Goal: Task Accomplishment & Management: Complete application form

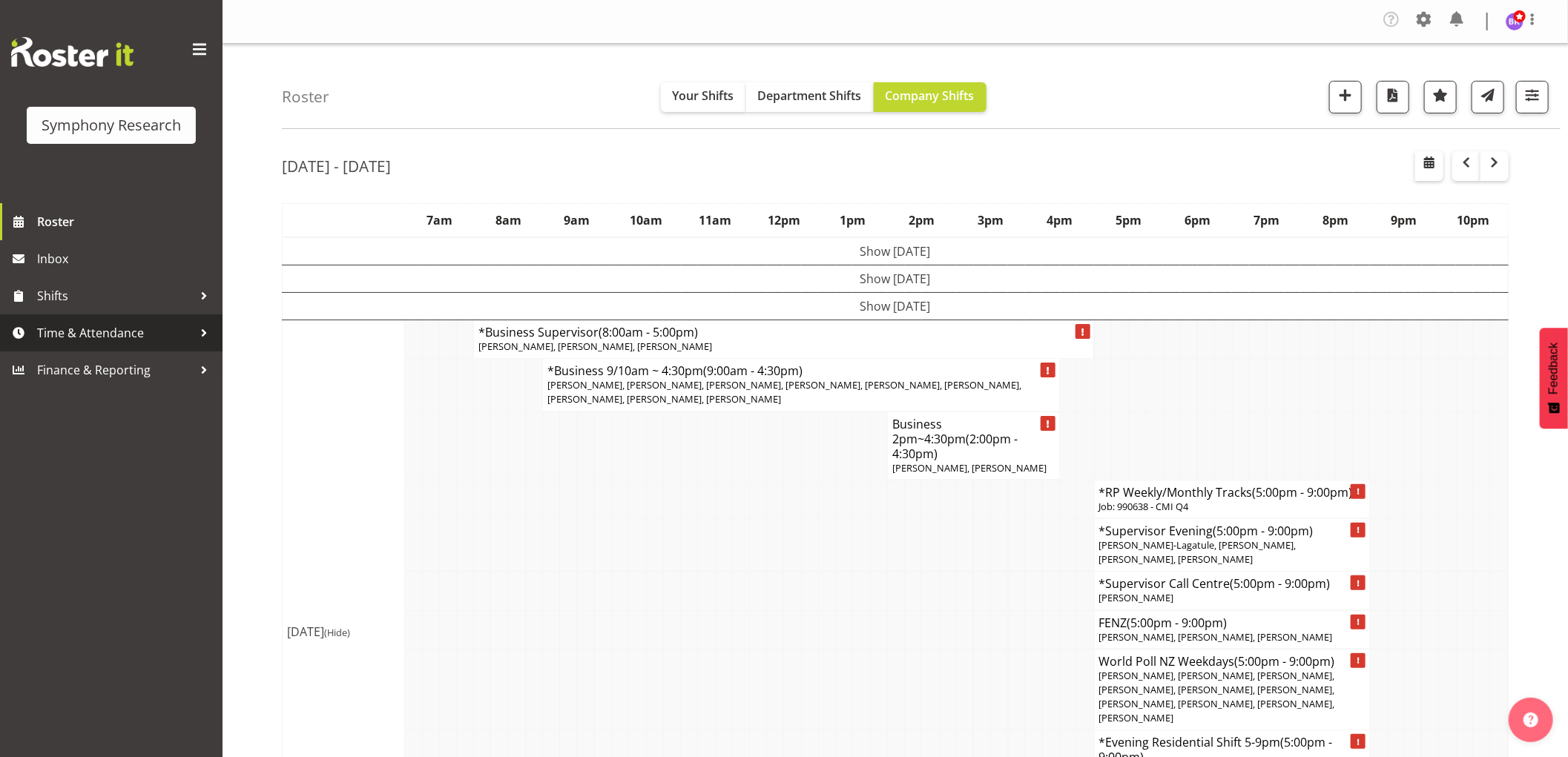
click at [89, 327] on span "Time & Attendance" at bounding box center [115, 332] width 156 height 22
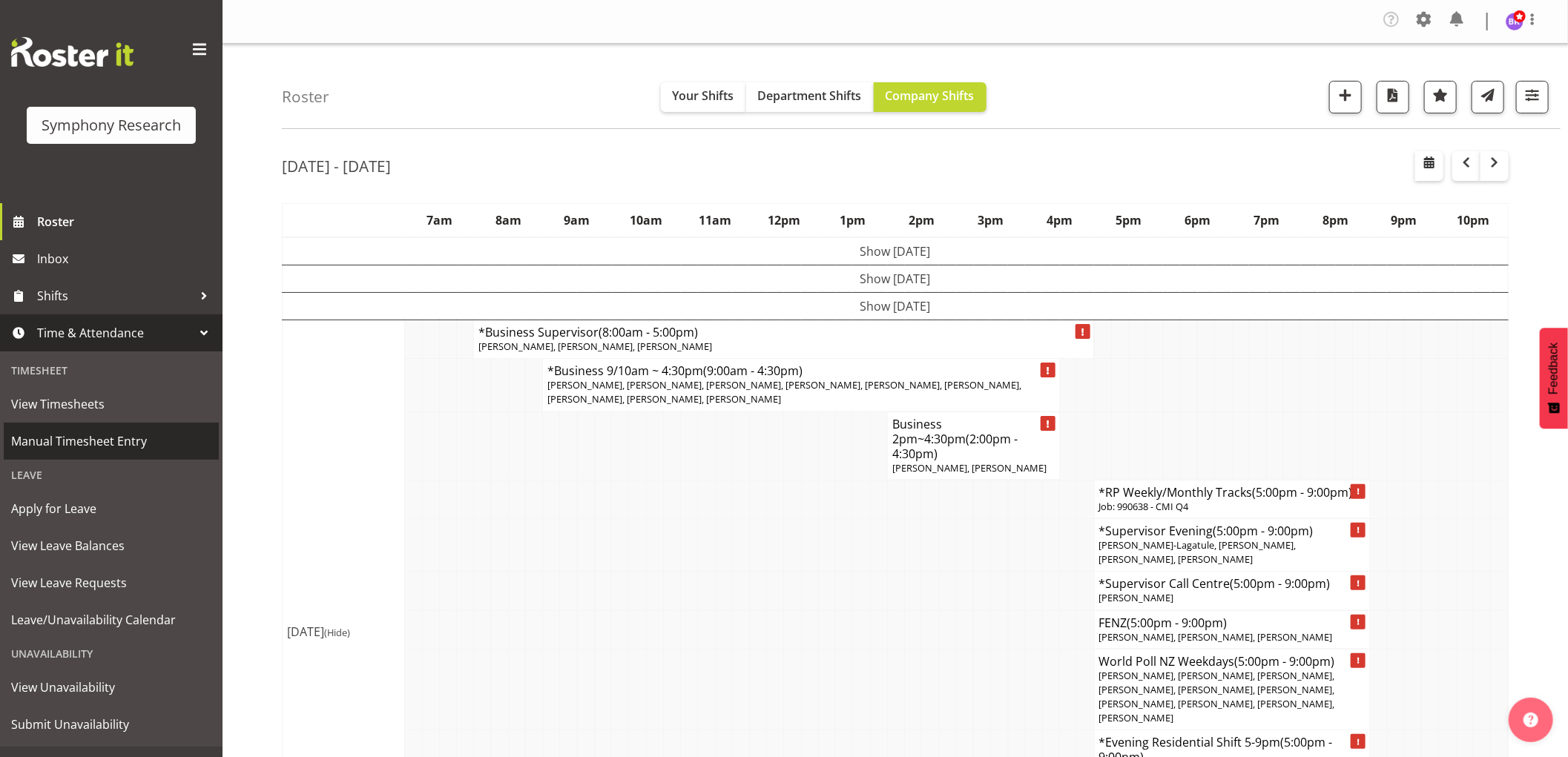
click at [105, 441] on span "Manual Timesheet Entry" at bounding box center [111, 441] width 200 height 22
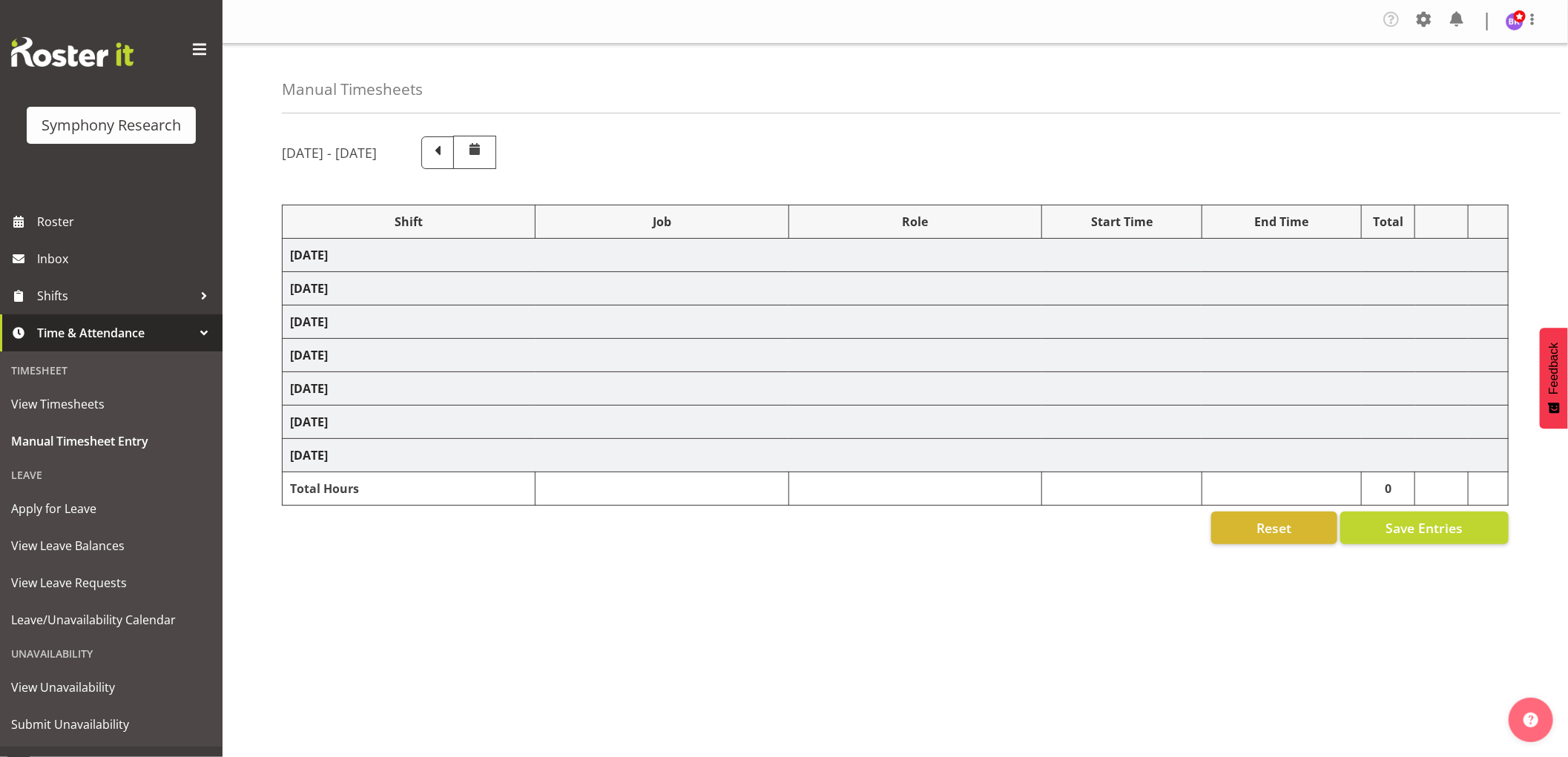
select select "1607"
select select "743"
select select "1607"
select select "9426"
select select "1607"
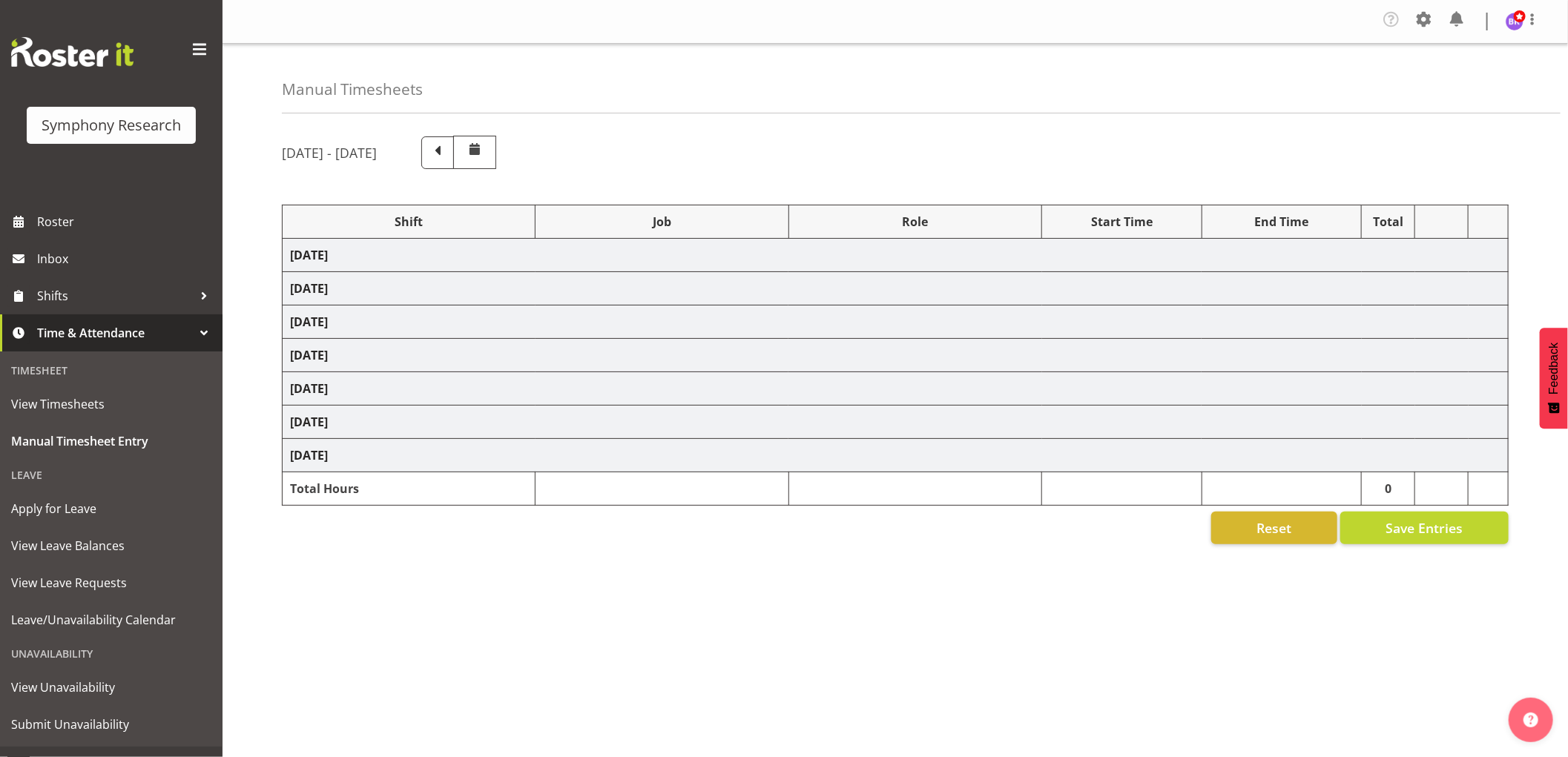
select select "9636"
select select "1607"
select select "10549"
select select "1607"
select select "10242"
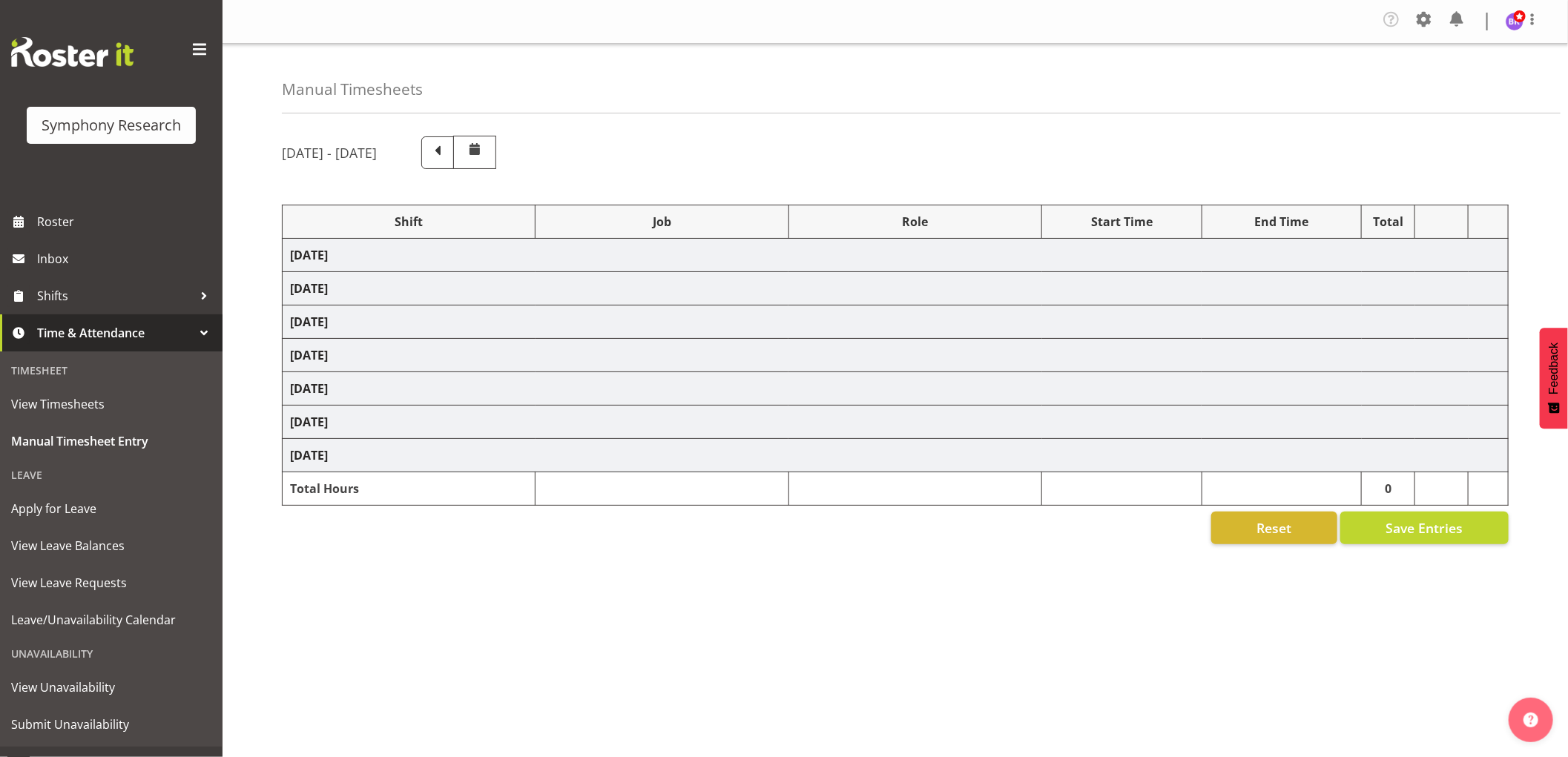
select select "1607"
select select "10536"
select select "1607"
select select "10242"
select select "1607"
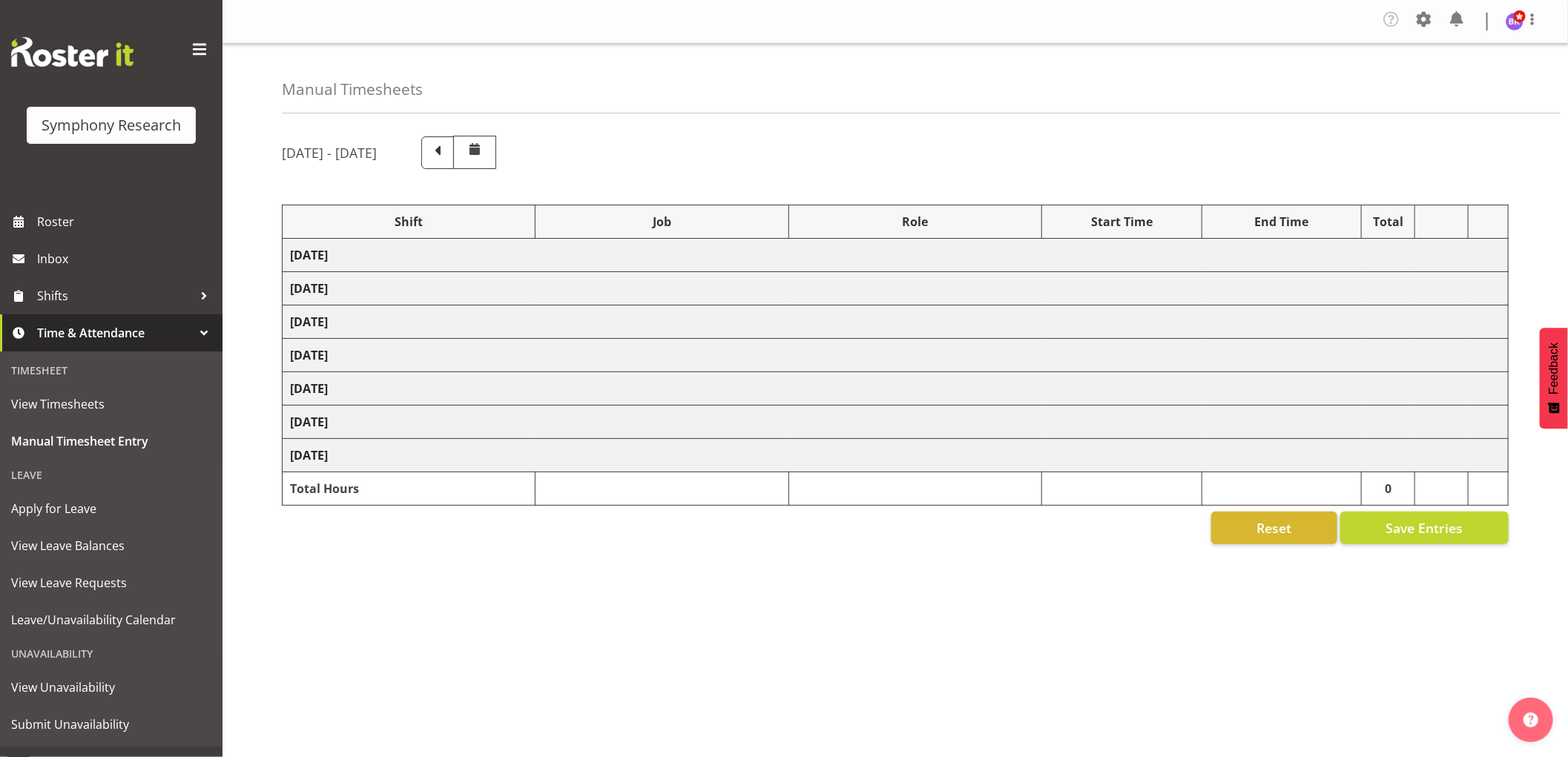
select select "10499"
select select "1607"
select select "10527"
select select "1607"
select select "743"
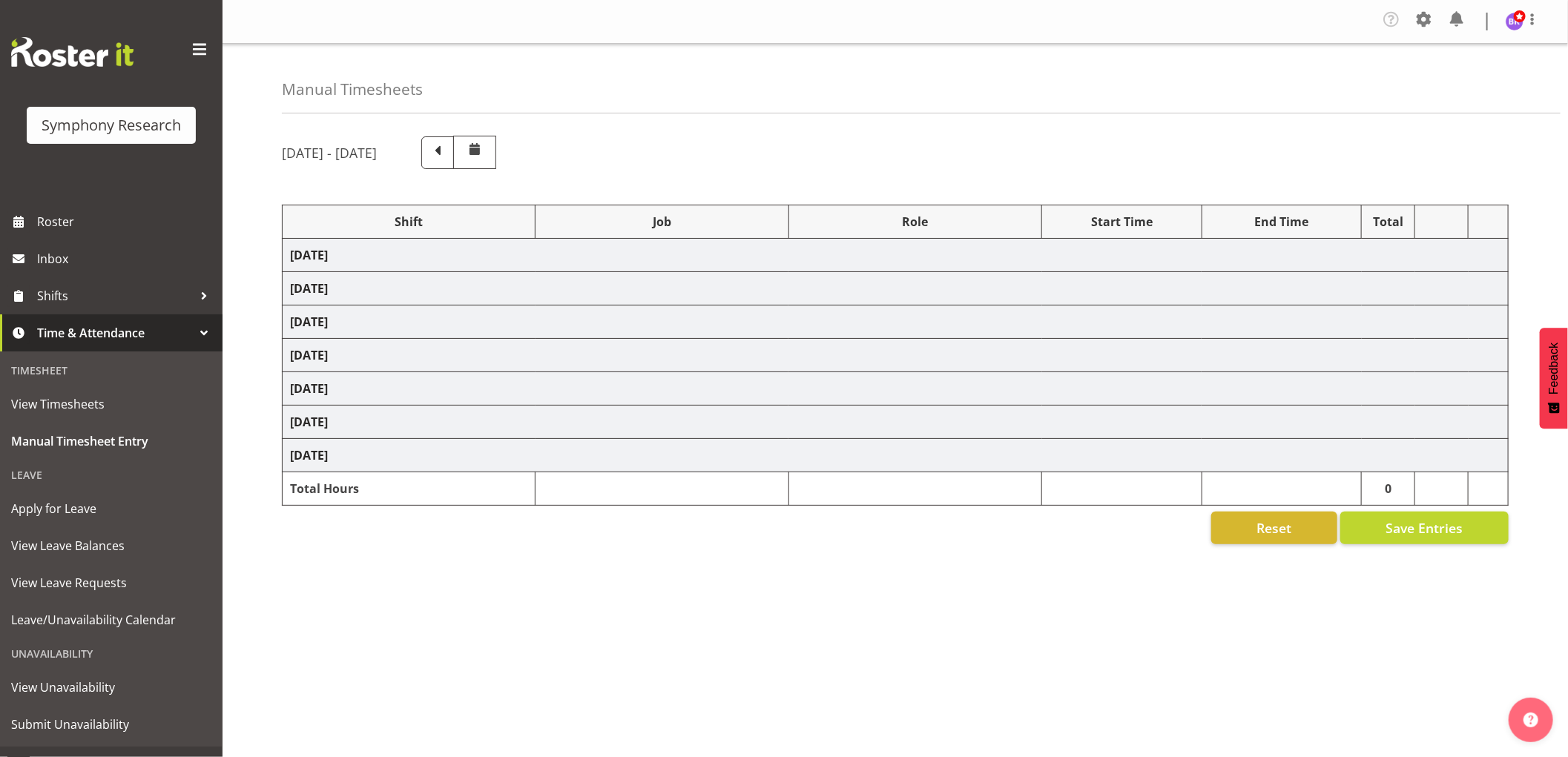
select select "1607"
select select "743"
select select "1607"
select select "9426"
select select "1607"
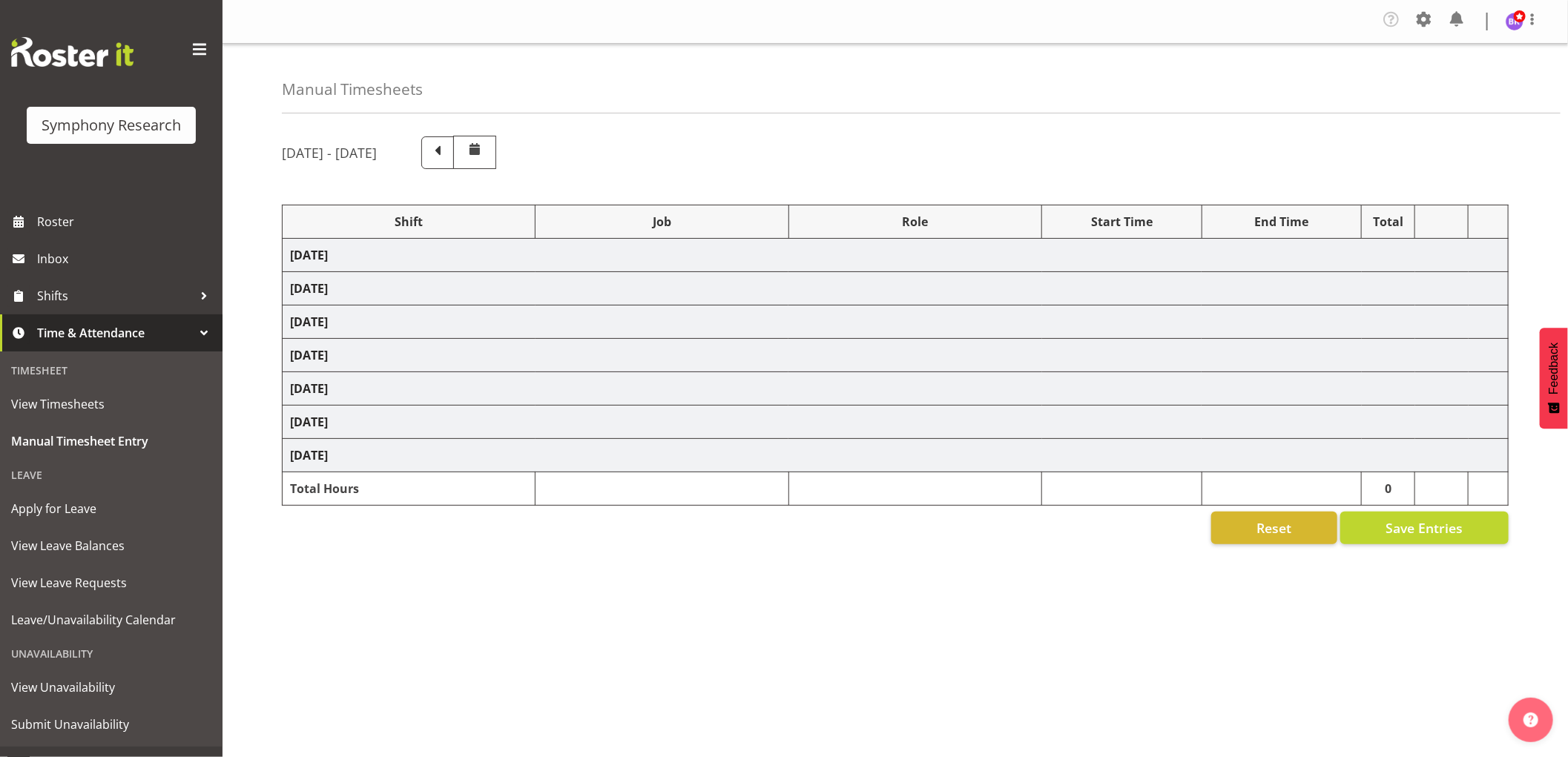
select select "9636"
select select "1607"
select select "10549"
select select "1607"
select select "10242"
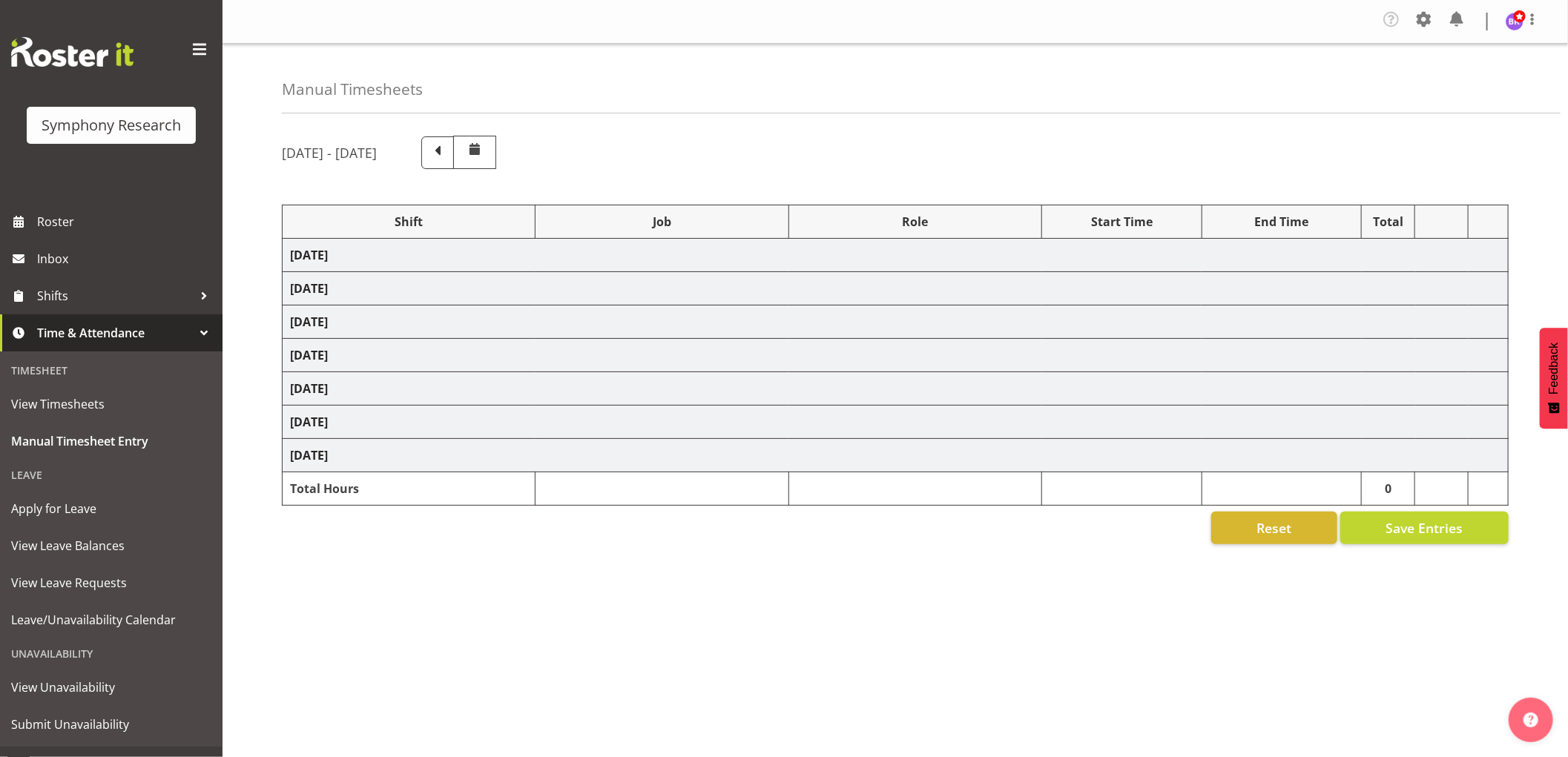
select select "1607"
select select "10536"
select select "1607"
select select "10527"
select select "1607"
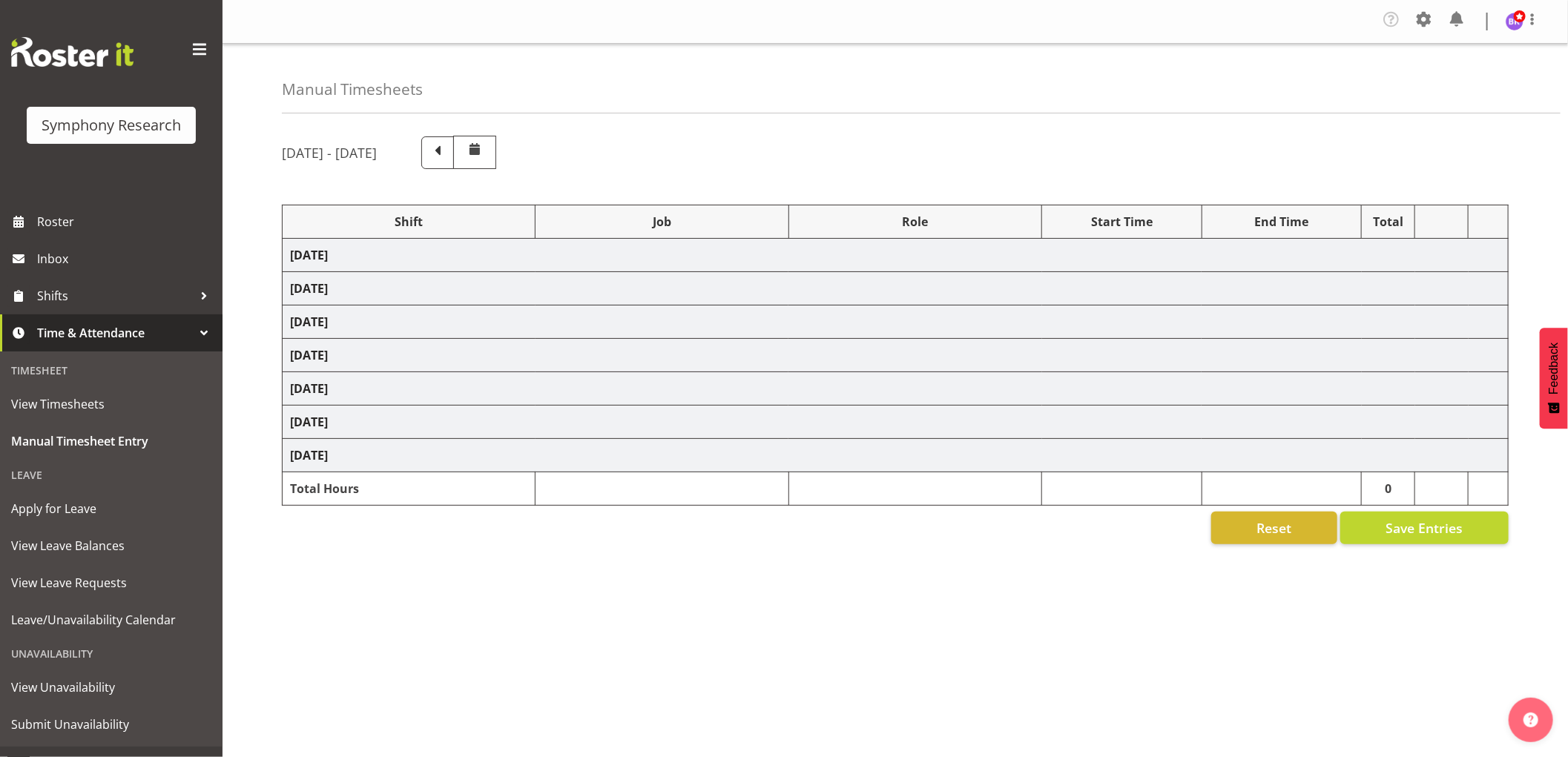
select select "10499"
select select "1607"
select select "10242"
select select "1607"
select select "743"
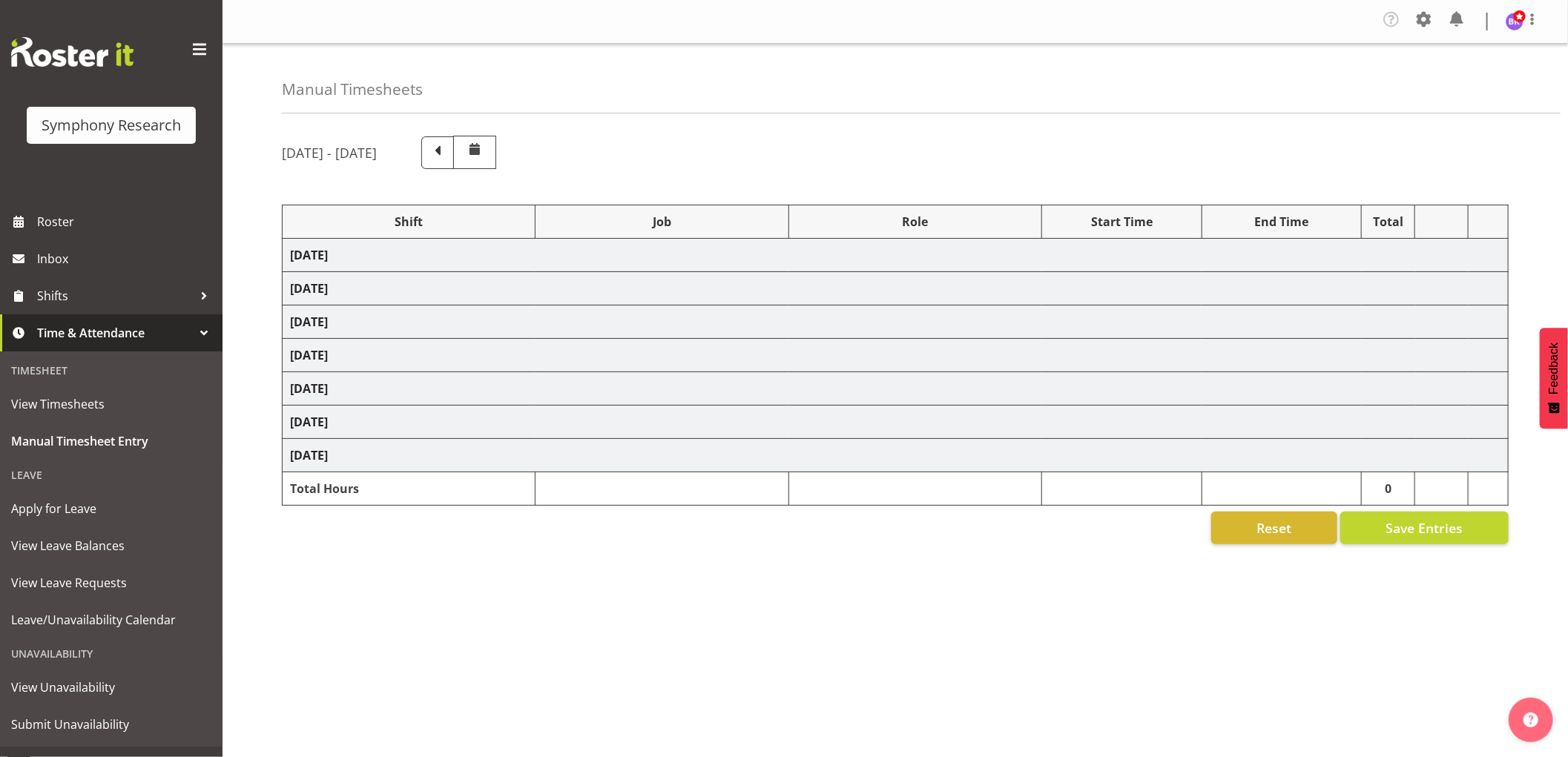
select select "1607"
select select "10499"
select select "1607"
select select "10527"
select select "1607"
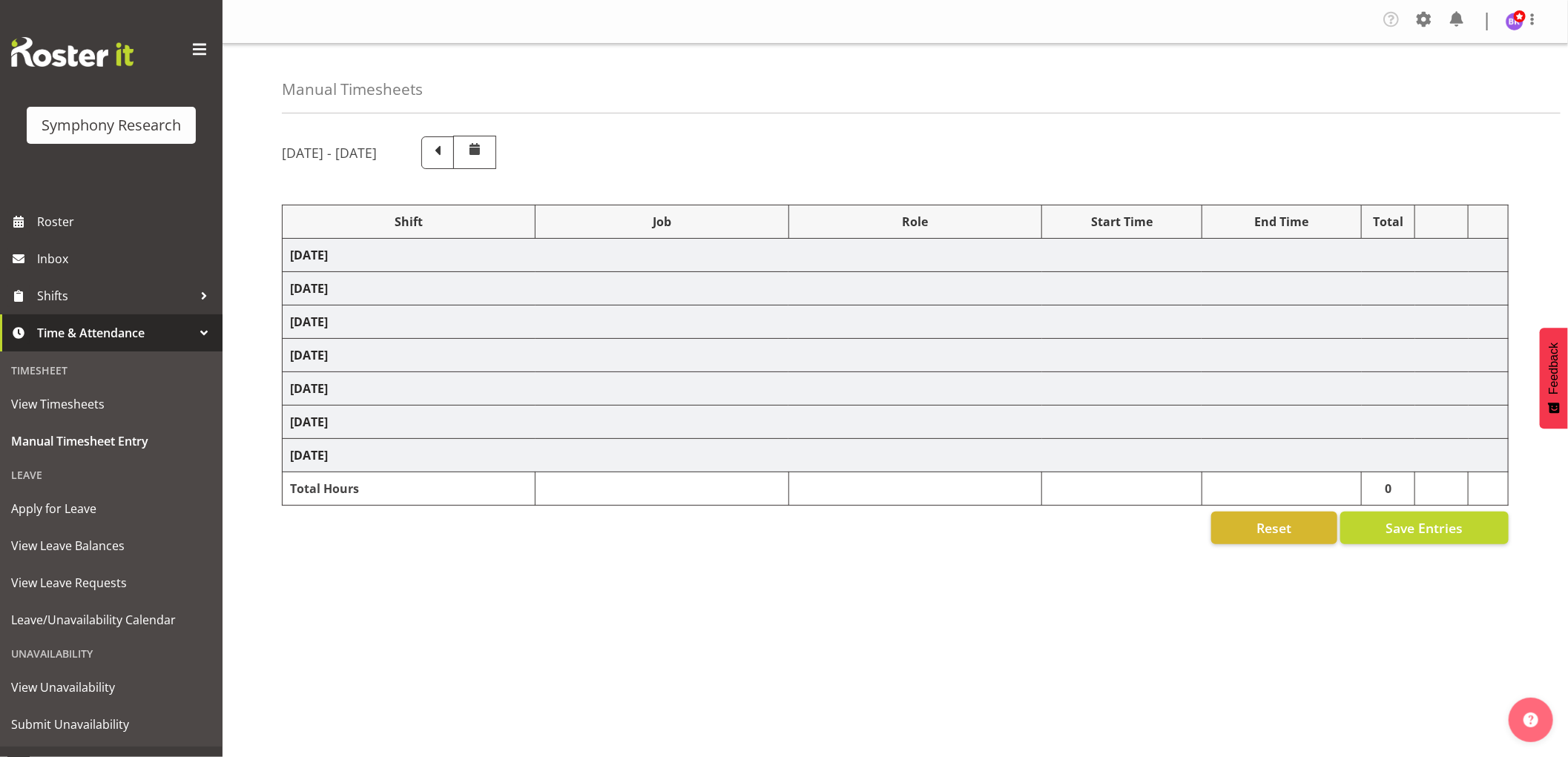
select select "10242"
select select "1607"
select select "9636"
select select "1607"
select select "10549"
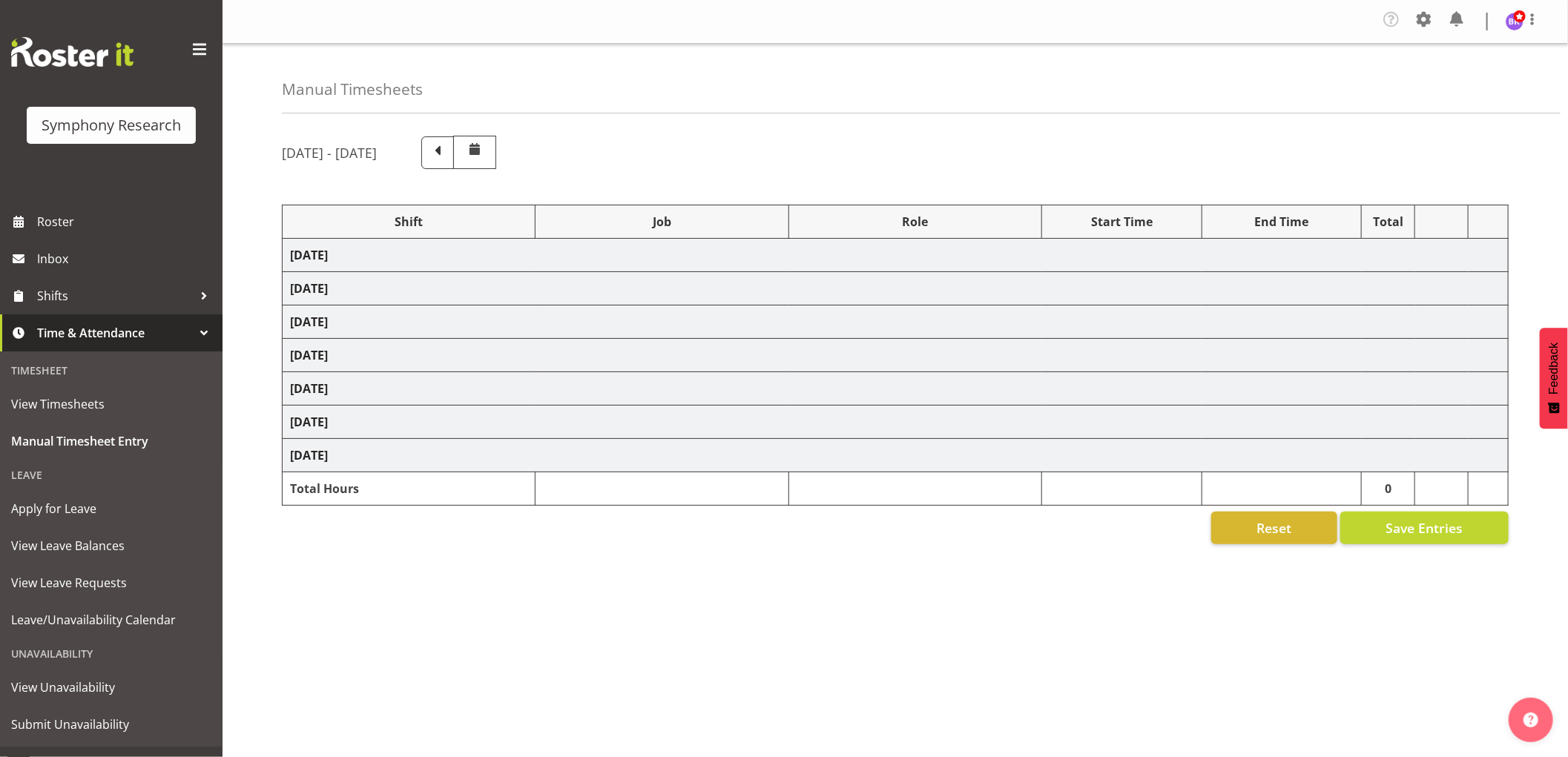
select select "1607"
select select "10536"
select select "1607"
select select "10576"
select select "1607"
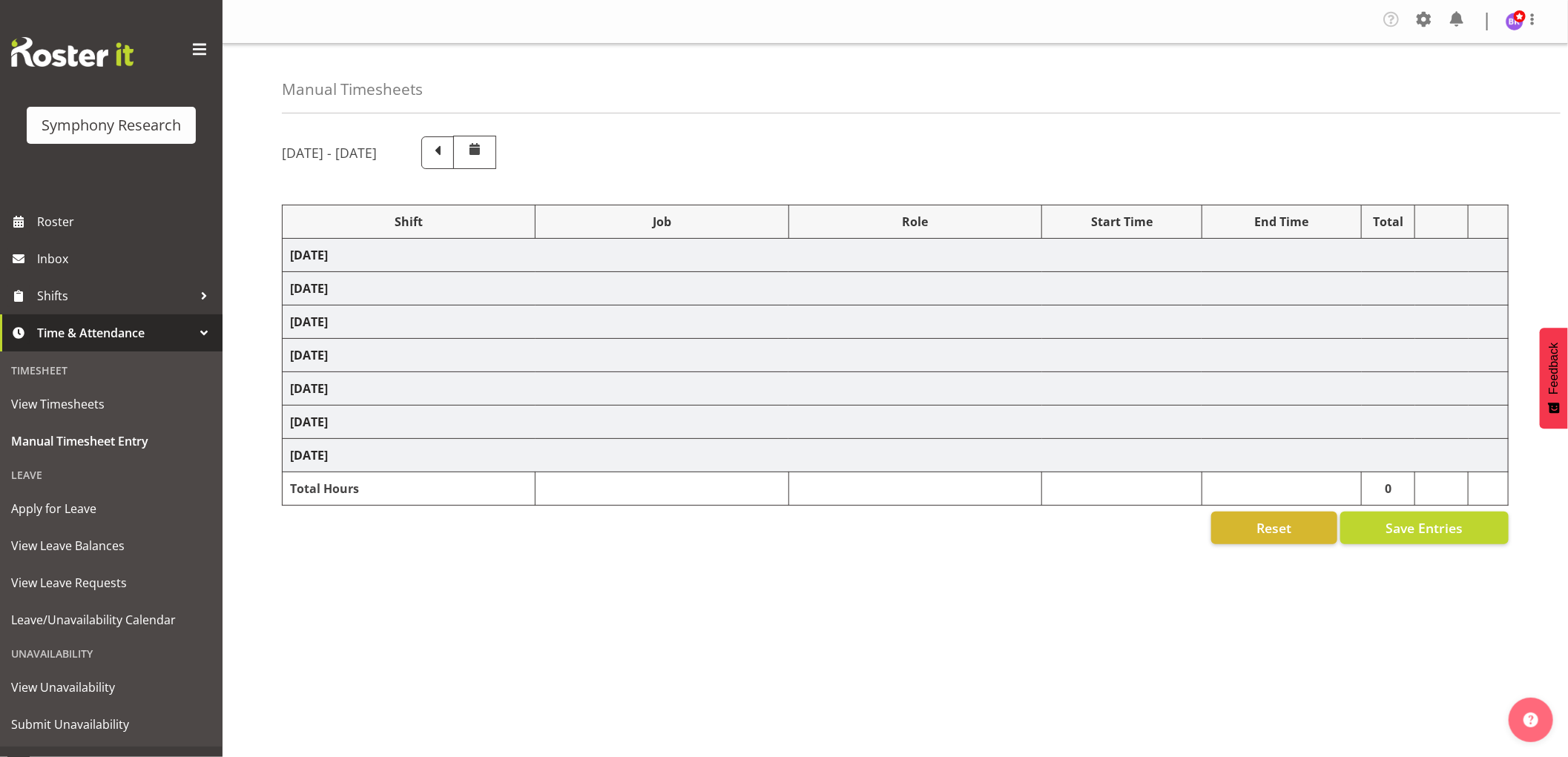
select select "743"
select select "1607"
select select "10536"
select select "1607"
select select "9636"
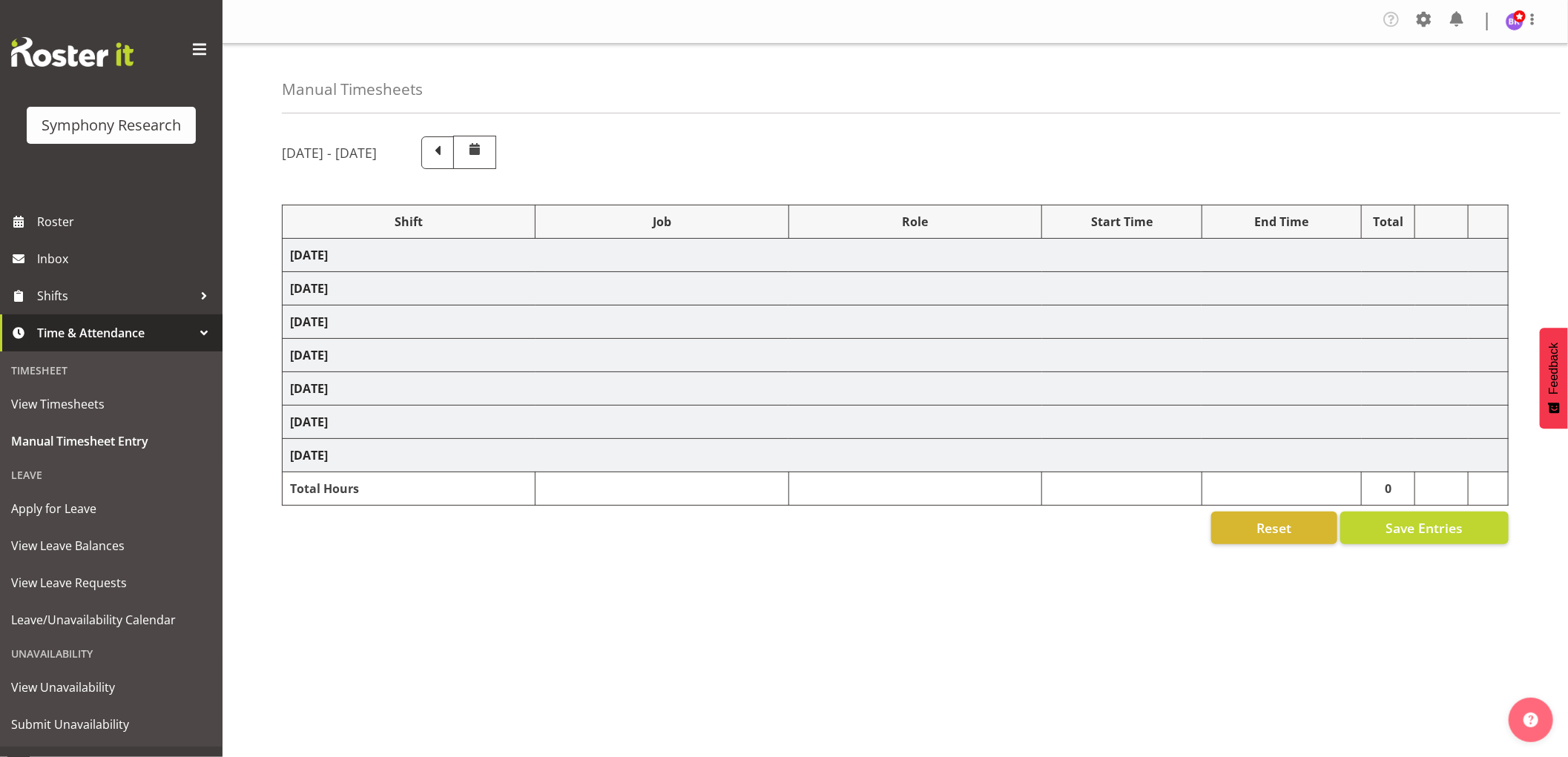
select select "1607"
select select "10242"
select select "1607"
select select "9426"
select select "1607"
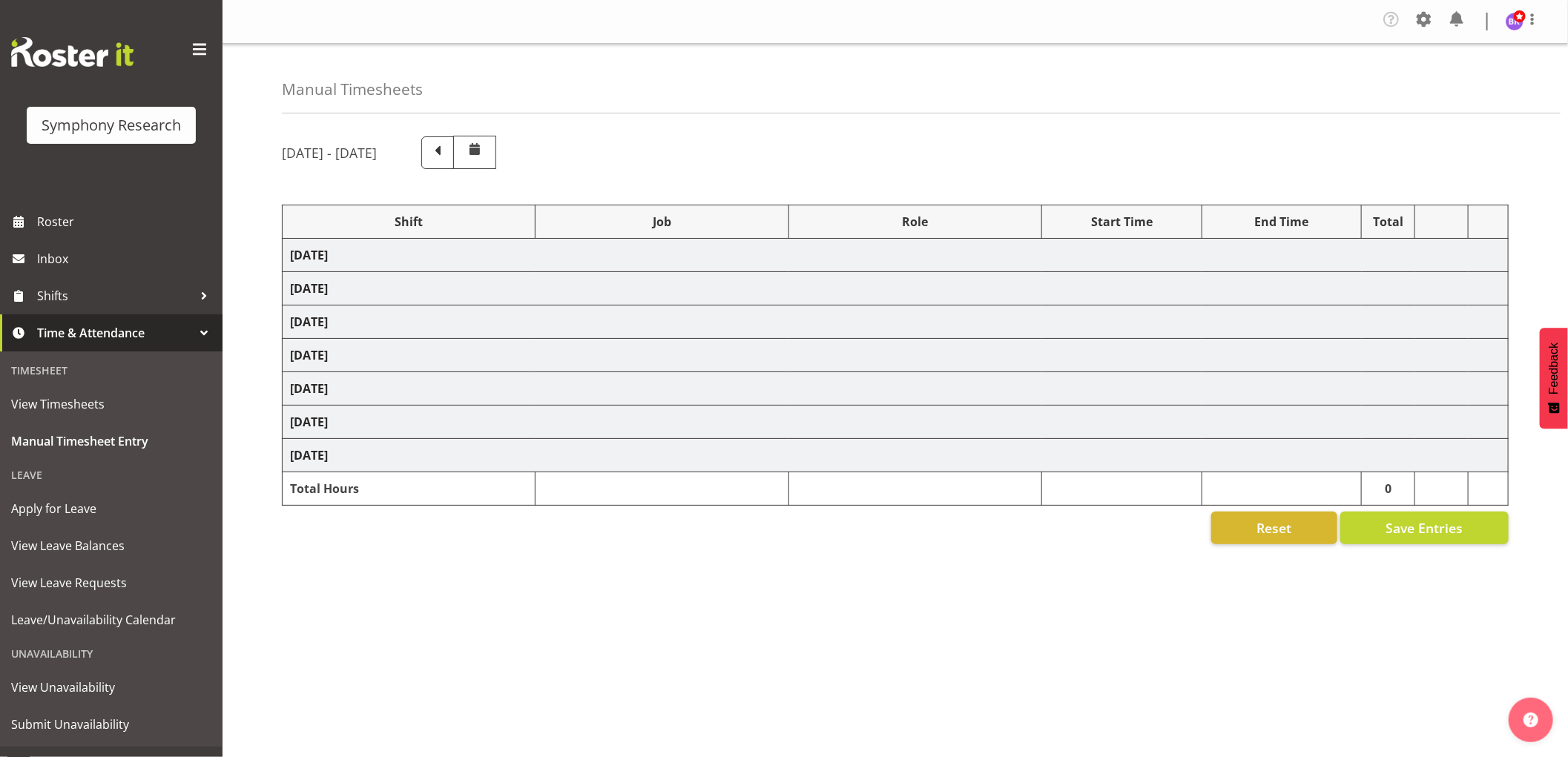
select select "10549"
select select "1607"
select select "10576"
select select "1607"
select select "2379"
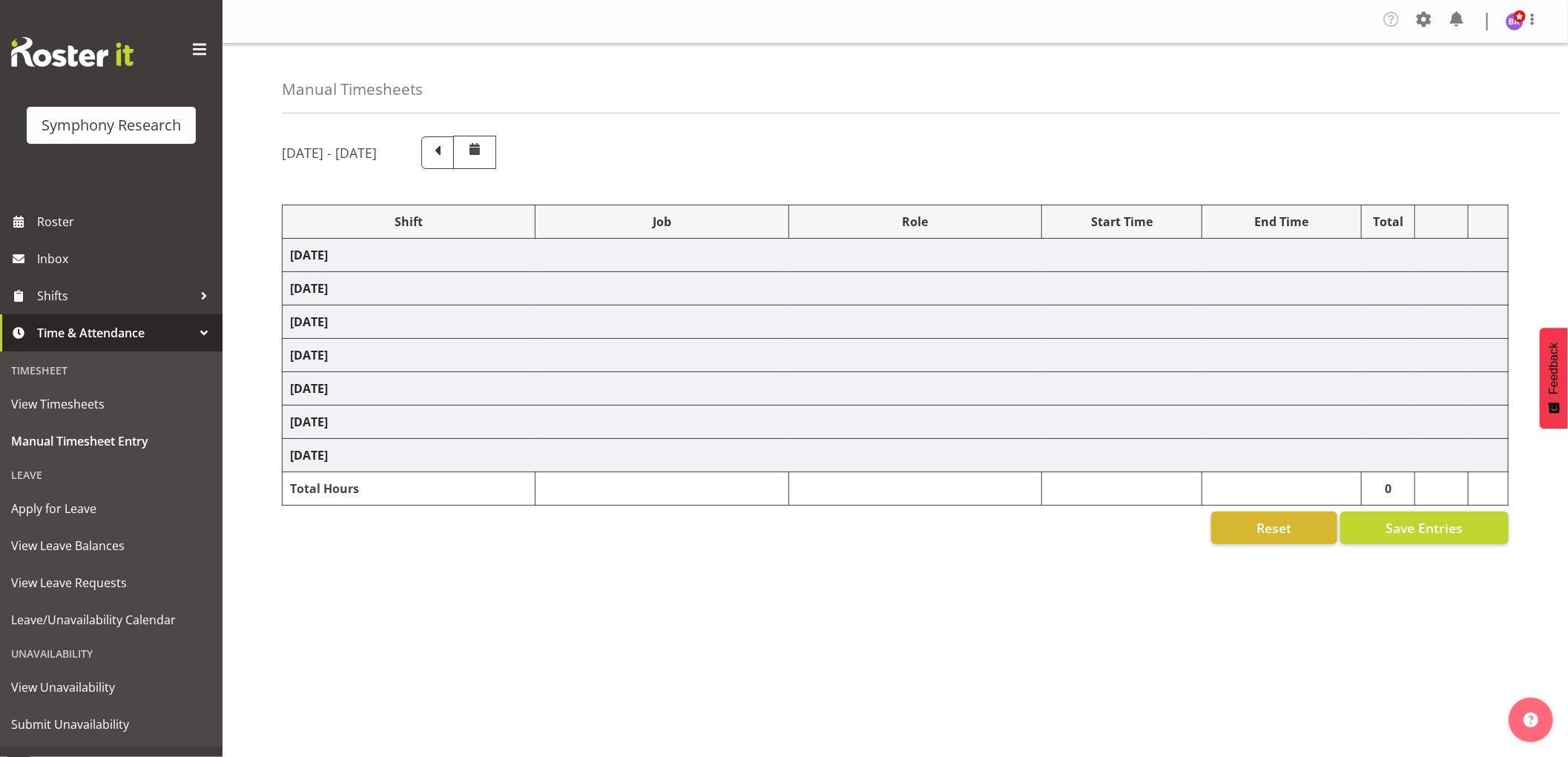
select select "1607"
select select "10499"
select select "1607"
select select "10527"
select select "1607"
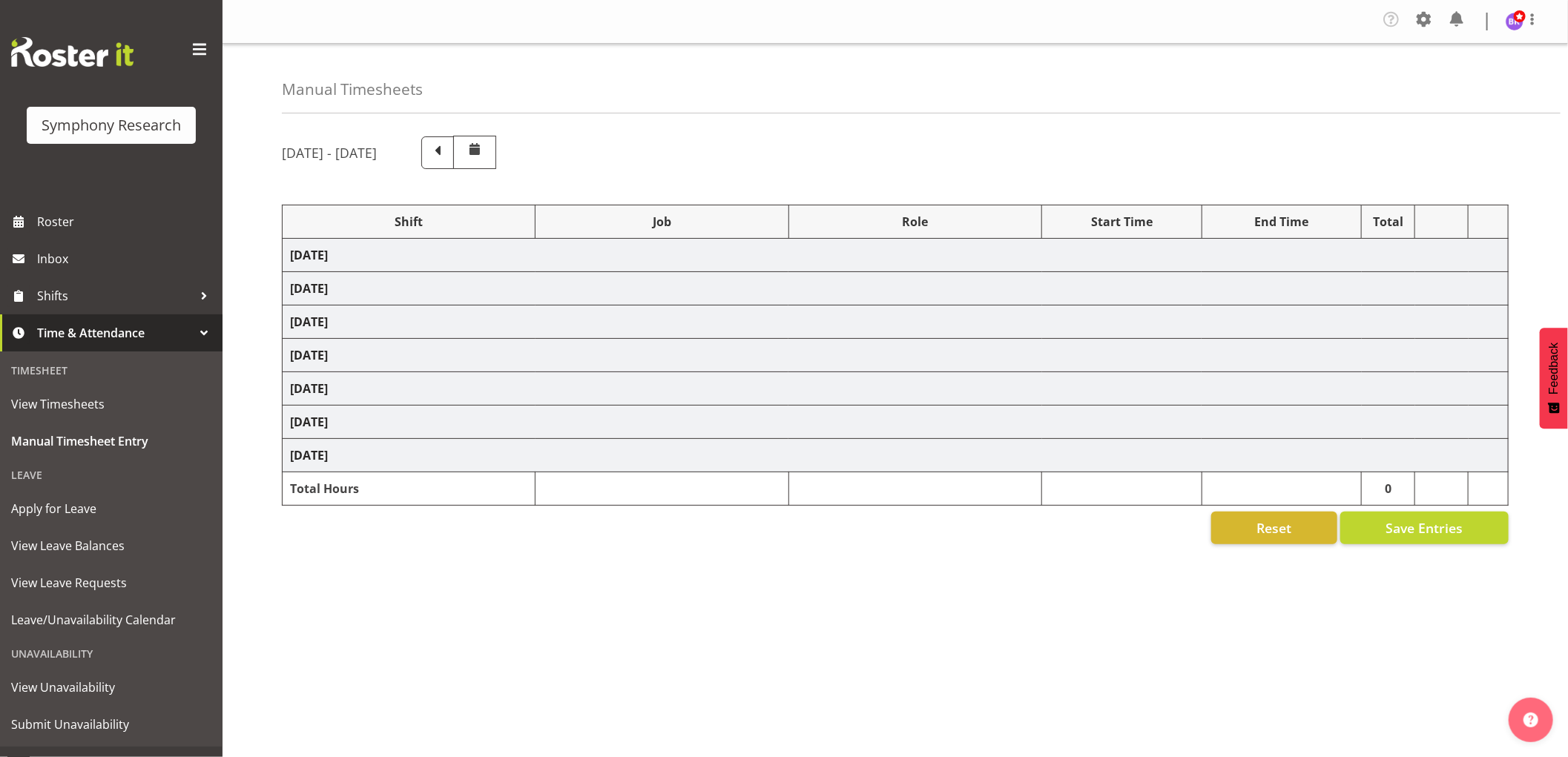
select select "10242"
select select "1607"
select select "743"
select select "1607"
select select "10574"
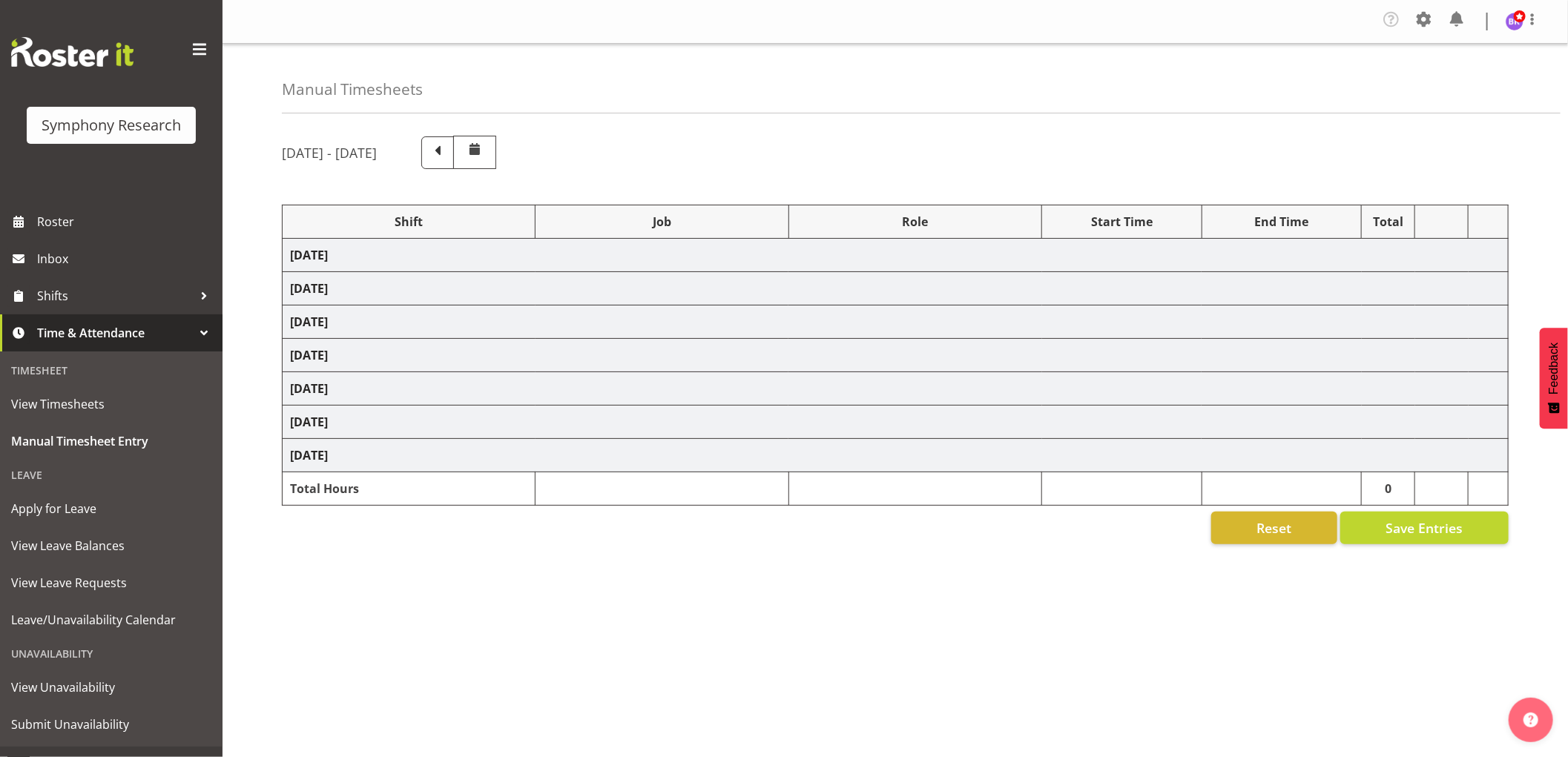
select select "297"
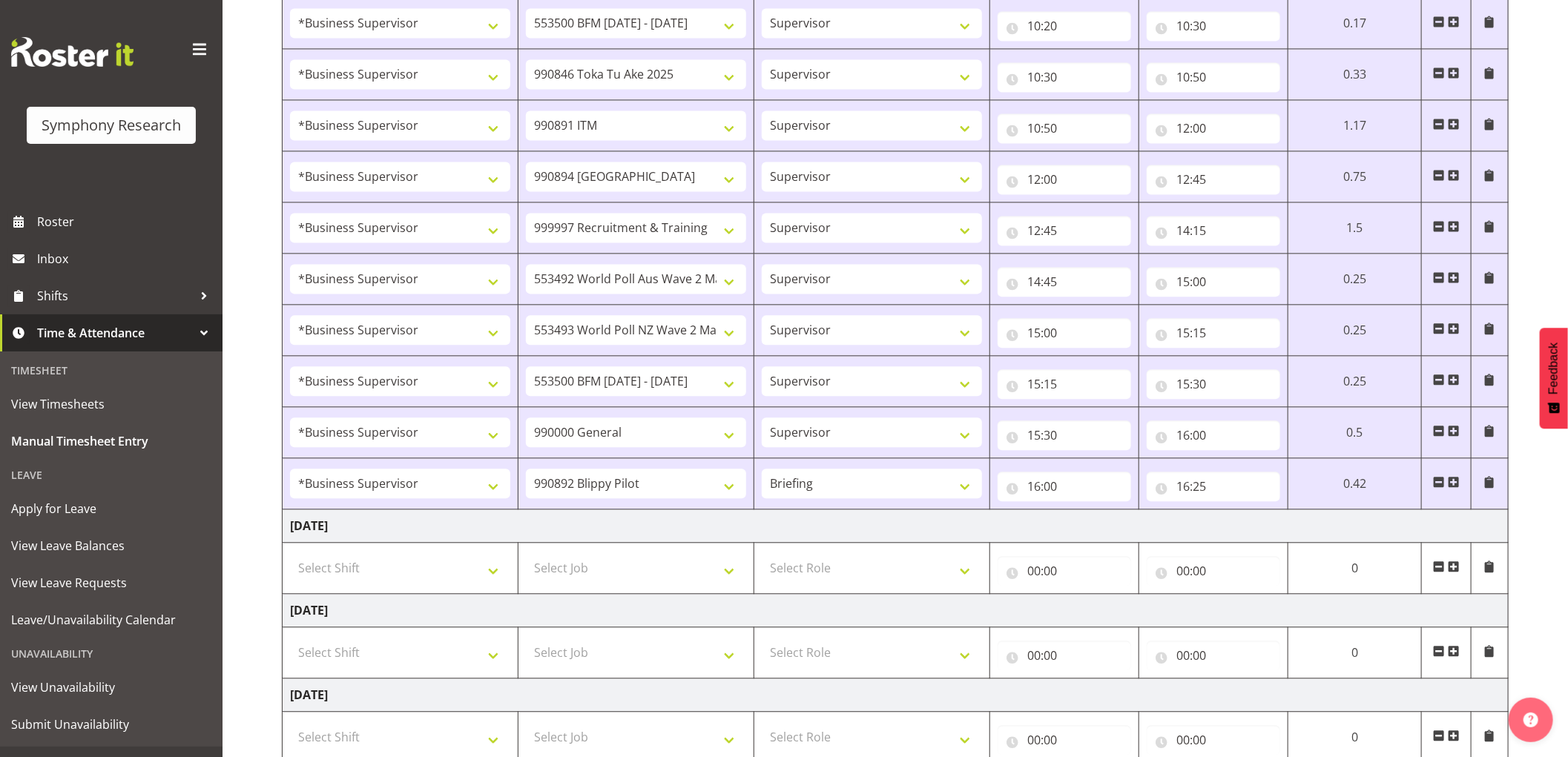
scroll to position [2017, 0]
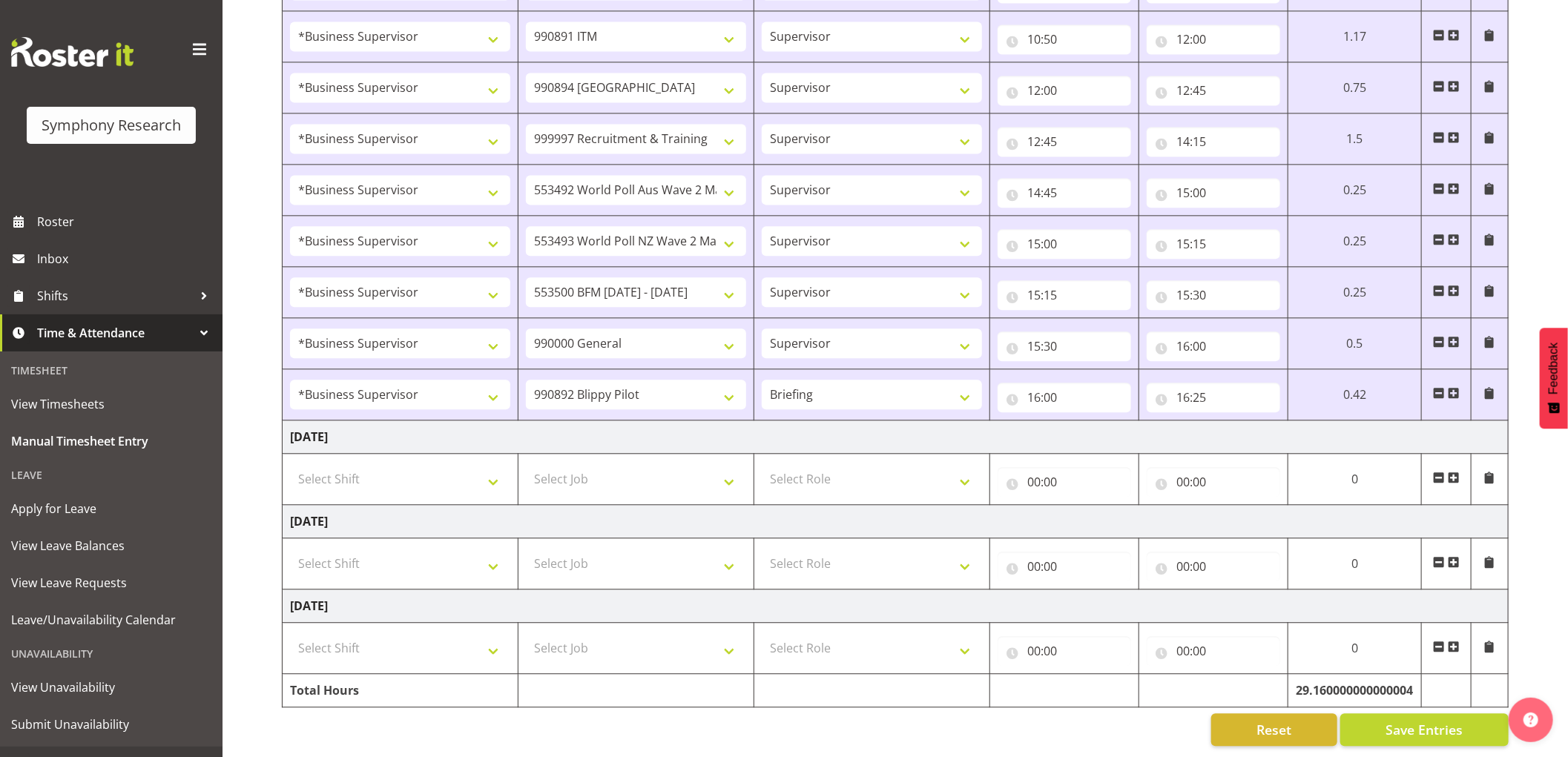
click at [1452, 387] on span at bounding box center [1454, 393] width 12 height 12
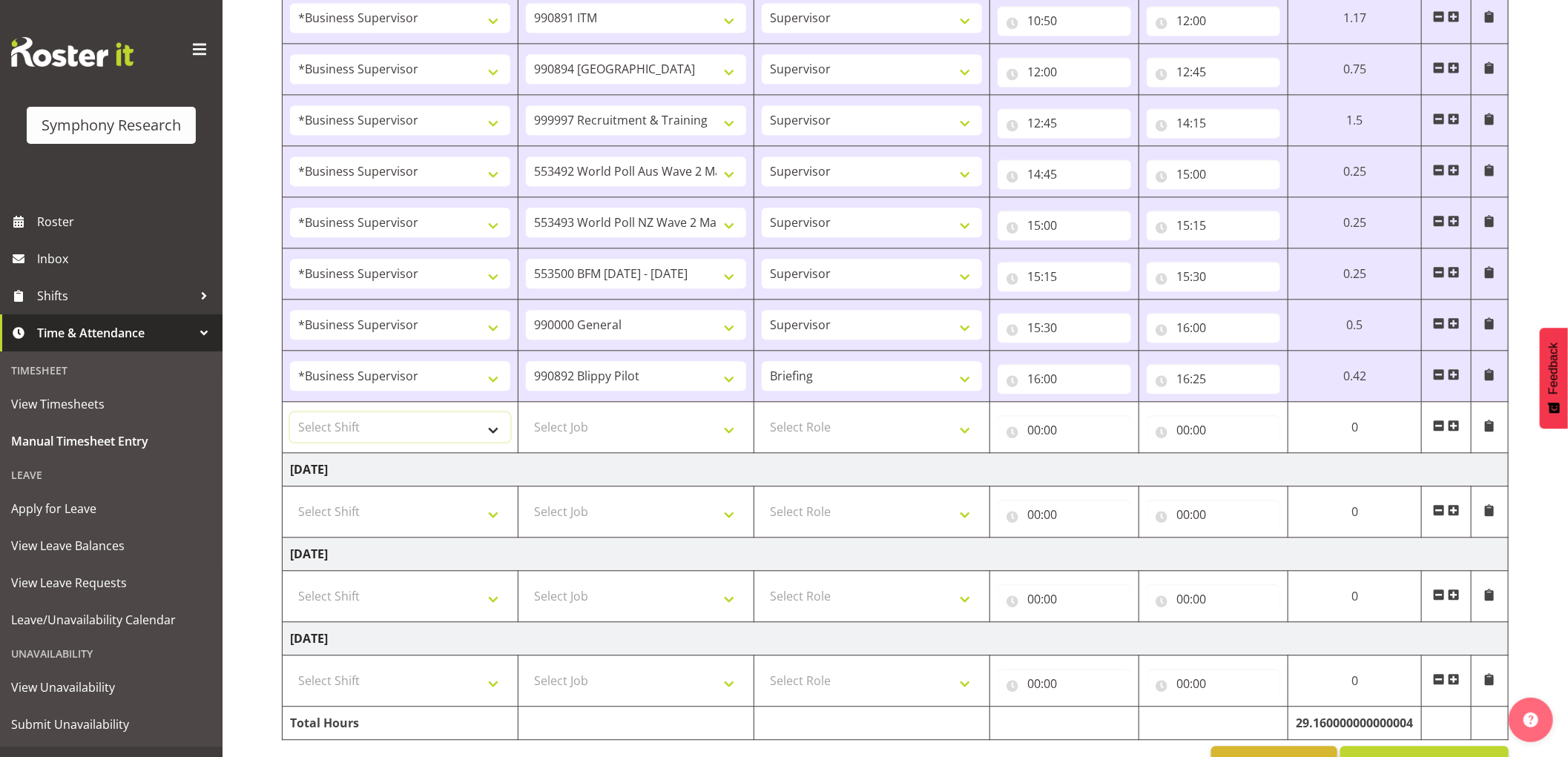
click at [395, 442] on select "Select Shift !!Weekend Residential (Roster IT Shift Label) *Business 9/10am ~ 4…" at bounding box center [401, 427] width 221 height 30
select select "1607"
click at [290, 416] on select "Select Shift !!Weekend Residential (Roster IT Shift Label) *Business 9/10am ~ 4…" at bounding box center [401, 427] width 221 height 30
click at [629, 442] on select "Select Job 550060 IF Admin 553492 World Poll Aus Wave 2 Main 2025 553493 World …" at bounding box center [636, 427] width 221 height 30
select select "10499"
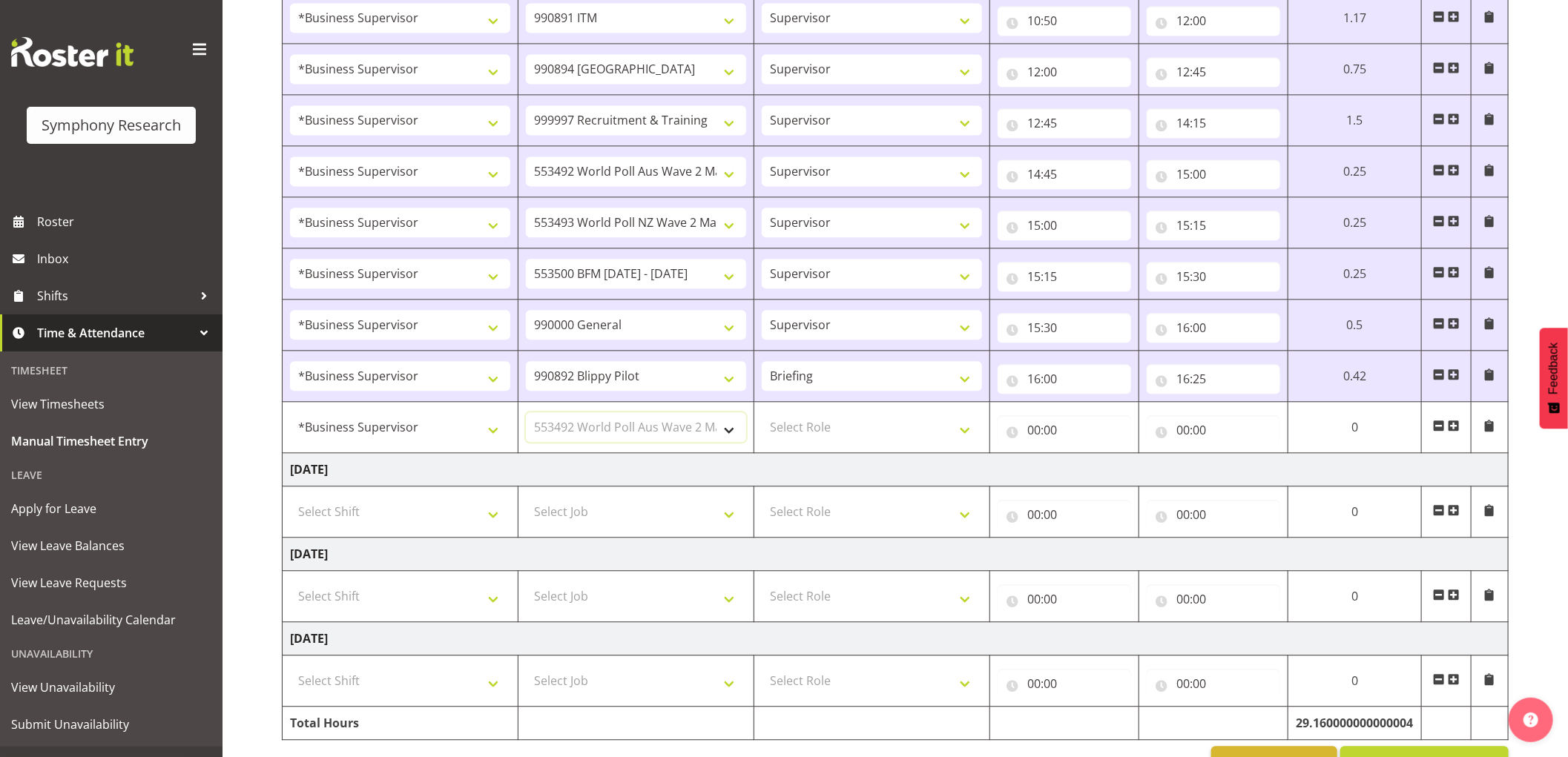
click at [526, 416] on select "Select Job 550060 IF Admin 553492 World Poll Aus Wave 2 Main 2025 553493 World …" at bounding box center [636, 427] width 221 height 30
click at [810, 436] on select "Select Role Supervisor Interviewing Briefing" at bounding box center [872, 427] width 221 height 30
select select "45"
click at [762, 416] on select "Select Role Supervisor Interviewing Briefing" at bounding box center [872, 427] width 221 height 30
click at [1035, 434] on input "00:00" at bounding box center [1065, 430] width 134 height 30
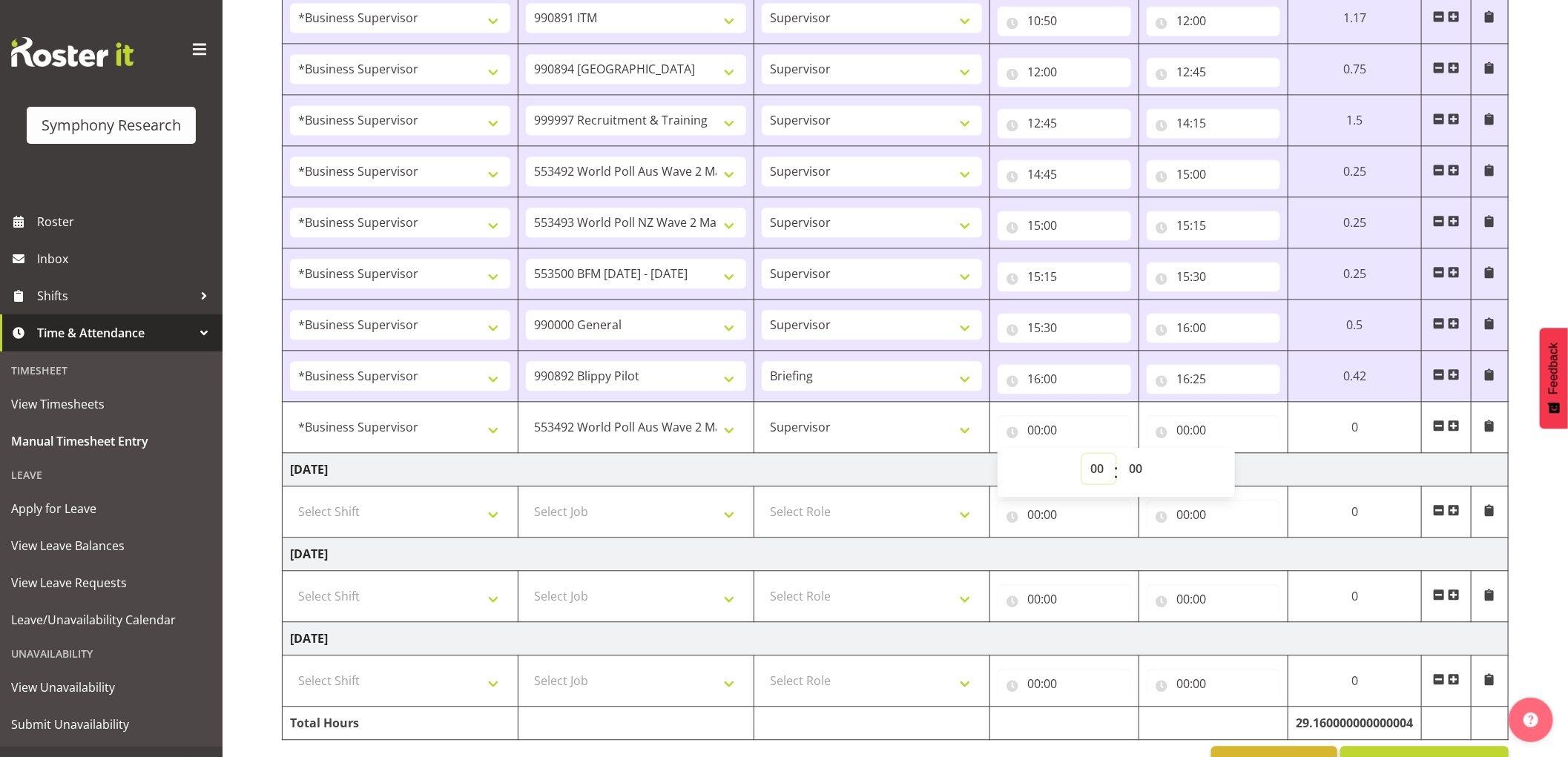
click at [1091, 473] on select "00 01 02 03 04 05 06 07 08 09 10 11 12 13 14 15 16 17 18 19 20 21 22 23" at bounding box center [1099, 468] width 33 height 30
select select "16"
click at [1082, 458] on select "00 01 02 03 04 05 06 07 08 09 10 11 12 13 14 15 16 17 18 19 20 21 22 23" at bounding box center [1099, 468] width 33 height 30
type input "16:00"
click at [1133, 468] on select "00 01 02 03 04 05 06 07 08 09 10 11 12 13 14 15 16 17 18 19 20 21 22 23 24 25 2…" at bounding box center [1137, 468] width 33 height 30
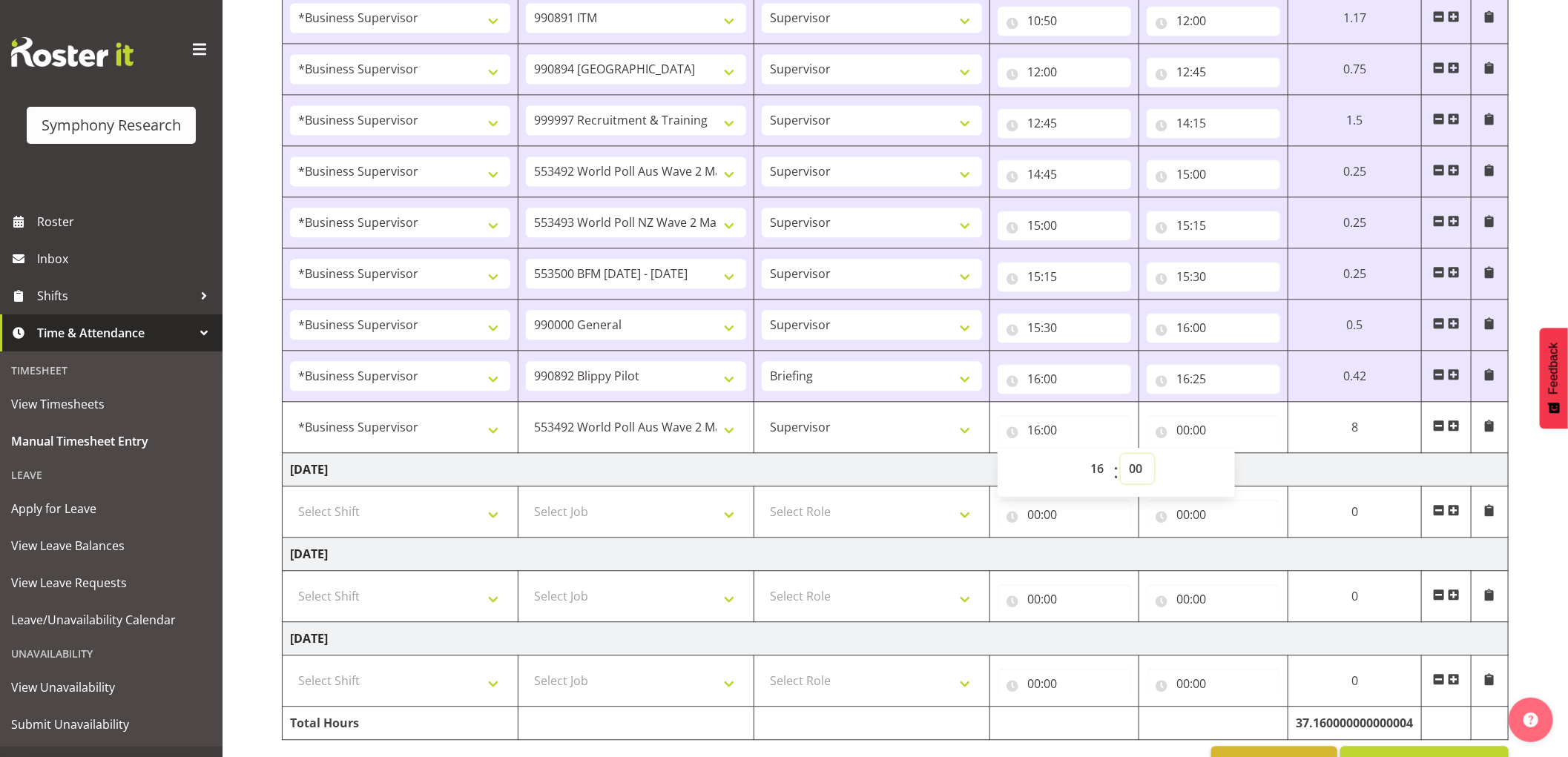
select select "25"
click at [1121, 458] on select "00 01 02 03 04 05 06 07 08 09 10 11 12 13 14 15 16 17 18 19 20 21 22 23 24 25 2…" at bounding box center [1137, 468] width 33 height 30
type input "16:25"
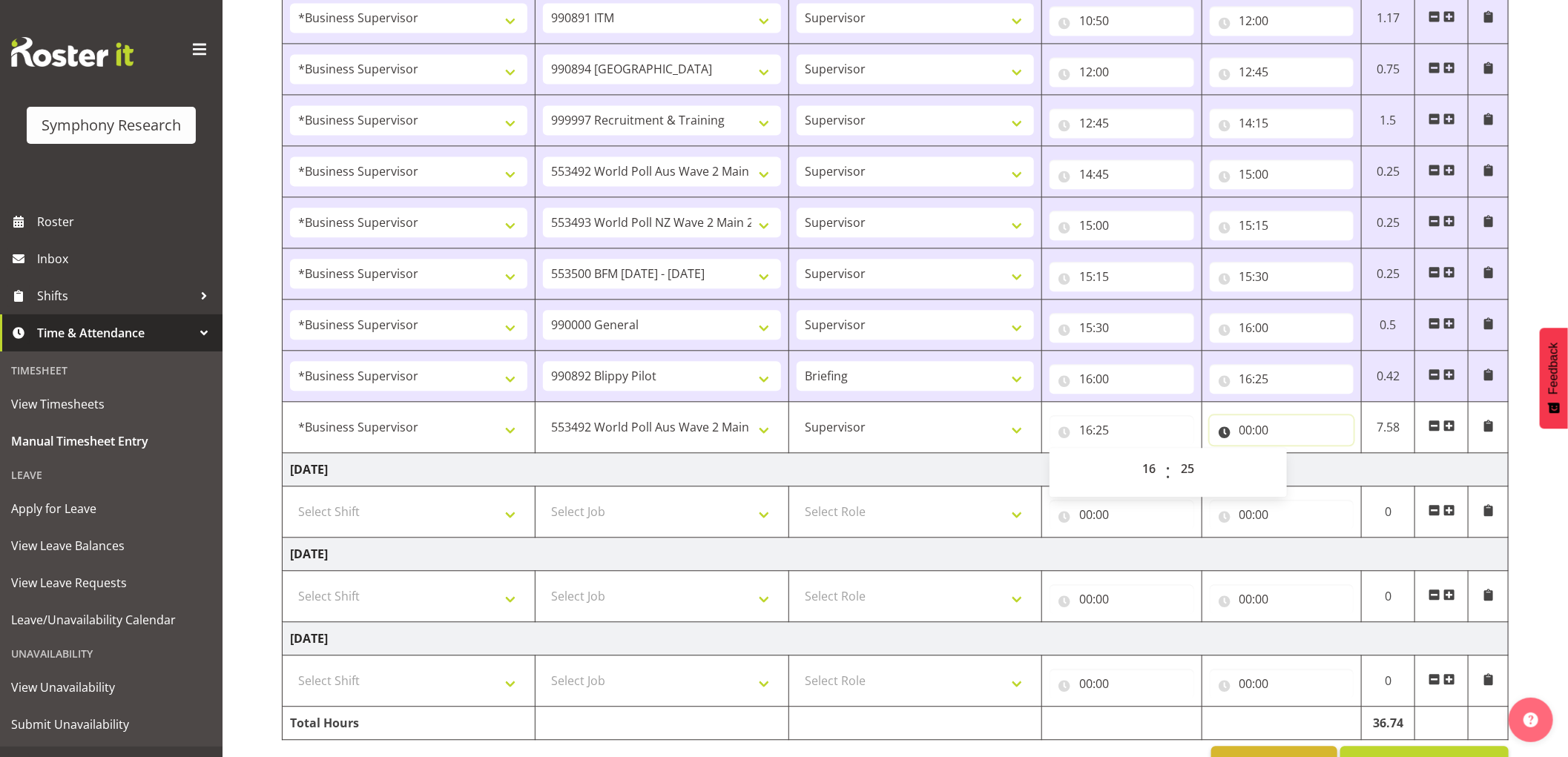
click at [1246, 438] on input "00:00" at bounding box center [1282, 430] width 144 height 30
click at [1311, 468] on select "00 01 02 03 04 05 06 07 08 09 10 11 12 13 14 15 16 17 18 19 20 21 22 23" at bounding box center [1311, 468] width 33 height 30
select select "16"
click at [1295, 458] on select "00 01 02 03 04 05 06 07 08 09 10 11 12 13 14 15 16 17 18 19 20 21 22 23" at bounding box center [1311, 468] width 33 height 30
type input "16:00"
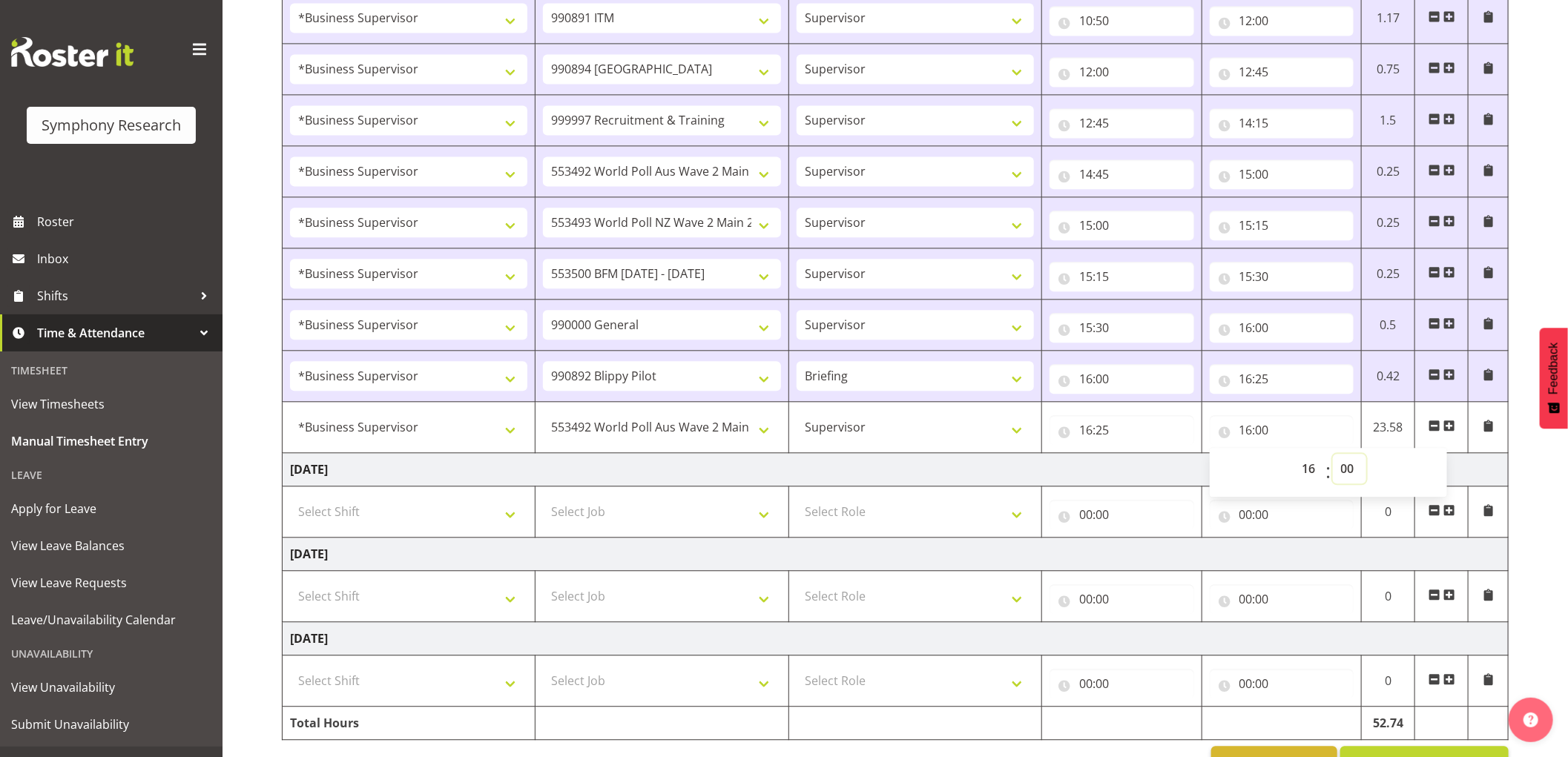
click at [1344, 472] on select "00 01 02 03 04 05 06 07 08 09 10 11 12 13 14 15 16 17 18 19 20 21 22 23 24 25 2…" at bounding box center [1349, 468] width 33 height 30
select select "30"
click at [1333, 458] on select "00 01 02 03 04 05 06 07 08 09 10 11 12 13 14 15 16 17 18 19 20 21 22 23 24 25 2…" at bounding box center [1349, 468] width 33 height 30
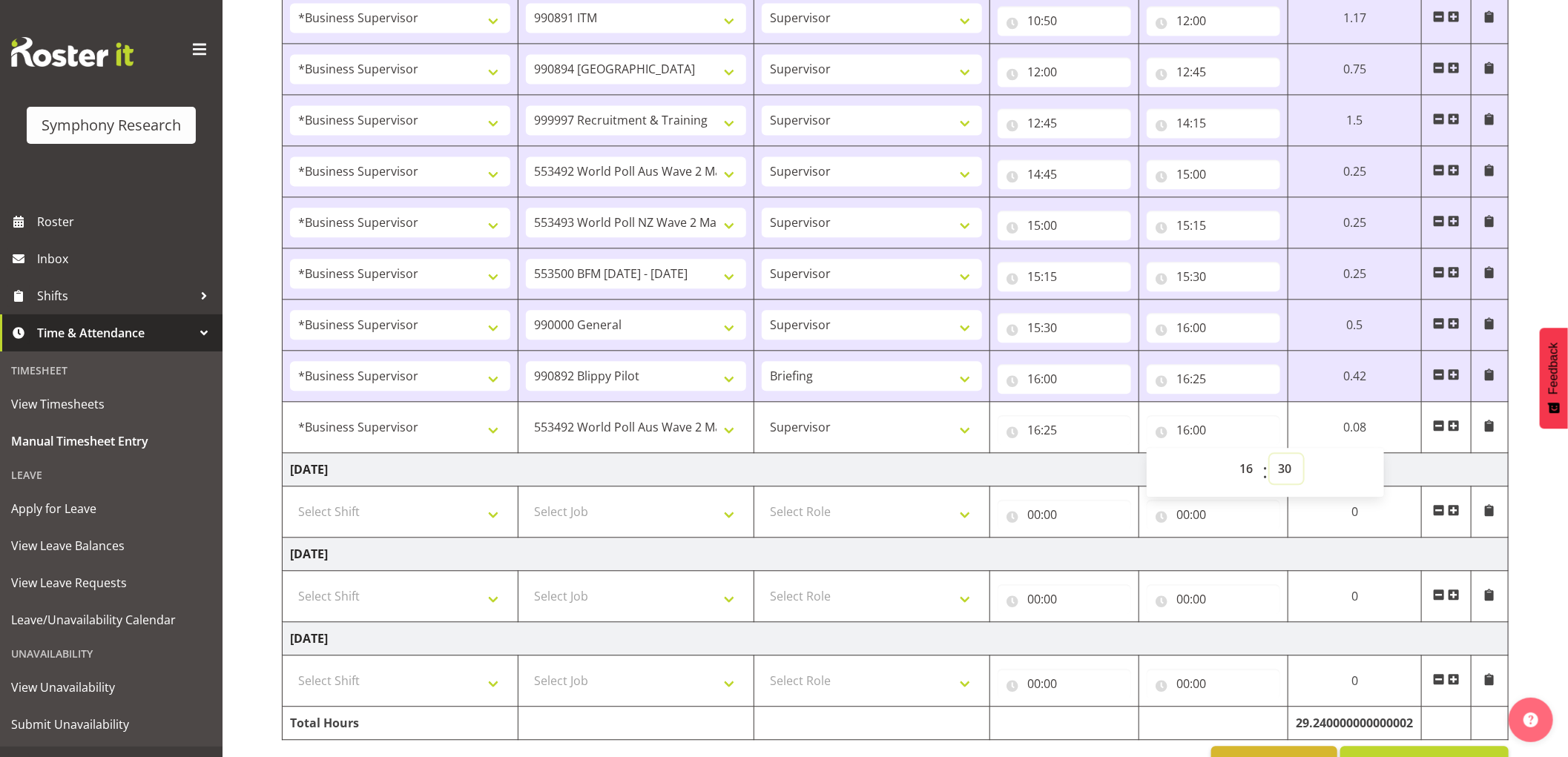
type input "16:30"
click at [1454, 430] on span at bounding box center [1454, 426] width 12 height 12
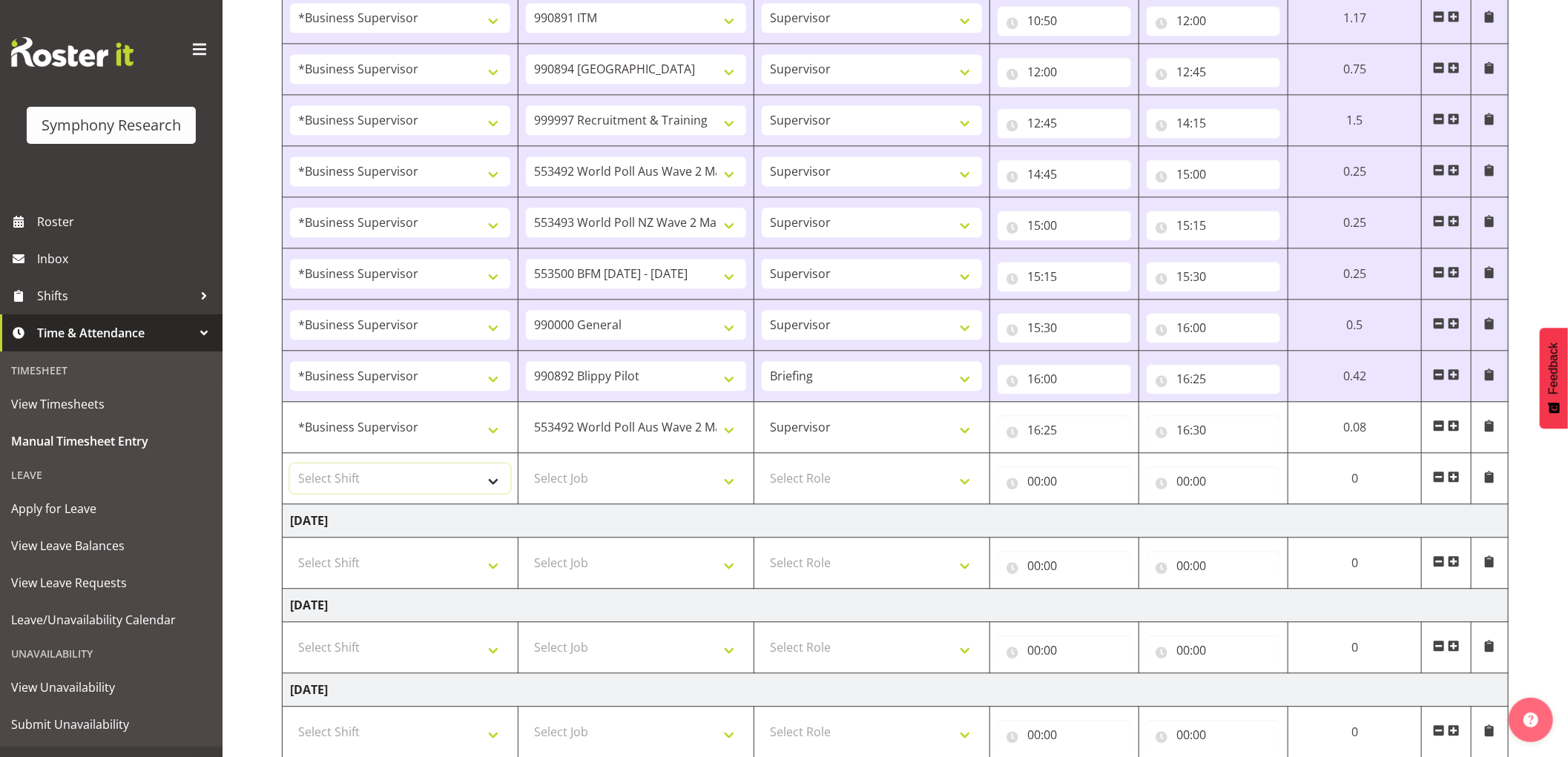
click at [406, 479] on select "Select Shift !!Weekend Residential (Roster IT Shift Label) *Business 9/10am ~ 4…" at bounding box center [401, 478] width 221 height 30
select select "1607"
click at [290, 467] on select "Select Shift !!Weekend Residential (Roster IT Shift Label) *Business 9/10am ~ 4…" at bounding box center [401, 478] width 221 height 30
click at [643, 491] on select "Select Job 550060 IF Admin 553492 World Poll Aus Wave 2 Main 2025 553493 World …" at bounding box center [636, 478] width 221 height 30
select select "10527"
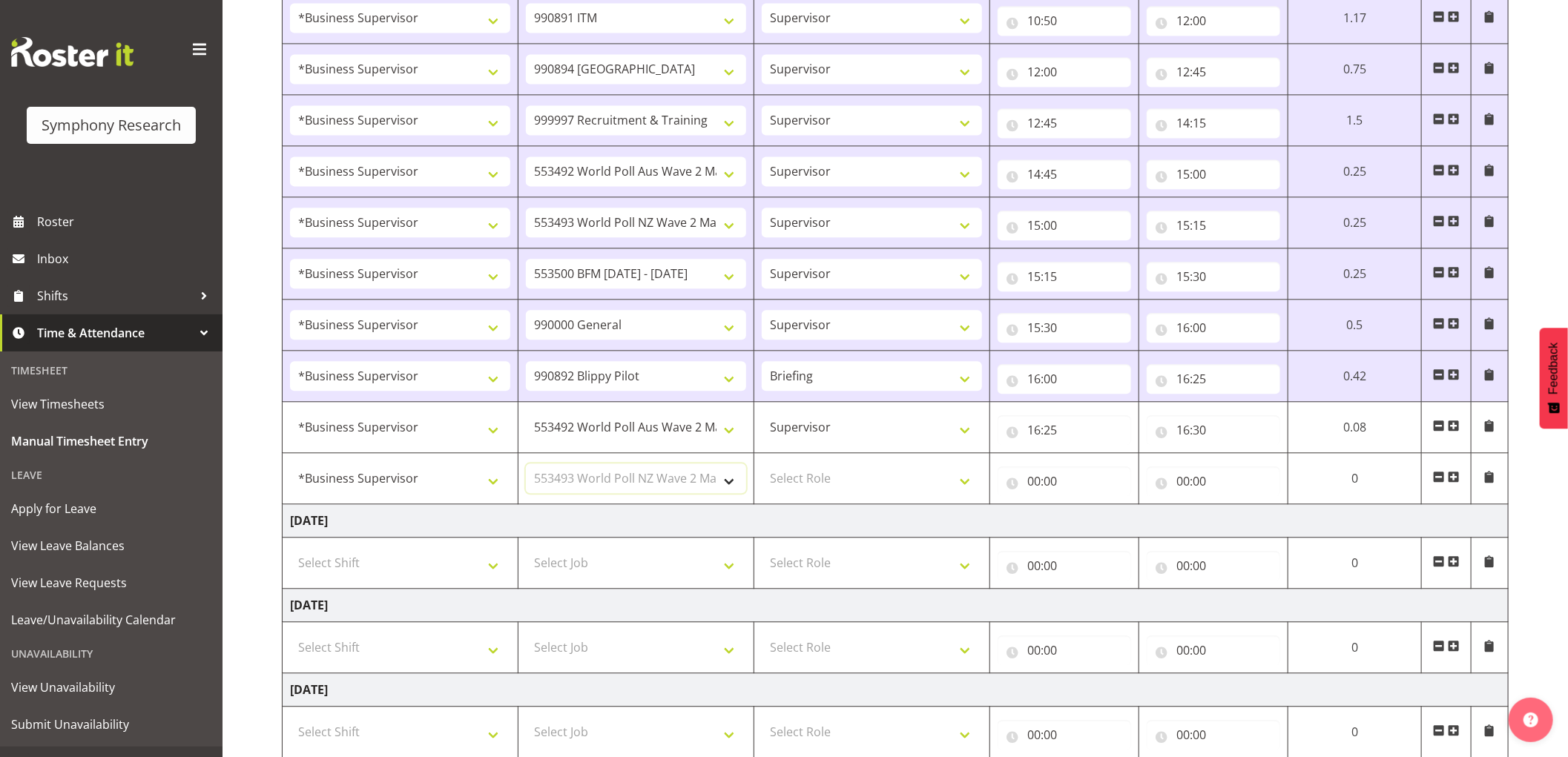
click at [526, 467] on select "Select Job 550060 IF Admin 553492 World Poll Aus Wave 2 Main 2025 553493 World …" at bounding box center [636, 478] width 221 height 30
click at [851, 487] on select "Select Role Supervisor Interviewing Briefing" at bounding box center [872, 478] width 221 height 30
select select "45"
click at [762, 467] on select "Select Role Supervisor Interviewing Briefing" at bounding box center [872, 478] width 221 height 30
click at [1035, 484] on input "00:00" at bounding box center [1065, 481] width 134 height 30
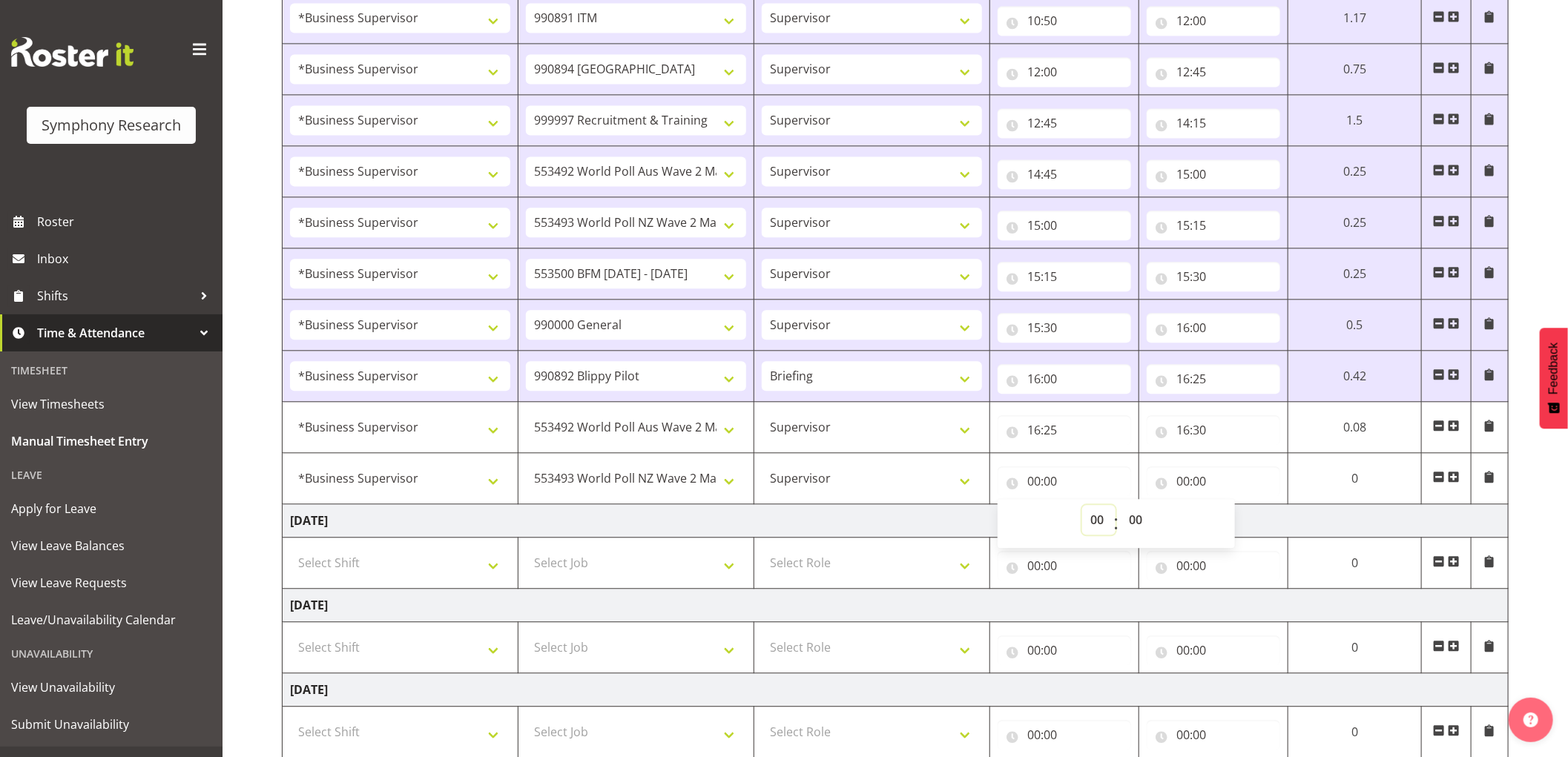
click at [1089, 524] on select "00 01 02 03 04 05 06 07 08 09 10 11 12 13 14 15 16 17 18 19 20 21 22 23" at bounding box center [1099, 520] width 33 height 30
select select "16"
click at [1082, 509] on select "00 01 02 03 04 05 06 07 08 09 10 11 12 13 14 15 16 17 18 19 20 21 22 23" at bounding box center [1099, 520] width 33 height 30
type input "16:00"
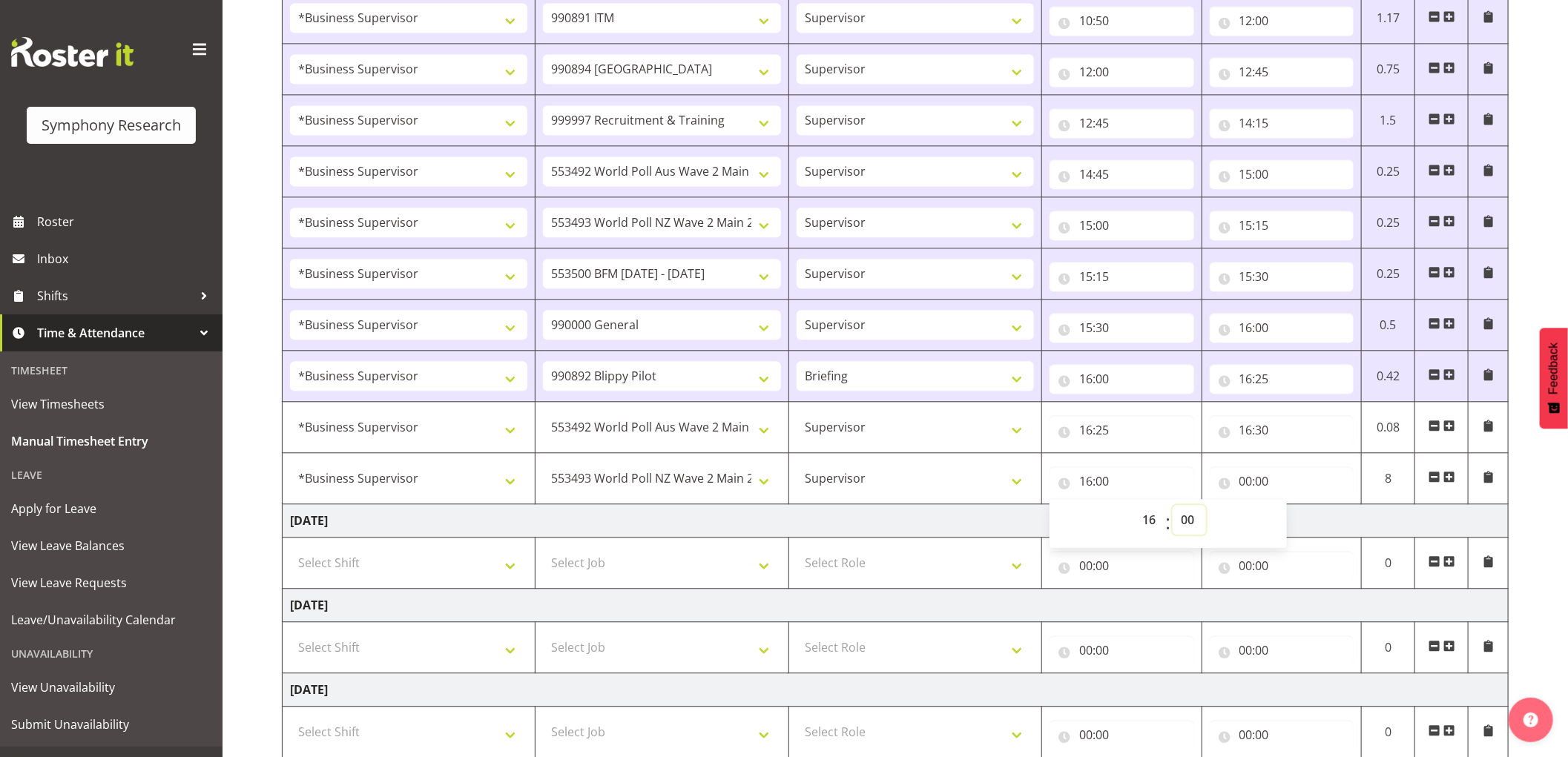
click at [1185, 522] on select "00 01 02 03 04 05 06 07 08 09 10 11 12 13 14 15 16 17 18 19 20 21 22 23 24 25 2…" at bounding box center [1189, 520] width 33 height 30
select select "30"
click at [1173, 509] on select "00 01 02 03 04 05 06 07 08 09 10 11 12 13 14 15 16 17 18 19 20 21 22 23 24 25 2…" at bounding box center [1189, 520] width 33 height 30
type input "16:30"
click at [1249, 484] on input "00:00" at bounding box center [1282, 481] width 144 height 30
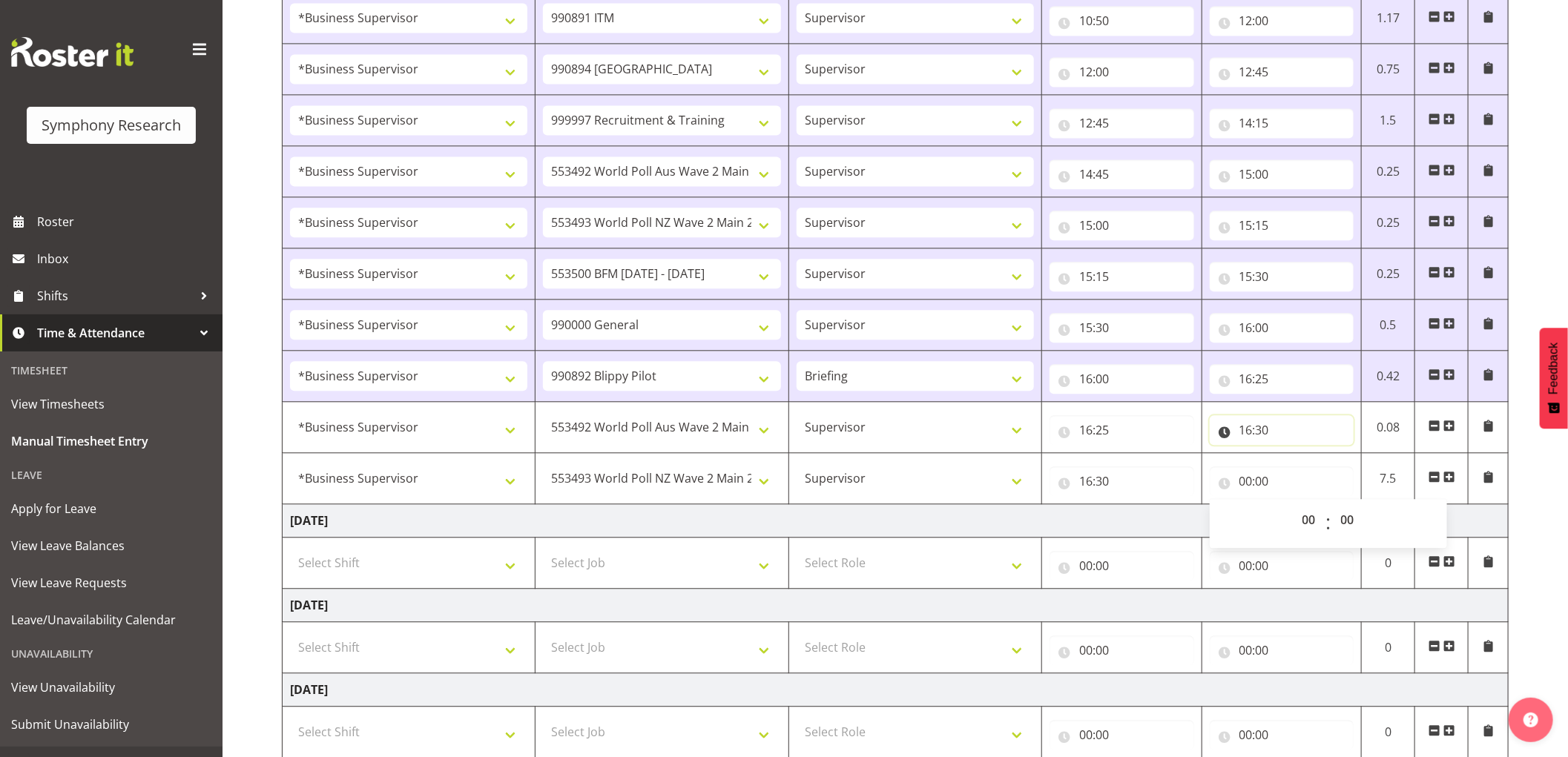
click at [1265, 433] on input "16:30" at bounding box center [1282, 430] width 144 height 30
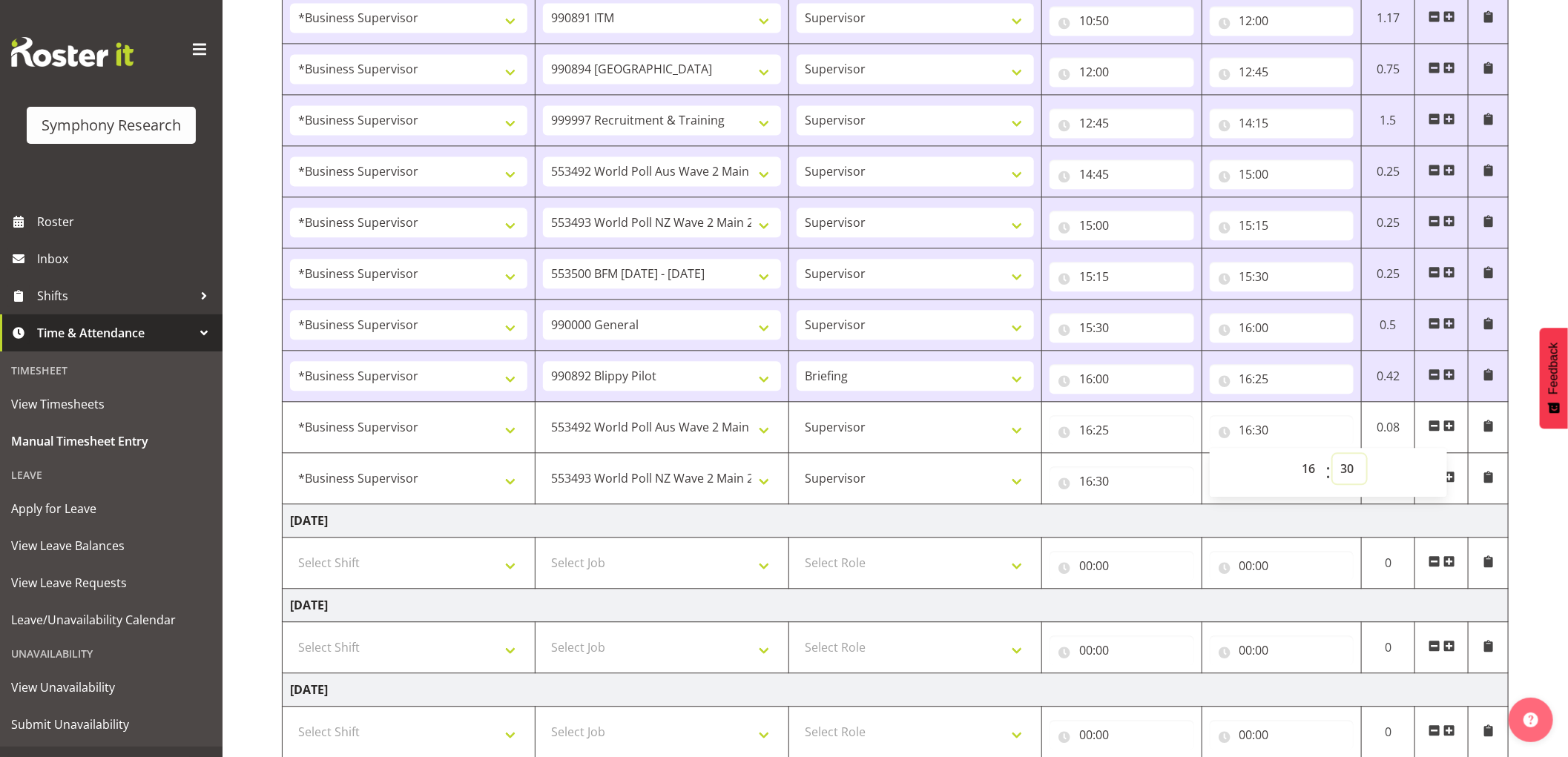
click at [1353, 473] on select "00 01 02 03 04 05 06 07 08 09 10 11 12 13 14 15 16 17 18 19 20 21 22 23 24 25 2…" at bounding box center [1349, 468] width 33 height 30
select select "28"
click at [1333, 458] on select "00 01 02 03 04 05 06 07 08 09 10 11 12 13 14 15 16 17 18 19 20 21 22 23 24 25 2…" at bounding box center [1349, 468] width 33 height 30
type input "16:28"
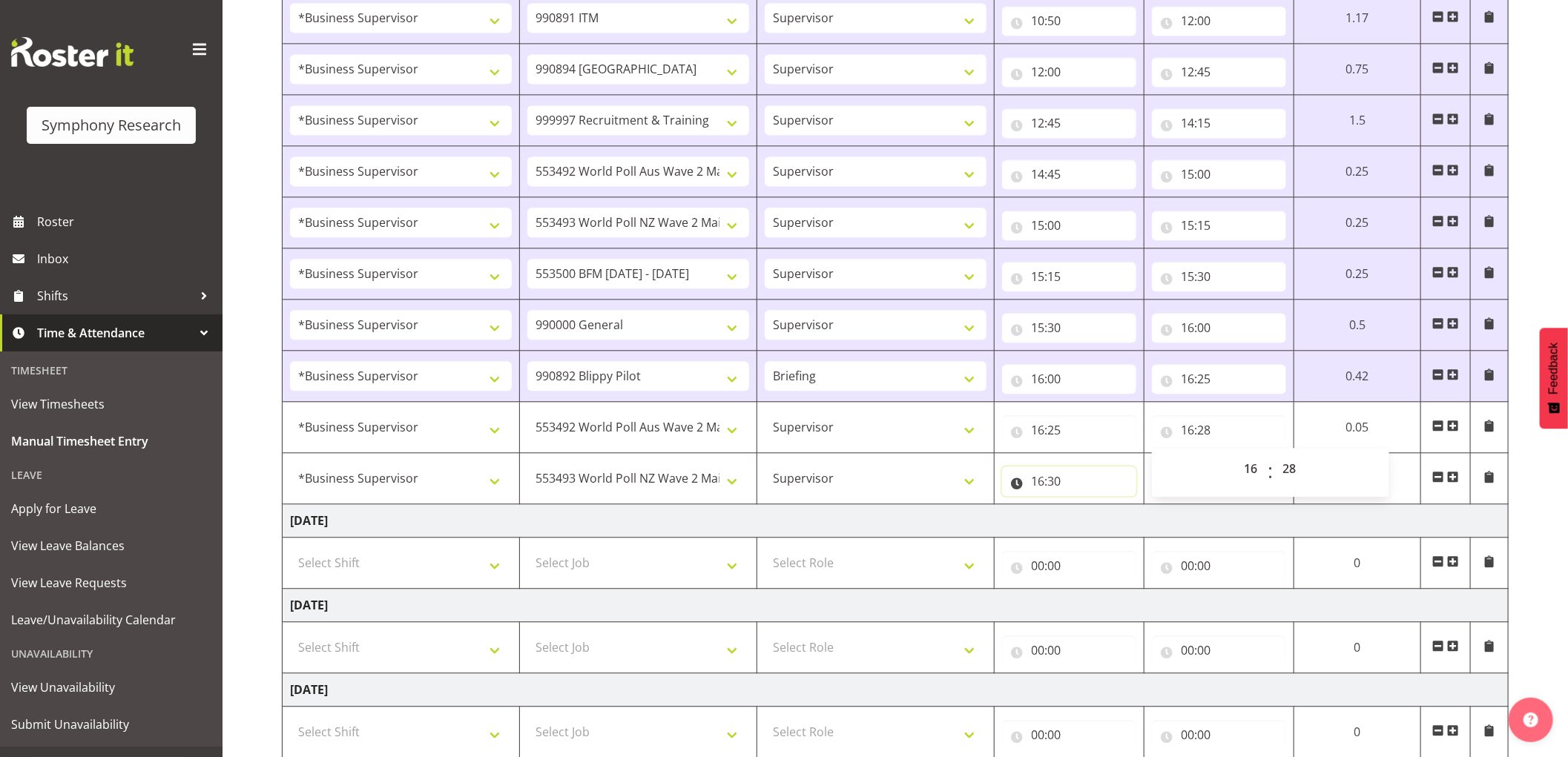
click at [1058, 485] on input "16:30" at bounding box center [1069, 481] width 135 height 30
click at [1144, 528] on select "00 01 02 03 04 05 06 07 08 09 10 11 12 13 14 15 16 17 18 19 20 21 22 23 24 25 2…" at bounding box center [1142, 520] width 33 height 30
select select "28"
click at [1125, 509] on select "00 01 02 03 04 05 06 07 08 09 10 11 12 13 14 15 16 17 18 19 20 21 22 23 24 25 2…" at bounding box center [1142, 520] width 33 height 30
type input "16:28"
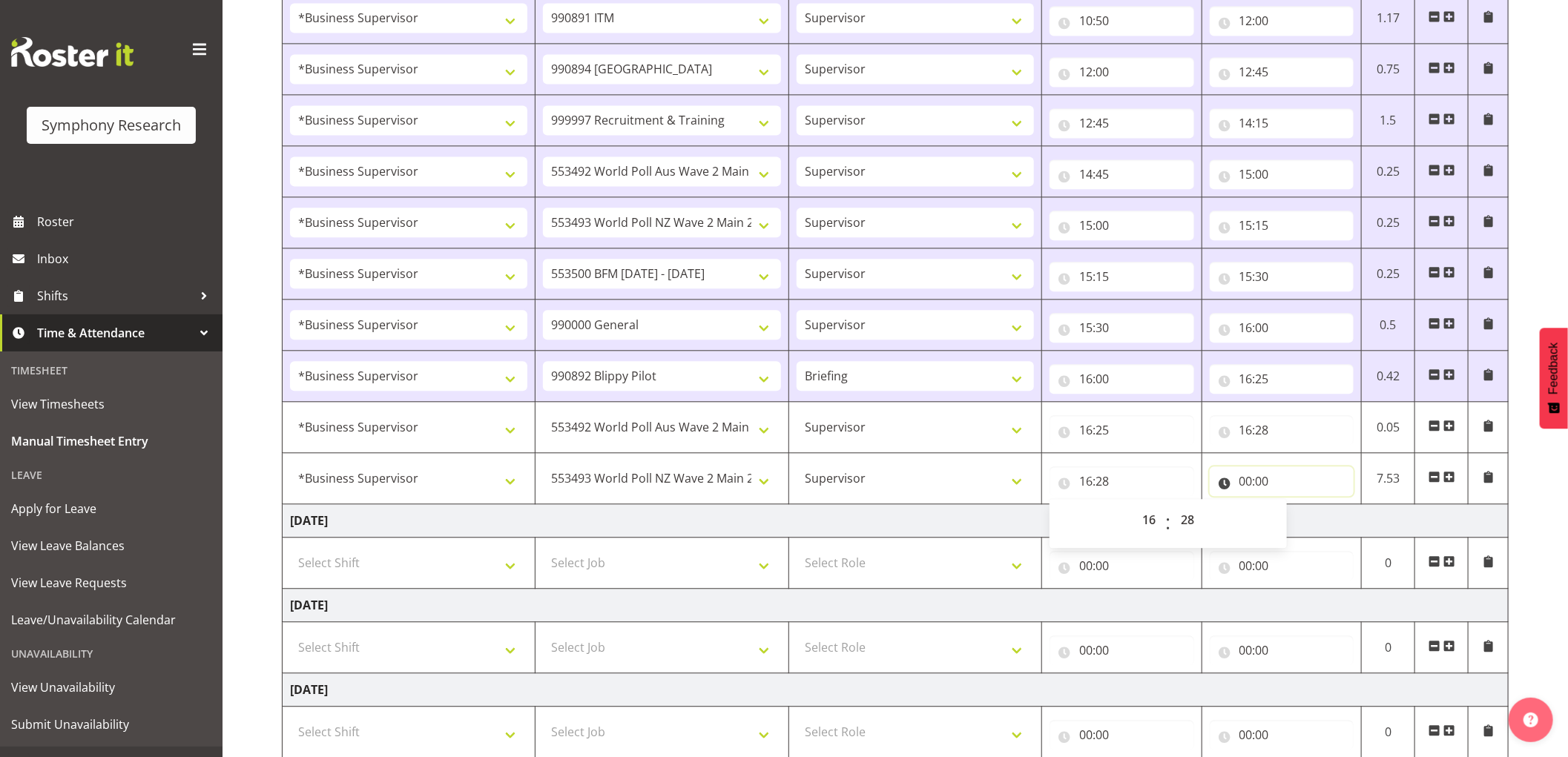
click at [1244, 480] on input "00:00" at bounding box center [1282, 481] width 144 height 30
click at [1301, 518] on select "00 01 02 03 04 05 06 07 08 09 10 11 12 13 14 15 16 17 18 19 20 21 22 23" at bounding box center [1311, 520] width 33 height 30
select select "16"
click at [1295, 509] on select "00 01 02 03 04 05 06 07 08 09 10 11 12 13 14 15 16 17 18 19 20 21 22 23" at bounding box center [1311, 520] width 33 height 30
type input "16:00"
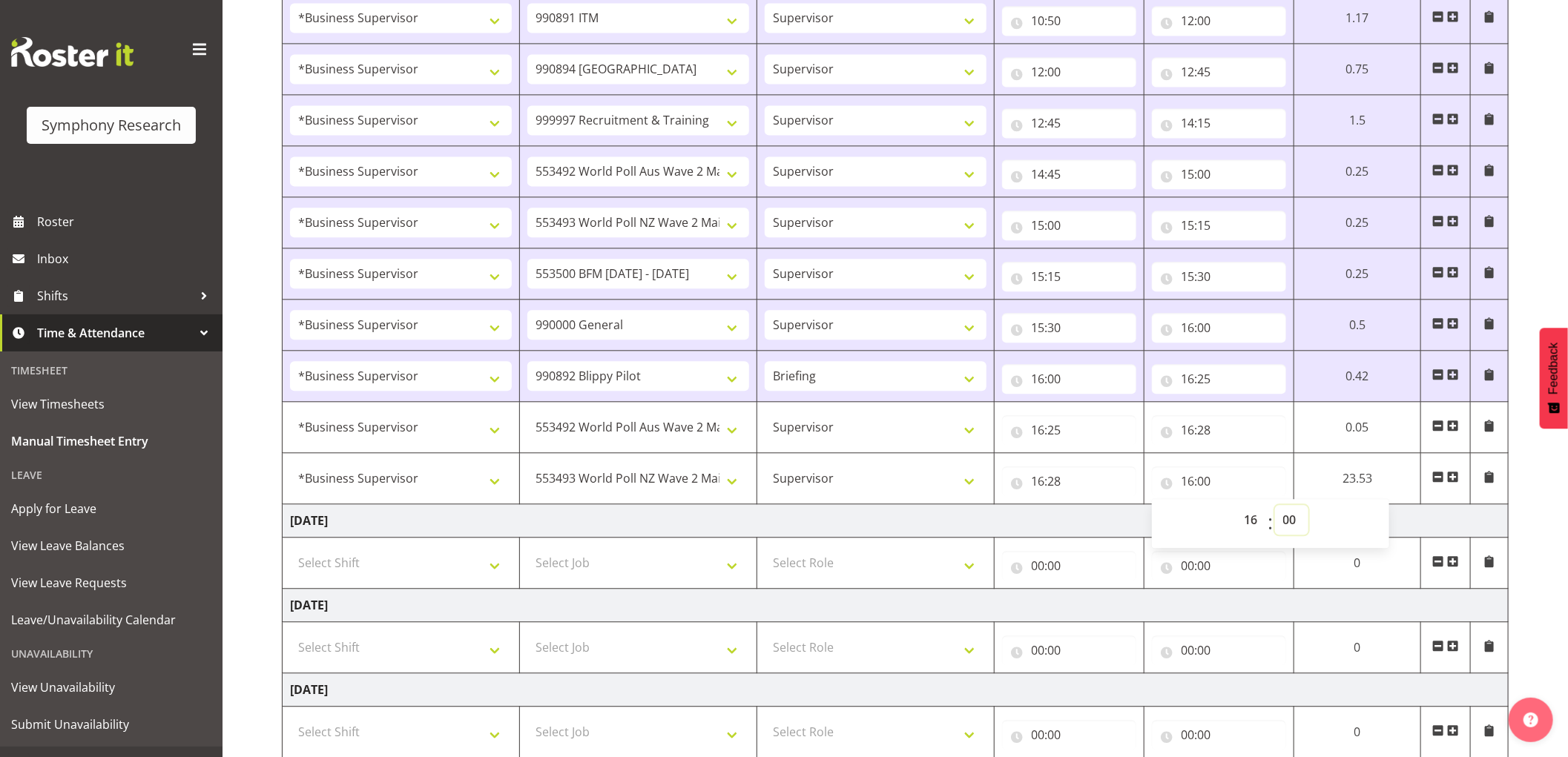
click at [1288, 524] on select "00 01 02 03 04 05 06 07 08 09 10 11 12 13 14 15 16 17 18 19 20 21 22 23 24 25 2…" at bounding box center [1292, 520] width 33 height 30
select select "31"
click at [1275, 509] on select "00 01 02 03 04 05 06 07 08 09 10 11 12 13 14 15 16 17 18 19 20 21 22 23 24 25 2…" at bounding box center [1292, 520] width 33 height 30
type input "16:31"
click at [1455, 481] on span at bounding box center [1454, 477] width 12 height 12
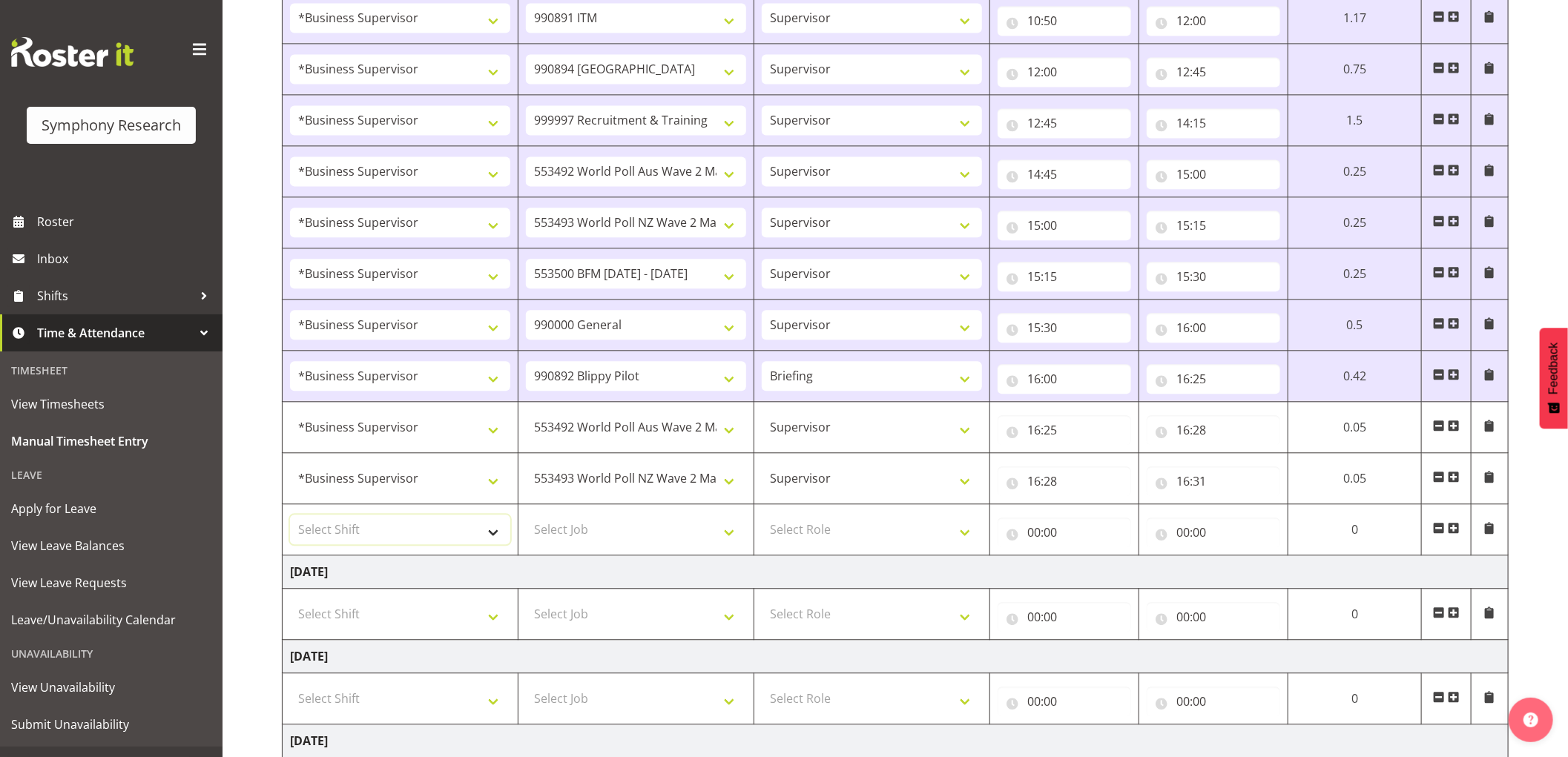
click at [424, 528] on select "Select Shift !!Weekend Residential (Roster IT Shift Label) *Business 9/10am ~ 4…" at bounding box center [401, 529] width 221 height 30
select select "1607"
click at [290, 519] on select "Select Shift !!Weekend Residential (Roster IT Shift Label) *Business 9/10am ~ 4…" at bounding box center [401, 529] width 221 height 30
click at [683, 529] on select "Select Job 550060 IF Admin 553492 World Poll Aus Wave 2 Main 2025 553493 World …" at bounding box center [636, 529] width 221 height 30
select select "10242"
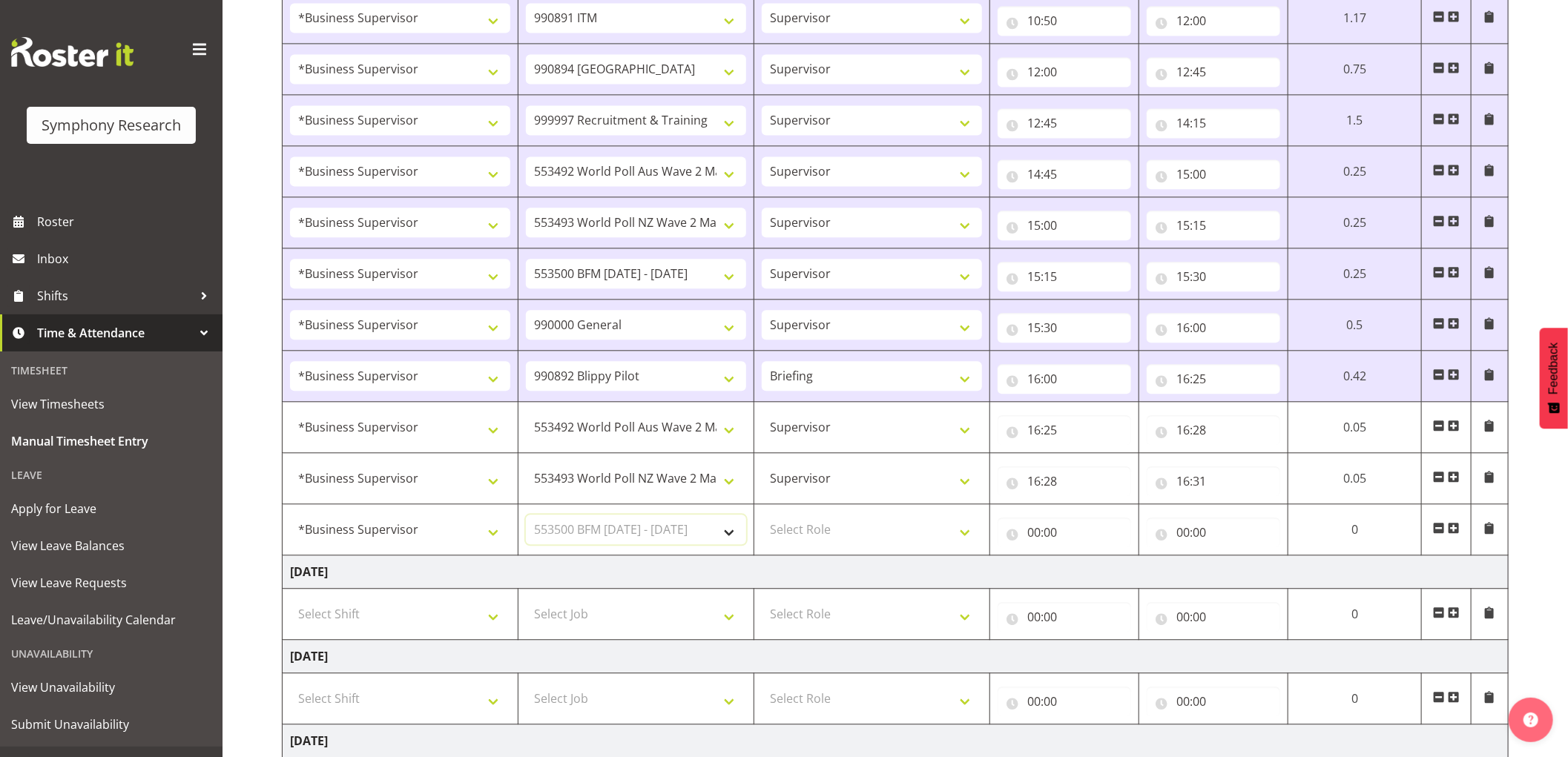
click at [526, 519] on select "Select Job 550060 IF Admin 553492 World Poll Aus Wave 2 Main 2025 553493 World …" at bounding box center [636, 529] width 221 height 30
click at [827, 537] on select "Select Role Supervisor Interviewing Briefing" at bounding box center [872, 529] width 221 height 30
select select "45"
click at [762, 519] on select "Select Role Supervisor Interviewing Briefing" at bounding box center [872, 529] width 221 height 30
click at [1029, 537] on input "00:00" at bounding box center [1065, 532] width 134 height 30
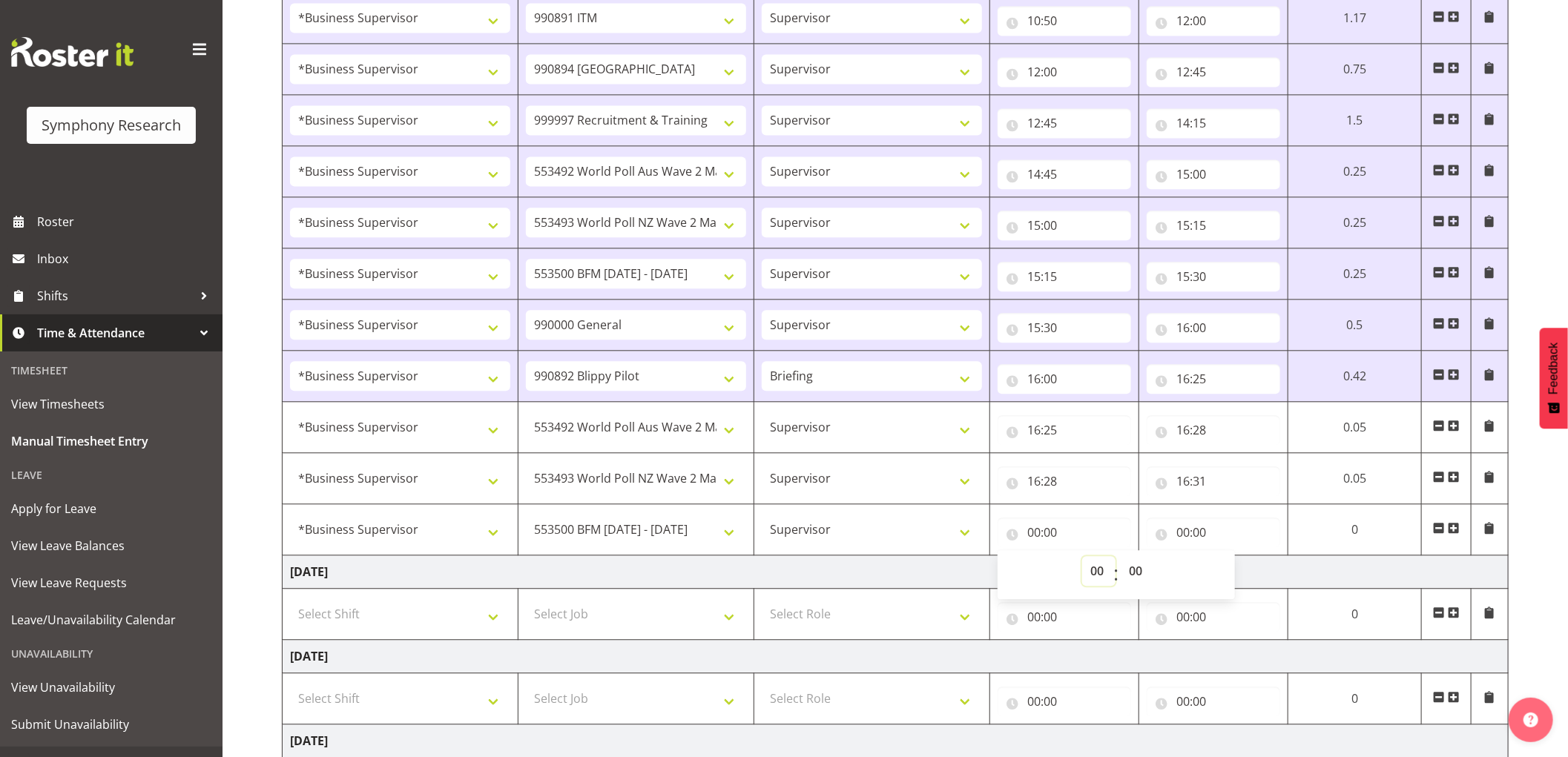
click at [1095, 579] on select "00 01 02 03 04 05 06 07 08 09 10 11 12 13 14 15 16 17 18 19 20 21 22 23" at bounding box center [1099, 571] width 33 height 30
select select "16"
click at [1082, 560] on select "00 01 02 03 04 05 06 07 08 09 10 11 12 13 14 15 16 17 18 19 20 21 22 23" at bounding box center [1099, 571] width 33 height 30
type input "16:00"
click at [1137, 572] on select "00 01 02 03 04 05 06 07 08 09 10 11 12 13 14 15 16 17 18 19 20 21 22 23 24 25 2…" at bounding box center [1137, 571] width 33 height 30
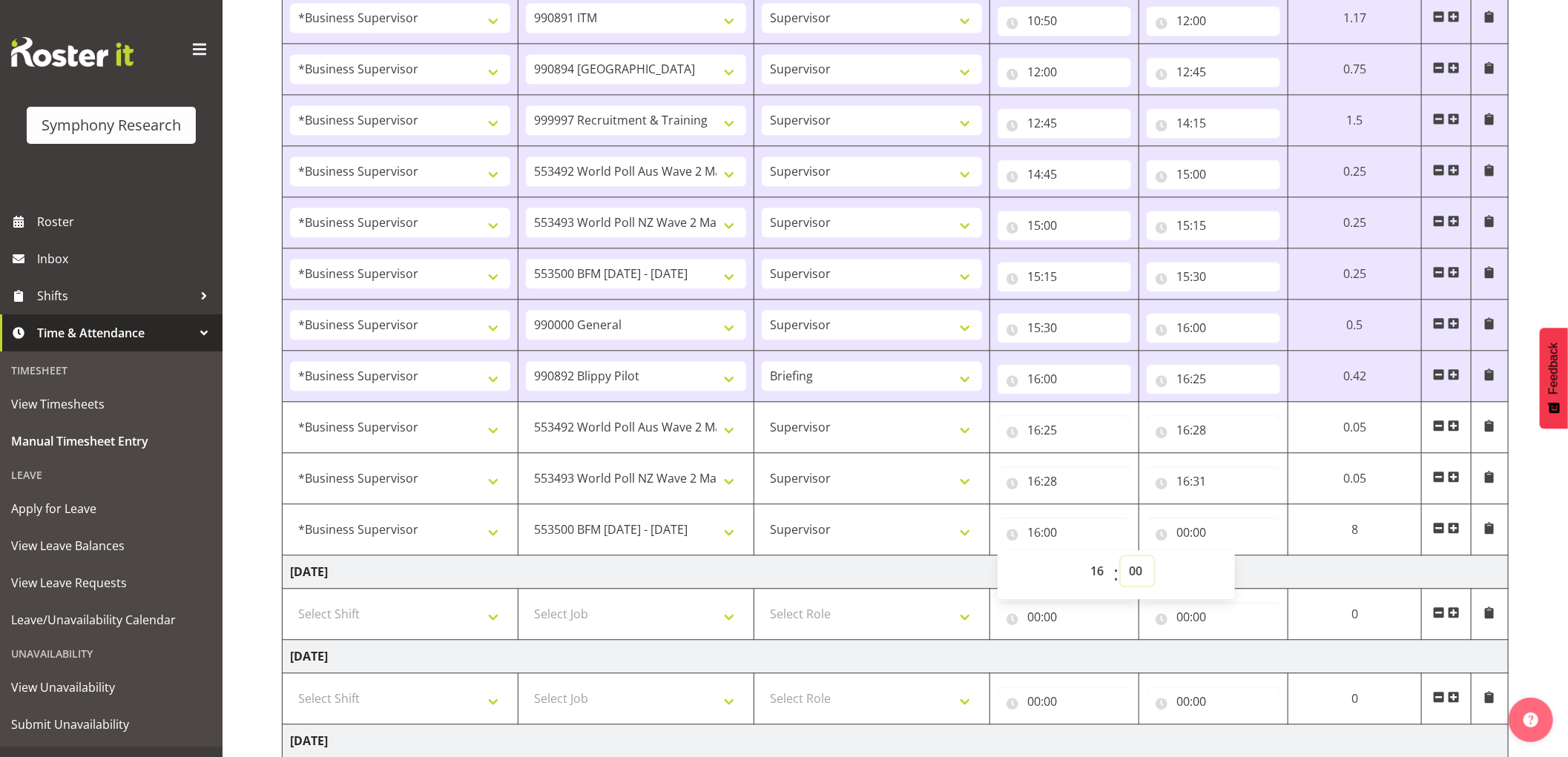
select select "31"
click at [1121, 560] on select "00 01 02 03 04 05 06 07 08 09 10 11 12 13 14 15 16 17 18 19 20 21 22 23 24 25 2…" at bounding box center [1137, 571] width 33 height 30
type input "16:31"
click at [1182, 537] on input "00:00" at bounding box center [1219, 532] width 135 height 30
click at [1249, 576] on select "00 01 02 03 04 05 06 07 08 09 10 11 12 13 14 15 16 17 18 19 20 21 22 23" at bounding box center [1253, 571] width 33 height 30
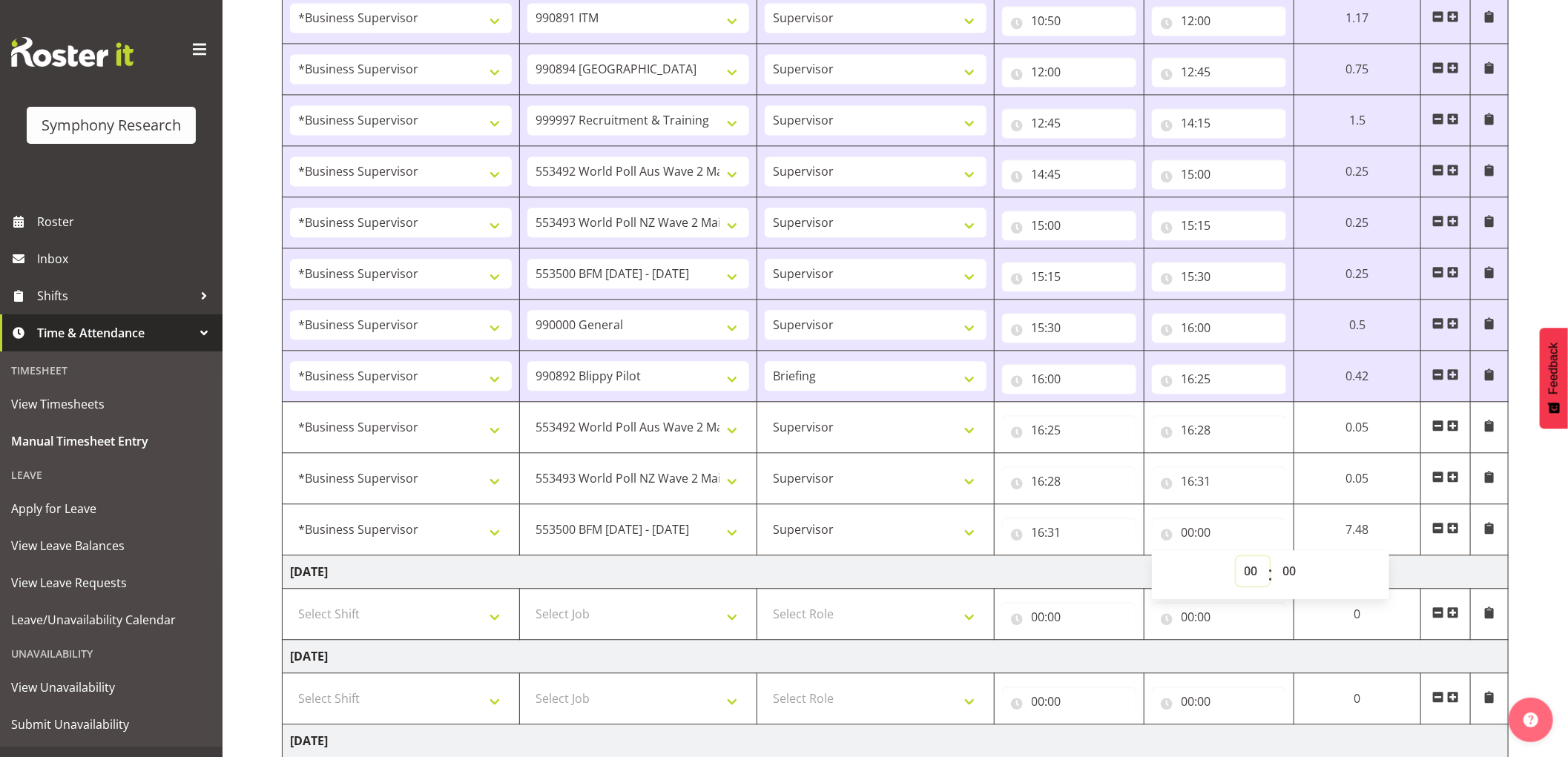
select select "16"
click at [1236, 560] on select "00 01 02 03 04 05 06 07 08 09 10 11 12 13 14 15 16 17 18 19 20 21 22 23" at bounding box center [1253, 571] width 33 height 30
type input "16:00"
click at [1282, 577] on select "00 01 02 03 04 05 06 07 08 09 10 11 12 13 14 15 16 17 18 19 20 21 22 23 24 25 2…" at bounding box center [1292, 571] width 33 height 30
select select "34"
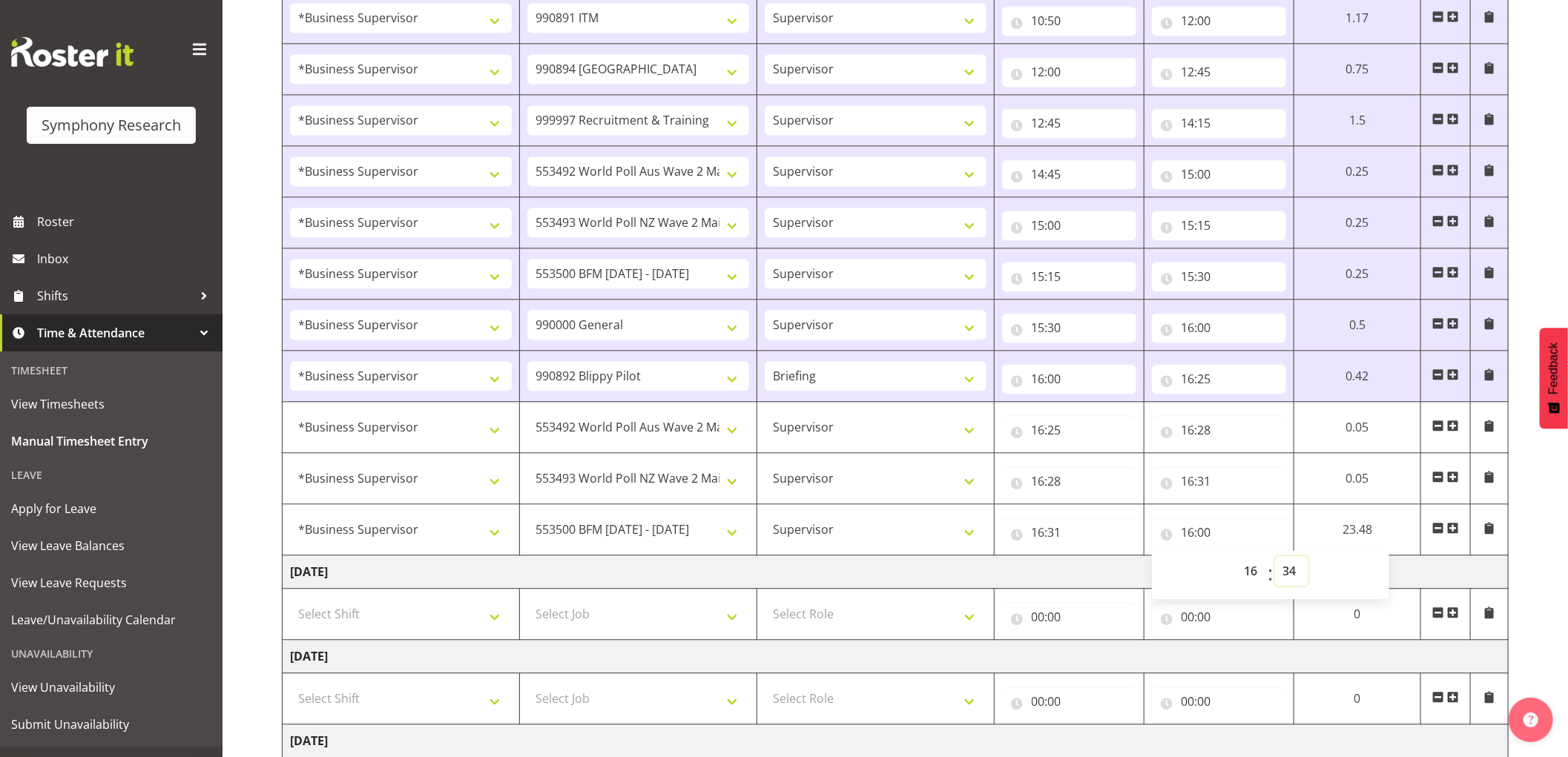
click at [1275, 560] on select "00 01 02 03 04 05 06 07 08 09 10 11 12 13 14 15 16 17 18 19 20 21 22 23 24 25 2…" at bounding box center [1292, 571] width 33 height 30
type input "16:34"
drag, startPoint x: 1454, startPoint y: 537, endPoint x: 799, endPoint y: 505, distance: 655.8
click at [1454, 534] on span at bounding box center [1454, 528] width 12 height 12
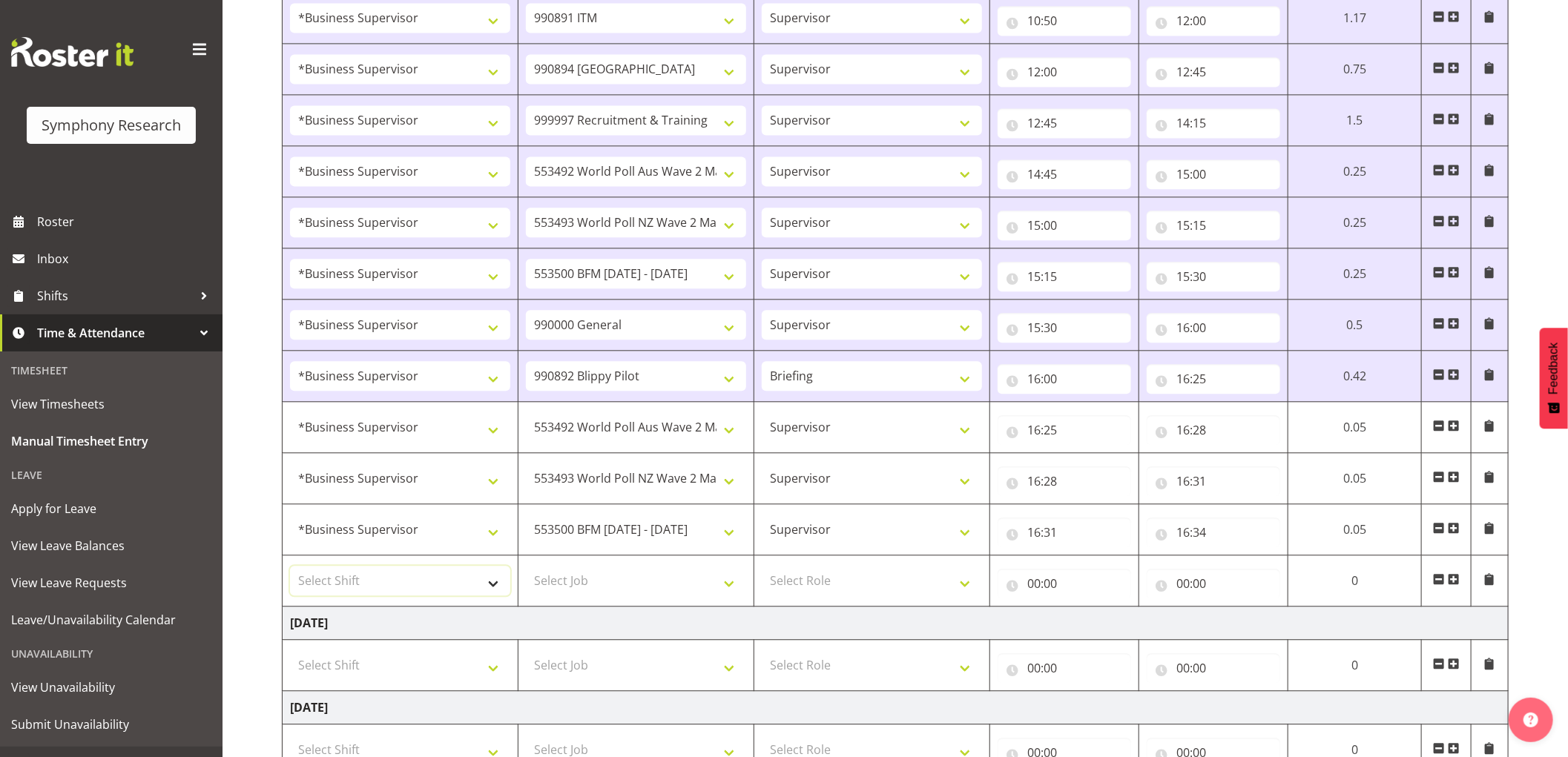
click at [418, 594] on select "Select Shift !!Weekend Residential (Roster IT Shift Label) *Business 9/10am ~ 4…" at bounding box center [401, 580] width 221 height 30
select select "1607"
click at [290, 570] on select "Select Shift !!Weekend Residential (Roster IT Shift Label) *Business 9/10am ~ 4…" at bounding box center [401, 580] width 221 height 30
click at [655, 583] on select "Select Job 550060 IF Admin 553492 World Poll Aus Wave 2 Main 2025 553493 World …" at bounding box center [636, 580] width 221 height 30
select select "10536"
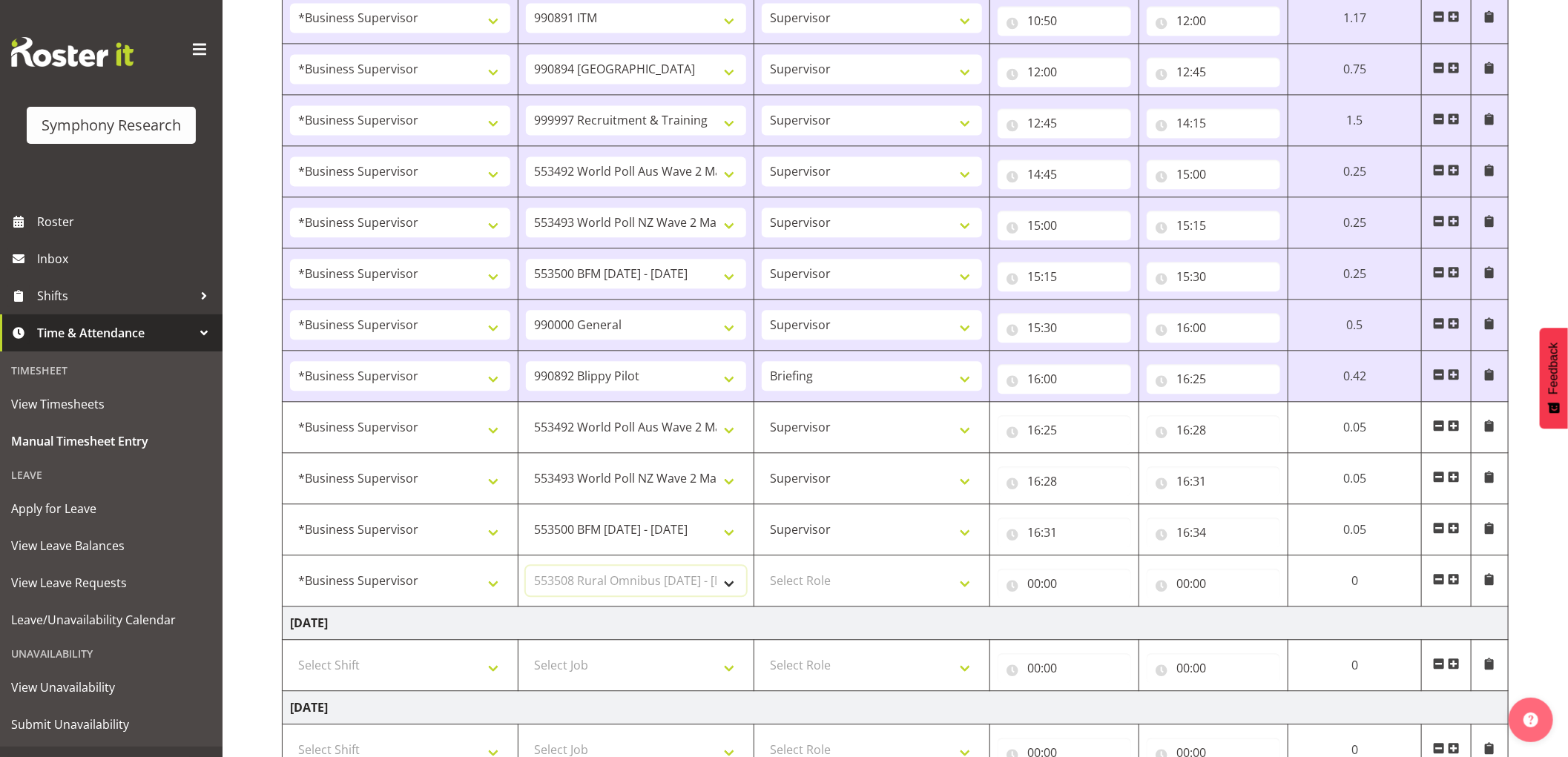
click at [526, 570] on select "Select Job 550060 IF Admin 553492 World Poll Aus Wave 2 Main 2025 553493 World …" at bounding box center [636, 580] width 221 height 30
click at [829, 590] on select "Select Role Supervisor Interviewing Briefing" at bounding box center [872, 580] width 221 height 30
select select "45"
click at [762, 570] on select "Select Role Supervisor Interviewing Briefing" at bounding box center [872, 580] width 221 height 30
click at [1030, 589] on input "00:00" at bounding box center [1065, 584] width 134 height 30
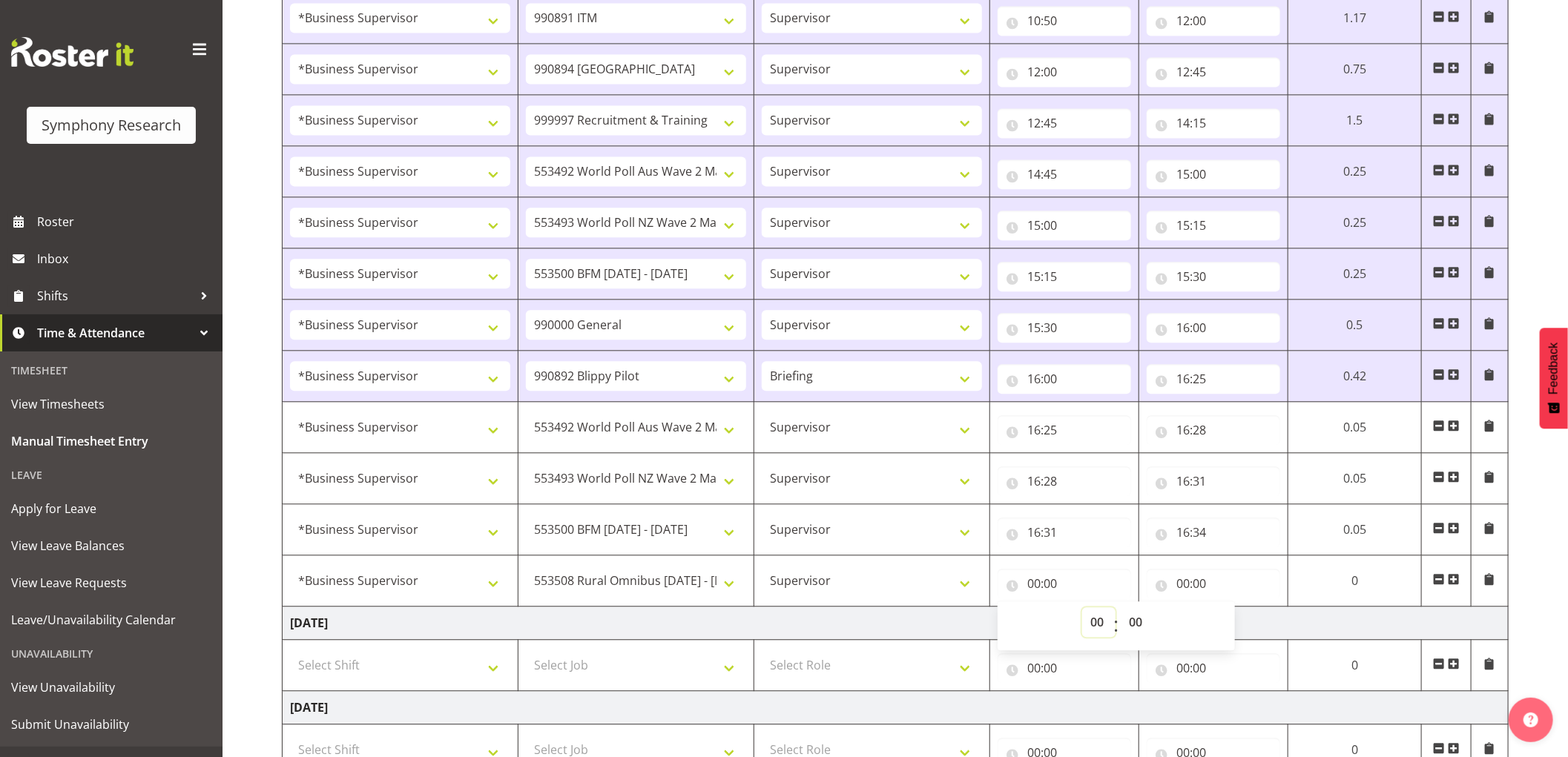
click at [1099, 633] on select "00 01 02 03 04 05 06 07 08 09 10 11 12 13 14 15 16 17 18 19 20 21 22 23" at bounding box center [1099, 622] width 33 height 30
select select "16"
click at [1082, 611] on select "00 01 02 03 04 05 06 07 08 09 10 11 12 13 14 15 16 17 18 19 20 21 22 23" at bounding box center [1099, 622] width 33 height 30
type input "16:00"
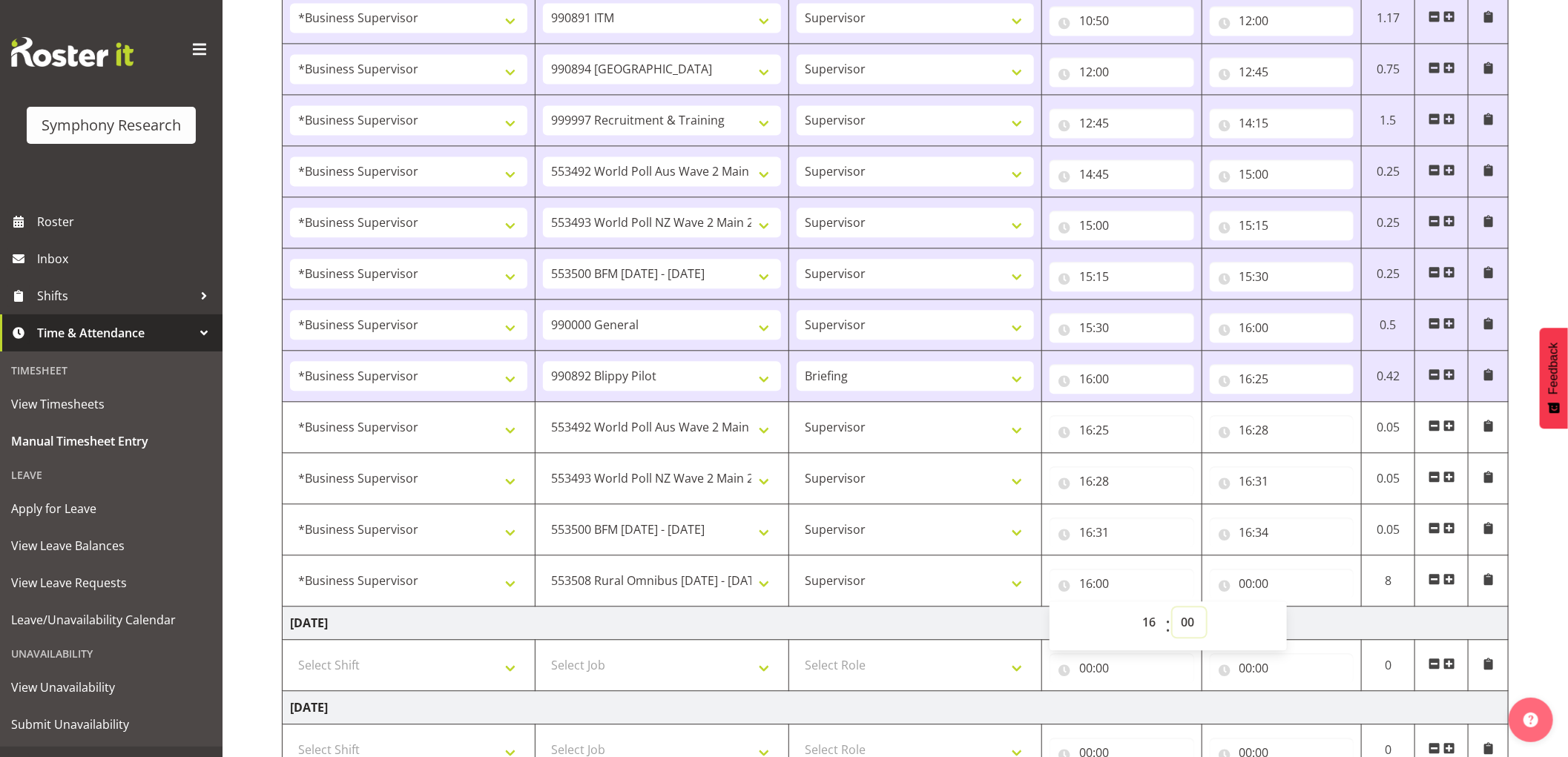
click at [1184, 622] on select "00 01 02 03 04 05 06 07 08 09 10 11 12 13 14 15 16 17 18 19 20 21 22 23 24 25 2…" at bounding box center [1189, 622] width 33 height 30
select select "34"
click at [1173, 611] on select "00 01 02 03 04 05 06 07 08 09 10 11 12 13 14 15 16 17 18 19 20 21 22 23 24 25 2…" at bounding box center [1189, 622] width 33 height 30
type input "16:34"
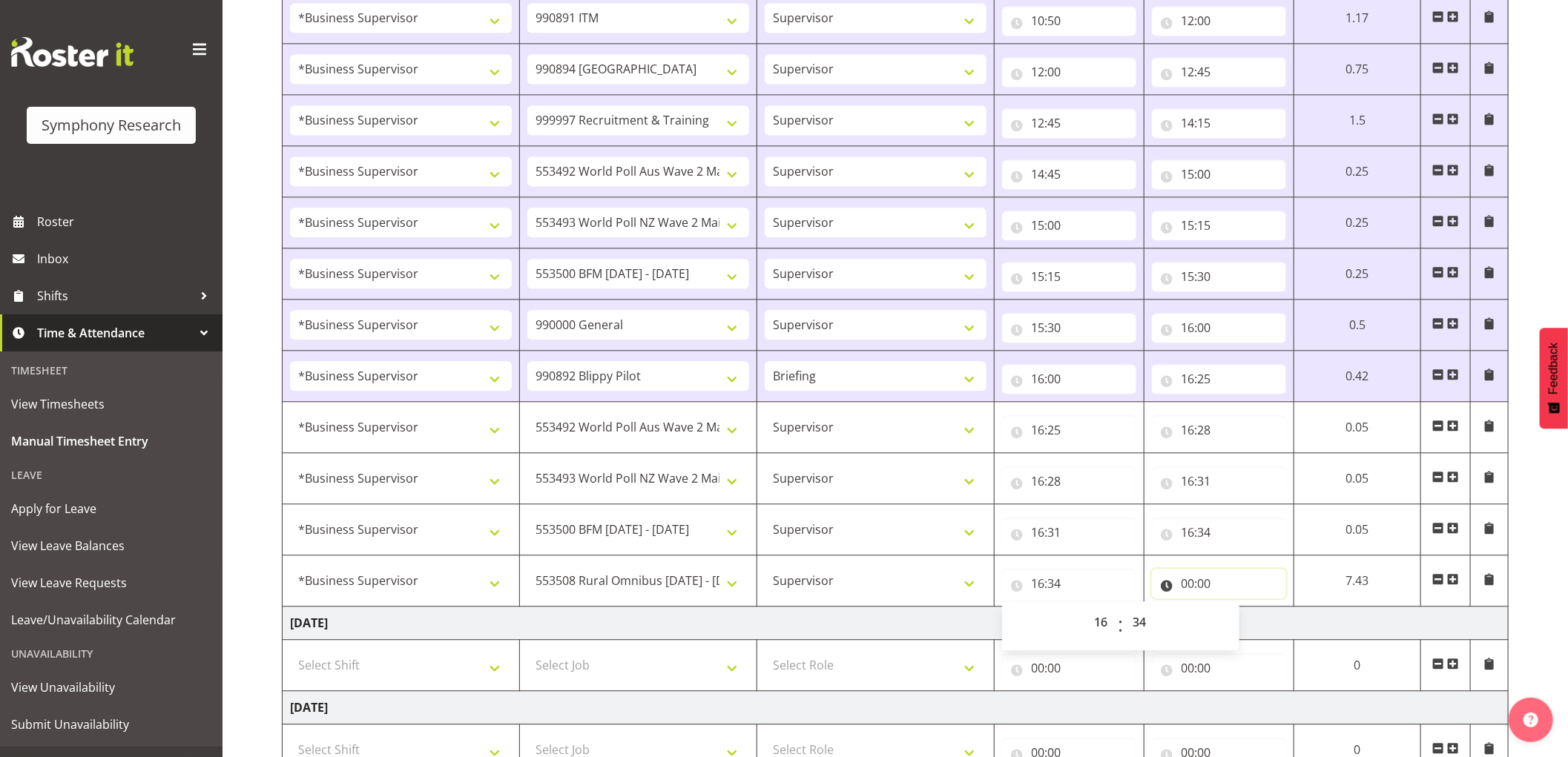
click at [1189, 584] on input "00:00" at bounding box center [1219, 584] width 135 height 30
click at [1242, 623] on select "00 01 02 03 04 05 06 07 08 09 10 11 12 13 14 15 16 17 18 19 20 21 22 23" at bounding box center [1253, 622] width 33 height 30
select select "16"
click at [1236, 611] on select "00 01 02 03 04 05 06 07 08 09 10 11 12 13 14 15 16 17 18 19 20 21 22 23" at bounding box center [1253, 622] width 33 height 30
type input "16:00"
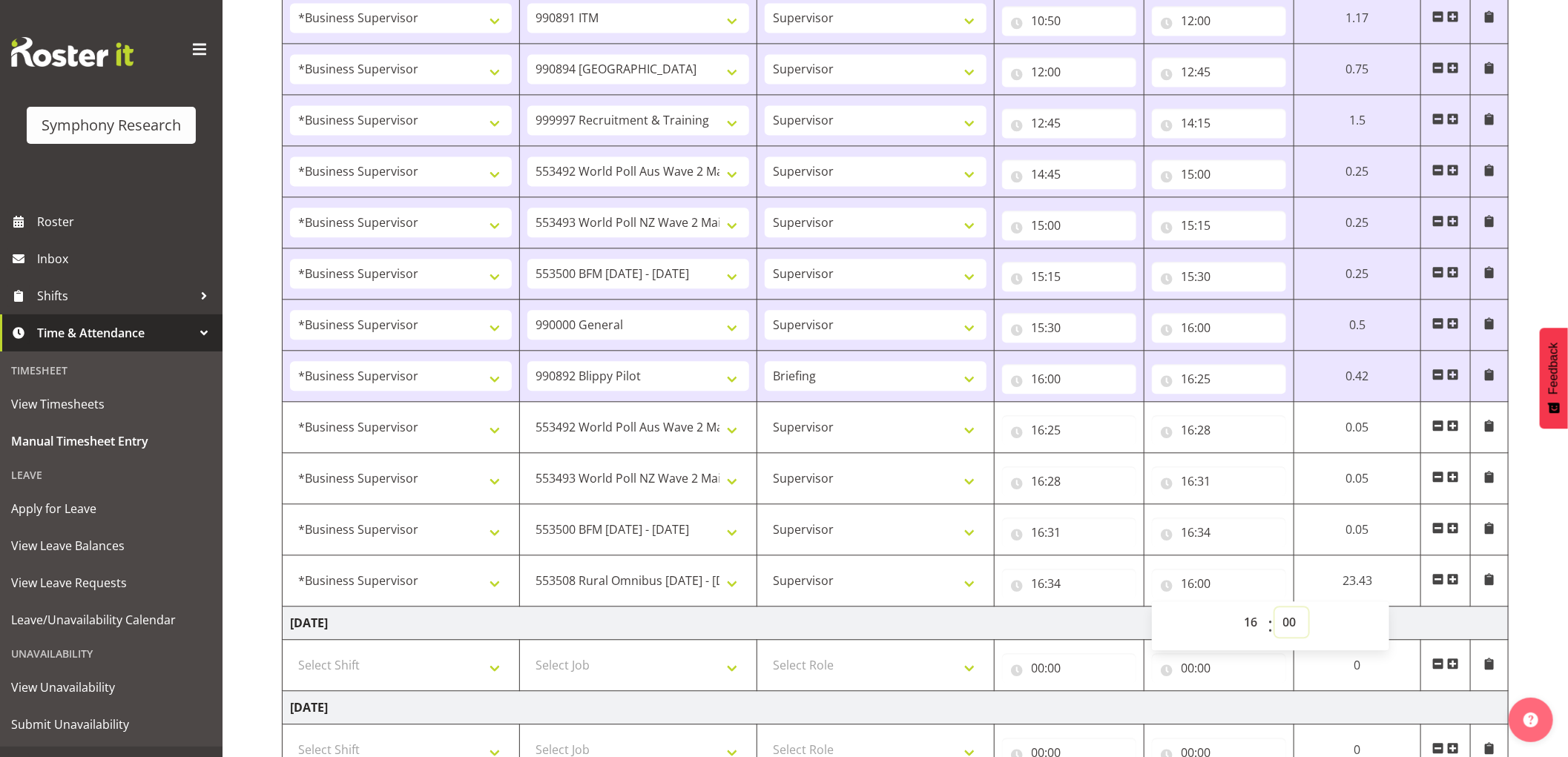
click at [1302, 626] on select "00 01 02 03 04 05 06 07 08 09 10 11 12 13 14 15 16 17 18 19 20 21 22 23 24 25 2…" at bounding box center [1292, 622] width 33 height 30
select select "37"
click at [1275, 611] on select "00 01 02 03 04 05 06 07 08 09 10 11 12 13 14 15 16 17 18 19 20 21 22 23 24 25 2…" at bounding box center [1292, 622] width 33 height 30
type input "16:37"
click at [1456, 582] on span at bounding box center [1454, 579] width 12 height 12
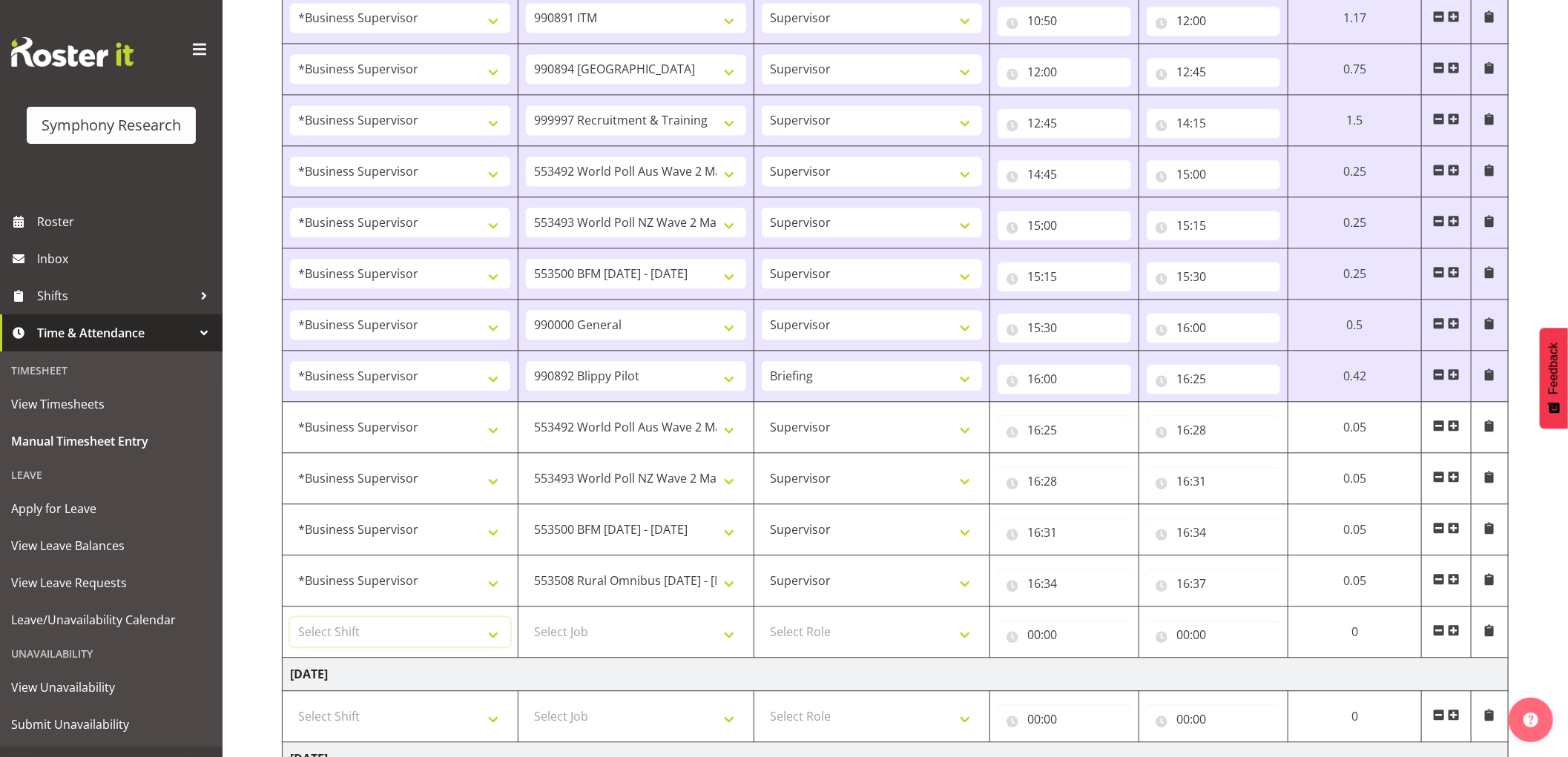
drag, startPoint x: 409, startPoint y: 651, endPoint x: 432, endPoint y: 660, distance: 24.7
click at [409, 647] on select "Select Shift !!Weekend Residential (Roster IT Shift Label) *Business 9/10am ~ 4…" at bounding box center [401, 631] width 221 height 30
select select "1607"
click at [290, 622] on select "Select Shift !!Weekend Residential (Roster IT Shift Label) *Business 9/10am ~ 4…" at bounding box center [401, 631] width 221 height 30
click at [610, 651] on td "Select Job 550060 IF Admin 553492 World Poll Aus Wave 2 Main 2025 553493 World …" at bounding box center [636, 632] width 236 height 51
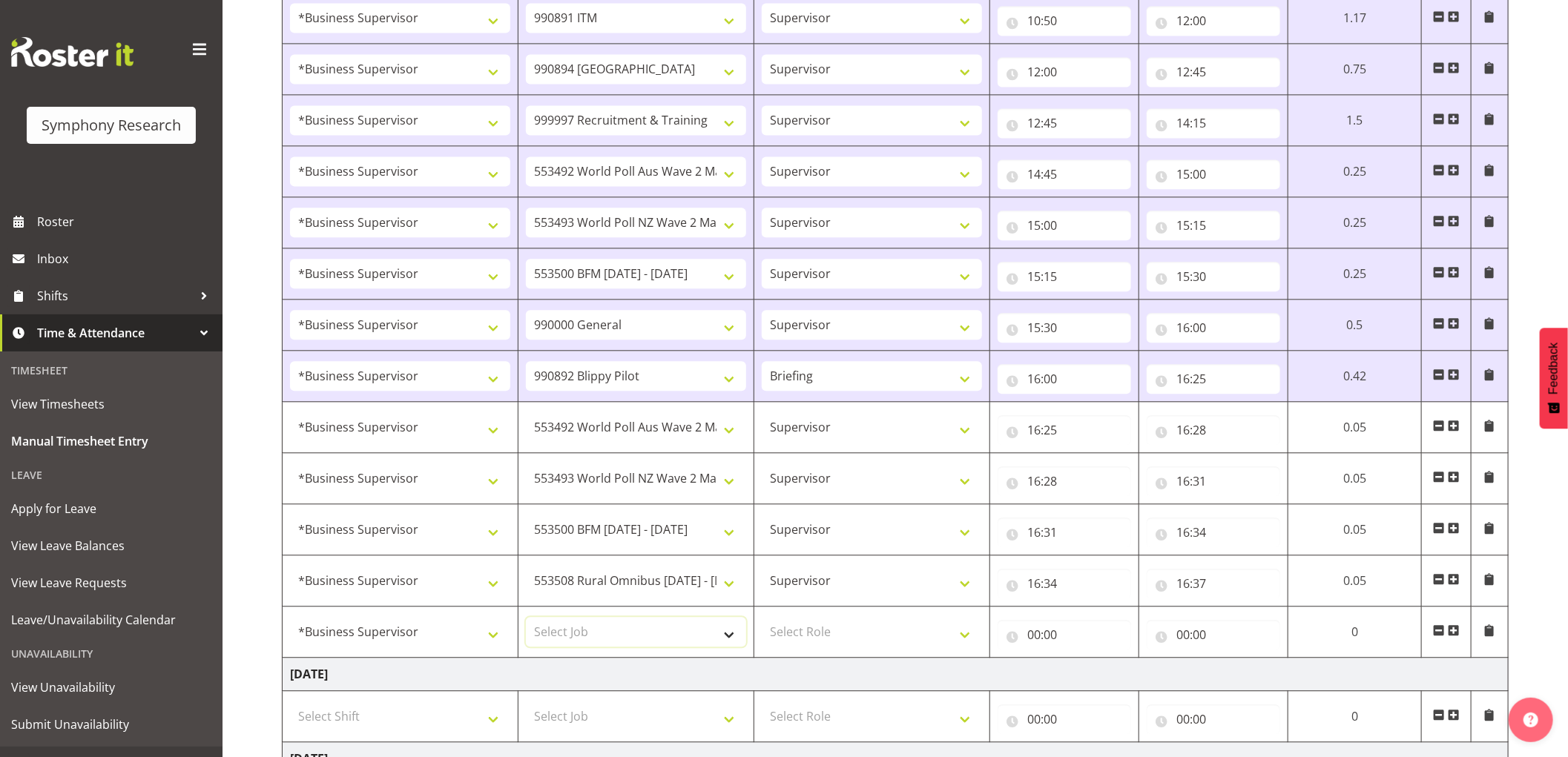
click at [623, 642] on select "Select Job 550060 IF Admin 553492 World Poll Aus Wave 2 Main 2025 553493 World …" at bounding box center [636, 631] width 221 height 30
select select "9426"
click at [526, 622] on select "Select Job 550060 IF Admin 553492 World Poll Aus Wave 2 Main 2025 553493 World …" at bounding box center [636, 631] width 221 height 30
click at [825, 639] on select "Select Role Supervisor Interviewing Briefing" at bounding box center [872, 631] width 221 height 30
select select "45"
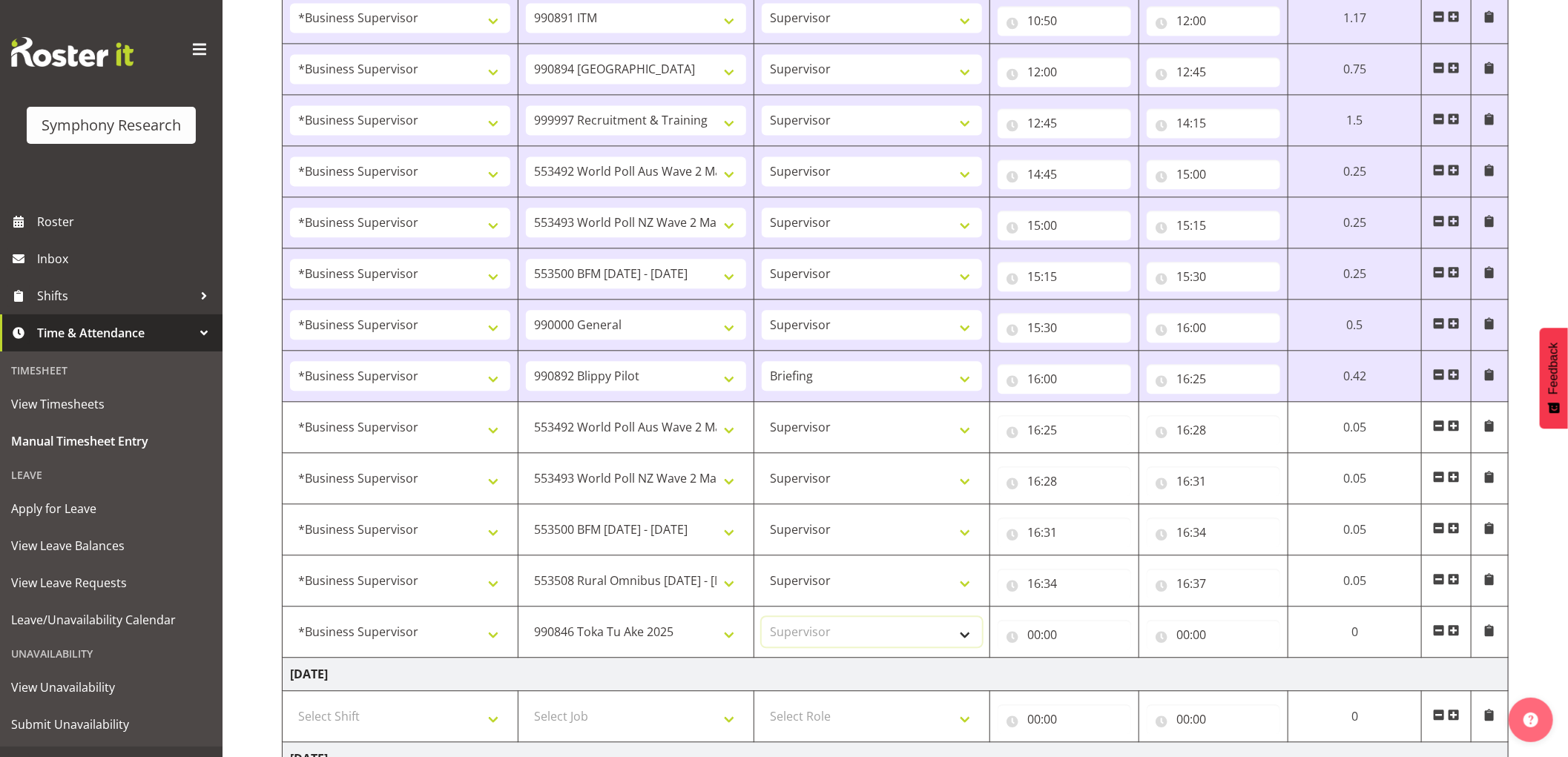
click at [762, 622] on select "Select Role Supervisor Interviewing Briefing" at bounding box center [872, 631] width 221 height 30
click at [1035, 643] on input "00:00" at bounding box center [1065, 635] width 134 height 30
click at [1100, 683] on select "00 01 02 03 04 05 06 07 08 09 10 11 12 13 14 15 16 17 18 19 20 21 22 23" at bounding box center [1099, 674] width 33 height 30
select select "16"
click at [1082, 663] on select "00 01 02 03 04 05 06 07 08 09 10 11 12 13 14 15 16 17 18 19 20 21 22 23" at bounding box center [1099, 674] width 33 height 30
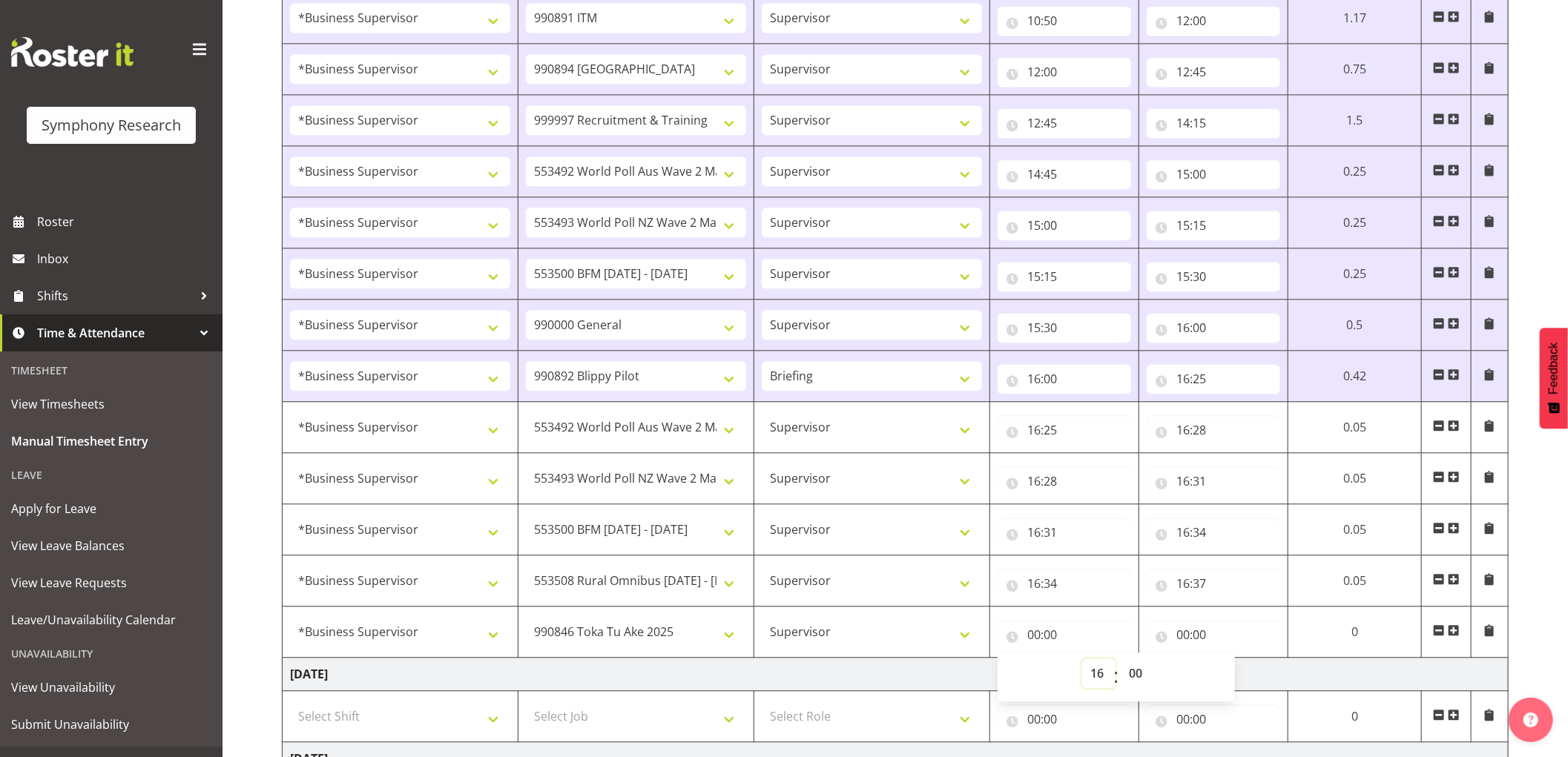
type input "16:00"
click at [1143, 676] on select "00 01 02 03 04 05 06 07 08 09 10 11 12 13 14 15 16 17 18 19 20 21 22 23 24 25 2…" at bounding box center [1142, 674] width 33 height 30
select select "37"
click at [1125, 663] on select "00 01 02 03 04 05 06 07 08 09 10 11 12 13 14 15 16 17 18 19 20 21 22 23 24 25 2…" at bounding box center [1142, 674] width 33 height 30
type input "16:37"
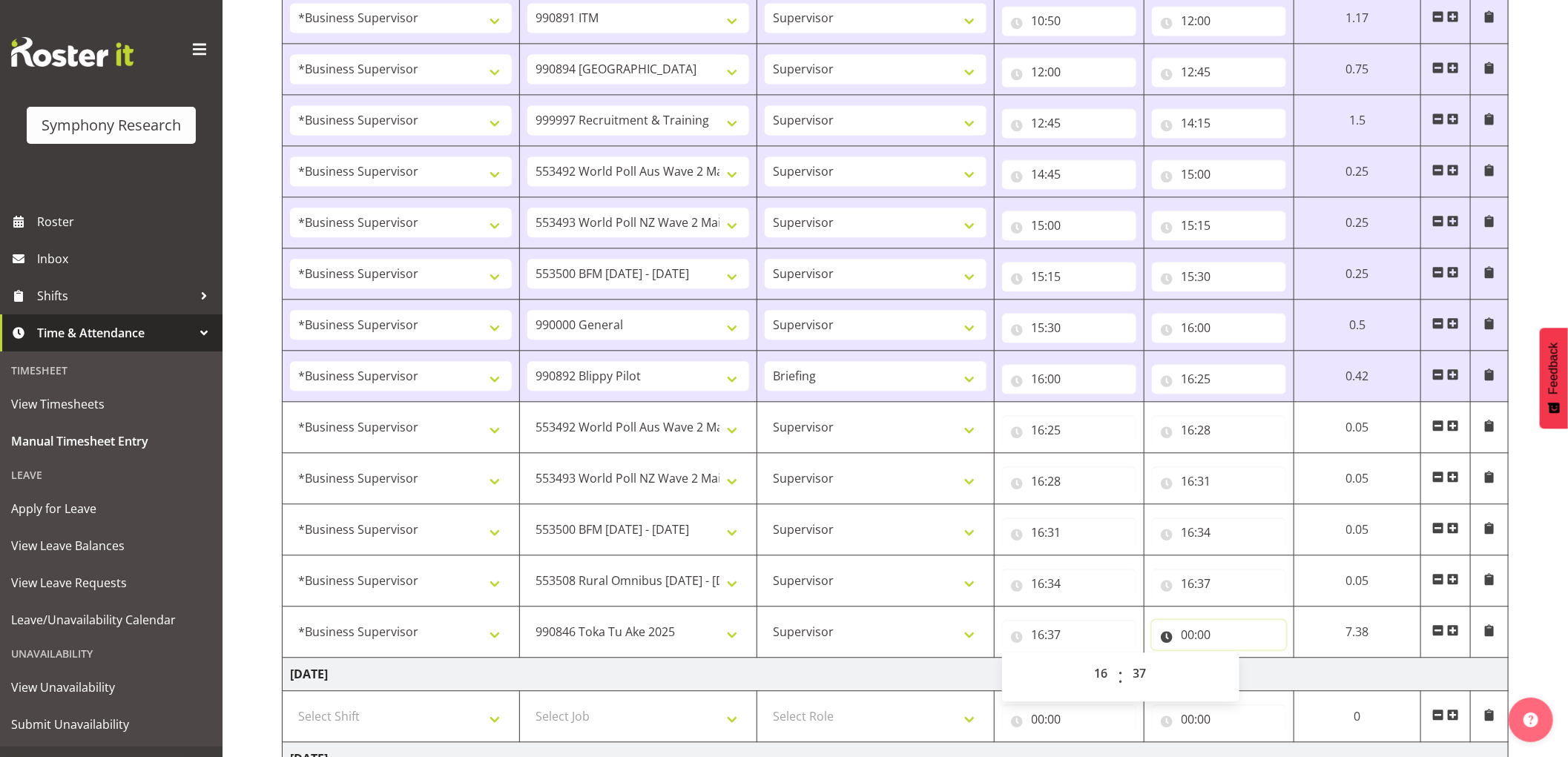
click at [1188, 639] on input "00:00" at bounding box center [1219, 635] width 135 height 30
click at [1247, 675] on select "00 01 02 03 04 05 06 07 08 09 10 11 12 13 14 15 16 17 18 19 20 21 22 23" at bounding box center [1253, 674] width 33 height 30
select select "16"
click at [1236, 663] on select "00 01 02 03 04 05 06 07 08 09 10 11 12 13 14 15 16 17 18 19 20 21 22 23" at bounding box center [1253, 674] width 33 height 30
type input "16:00"
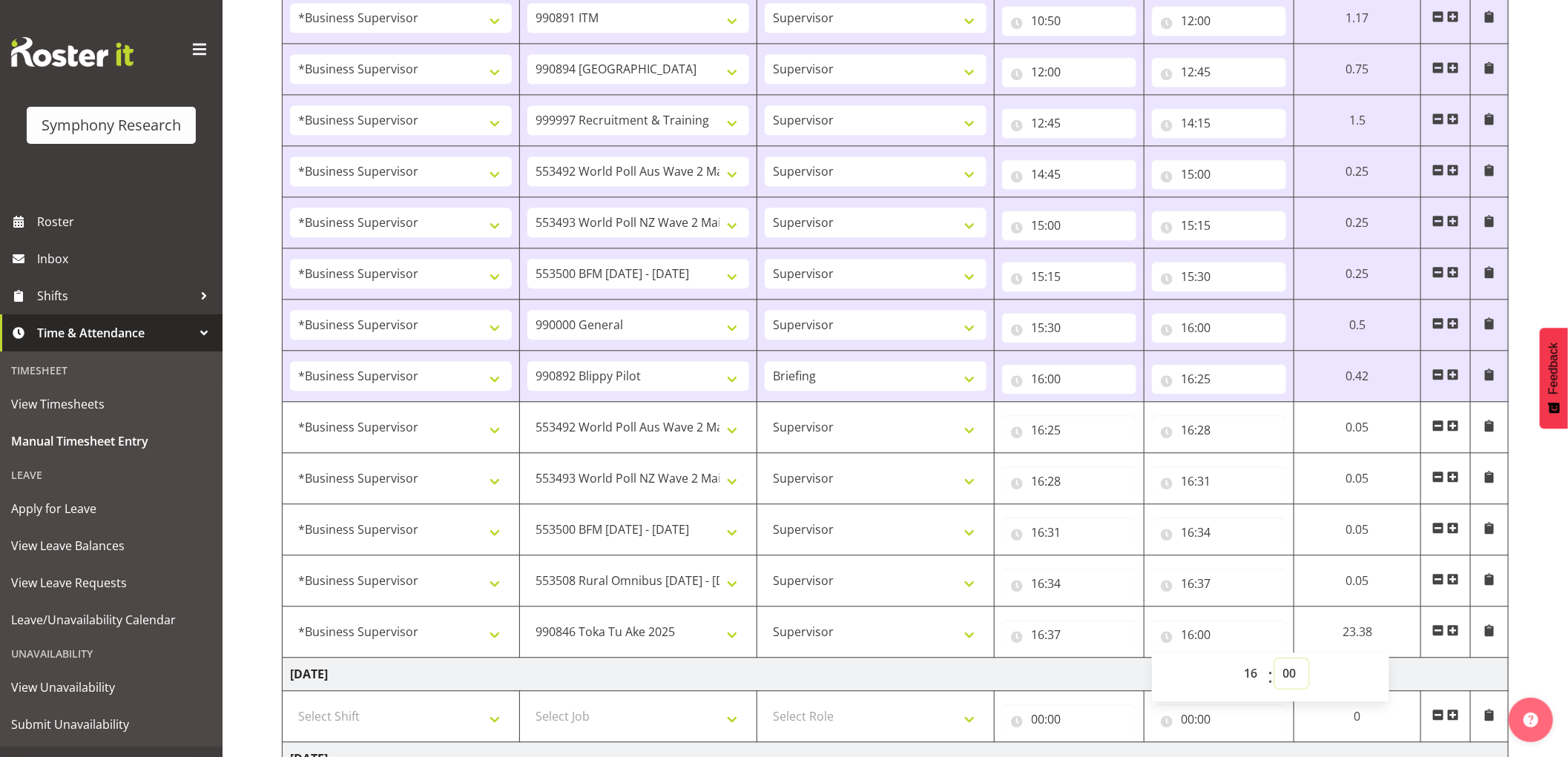
click at [1293, 675] on select "00 01 02 03 04 05 06 07 08 09 10 11 12 13 14 15 16 17 18 19 20 21 22 23 24 25 2…" at bounding box center [1292, 674] width 33 height 30
select select "40"
click at [1275, 663] on select "00 01 02 03 04 05 06 07 08 09 10 11 12 13 14 15 16 17 18 19 20 21 22 23 24 25 2…" at bounding box center [1292, 674] width 33 height 30
type input "16:40"
click at [1457, 636] on span at bounding box center [1454, 630] width 12 height 12
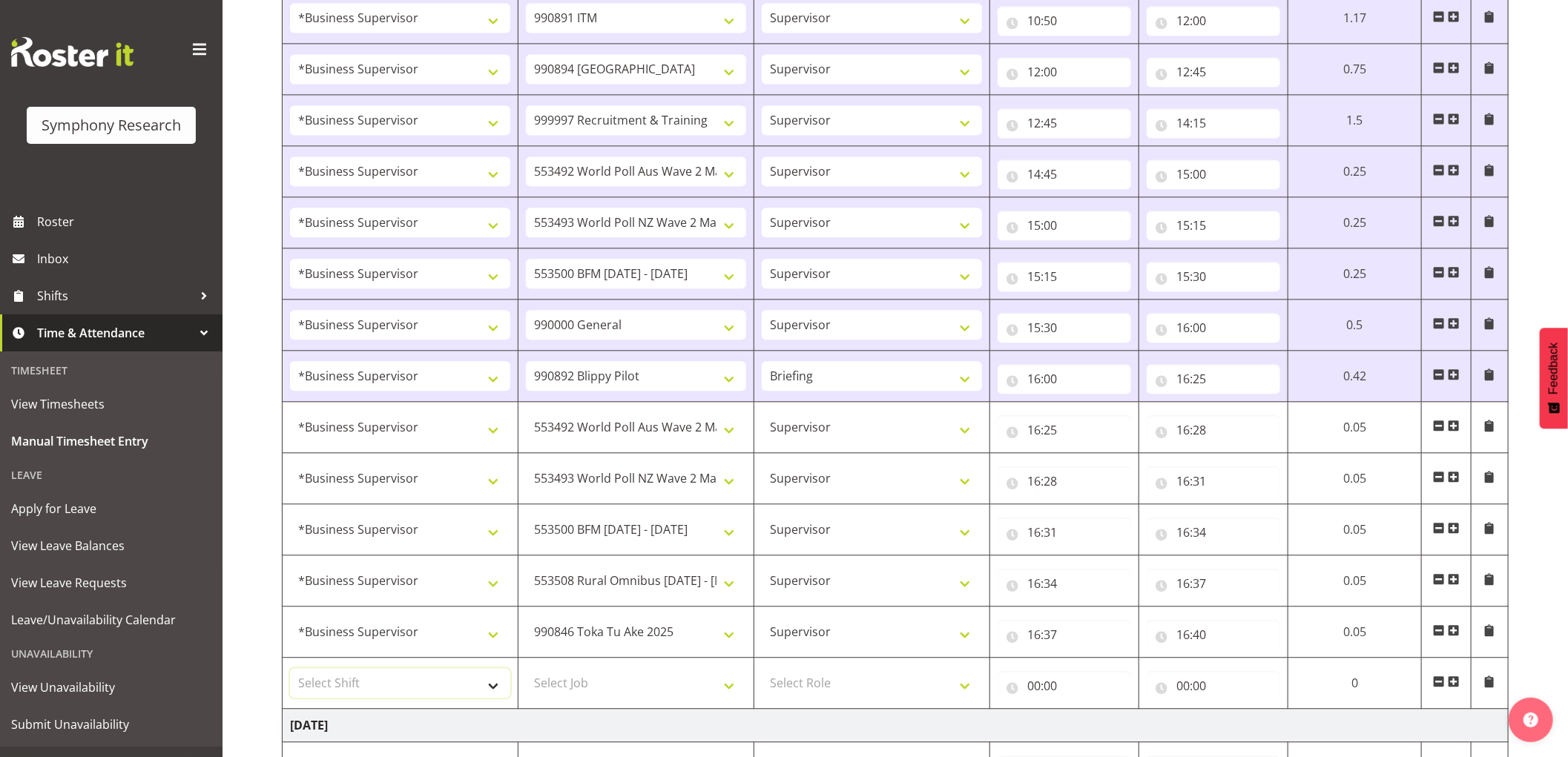
click at [396, 677] on select "Select Shift !!Weekend Residential (Roster IT Shift Label) *Business 9/10am ~ 4…" at bounding box center [401, 682] width 221 height 30
select select "1607"
click at [290, 673] on select "Select Shift !!Weekend Residential (Roster IT Shift Label) *Business 9/10am ~ 4…" at bounding box center [401, 682] width 221 height 30
click at [601, 684] on select "Select Job 550060 IF Admin 553492 World Poll Aus Wave 2 Main 2025 553493 World …" at bounding box center [636, 682] width 221 height 30
select select "9636"
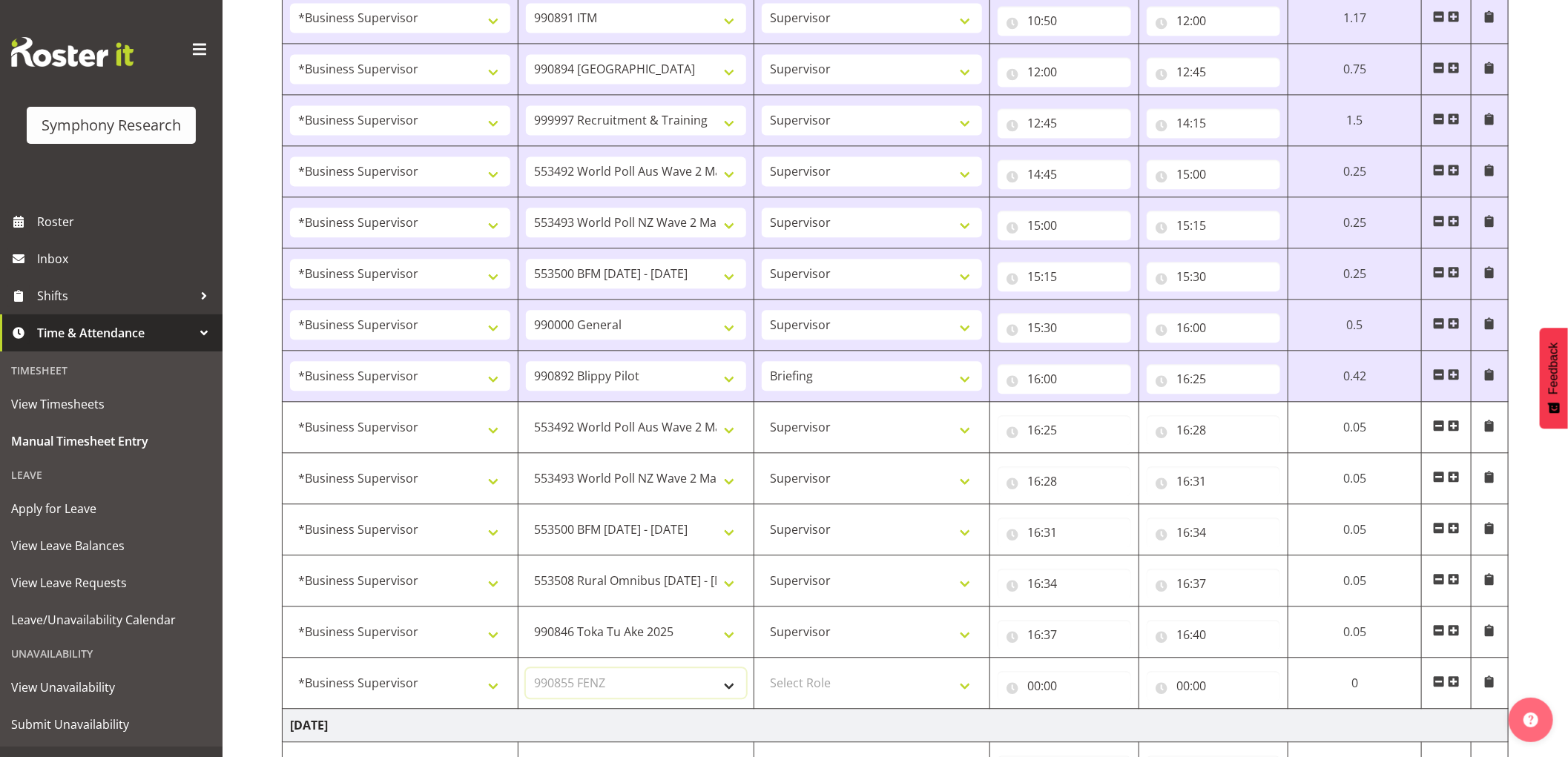
click at [526, 673] on select "Select Job 550060 IF Admin 553492 World Poll Aus Wave 2 Main 2025 553493 World …" at bounding box center [636, 682] width 221 height 30
drag, startPoint x: 825, startPoint y: 691, endPoint x: 824, endPoint y: 699, distance: 8.1
click at [825, 691] on select "Select Role Supervisor Interviewing Briefing" at bounding box center [872, 682] width 221 height 30
select select "45"
click at [762, 673] on select "Select Role Supervisor Interviewing Briefing" at bounding box center [872, 682] width 221 height 30
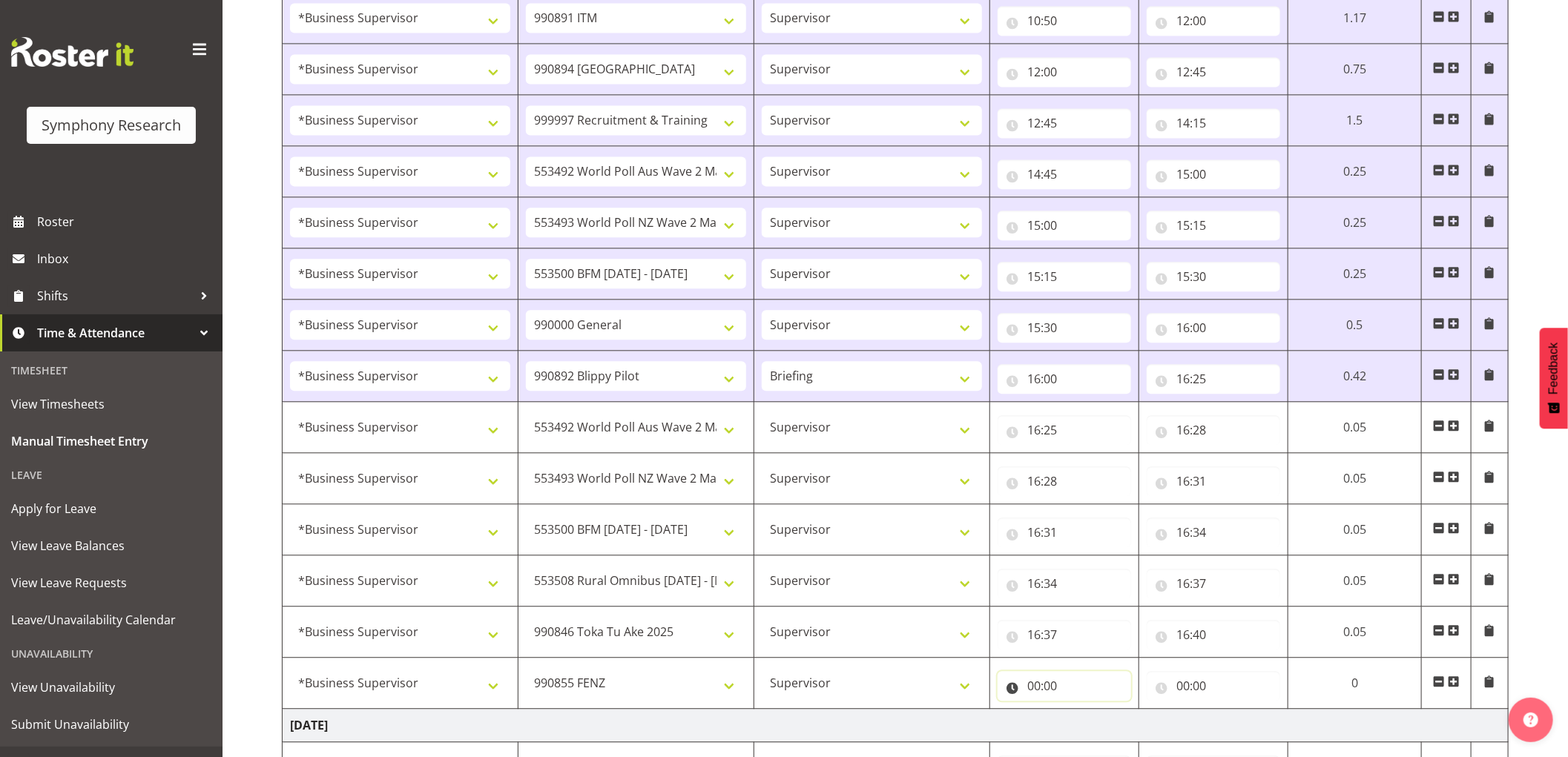
click at [1035, 692] on input "00:00" at bounding box center [1065, 686] width 134 height 30
click at [1100, 729] on select "00 01 02 03 04 05 06 07 08 09 10 11 12 13 14 15 16 17 18 19 20 21 22 23" at bounding box center [1099, 725] width 33 height 30
select select "16"
click at [1082, 714] on select "00 01 02 03 04 05 06 07 08 09 10 11 12 13 14 15 16 17 18 19 20 21 22 23" at bounding box center [1099, 725] width 33 height 30
type input "16:00"
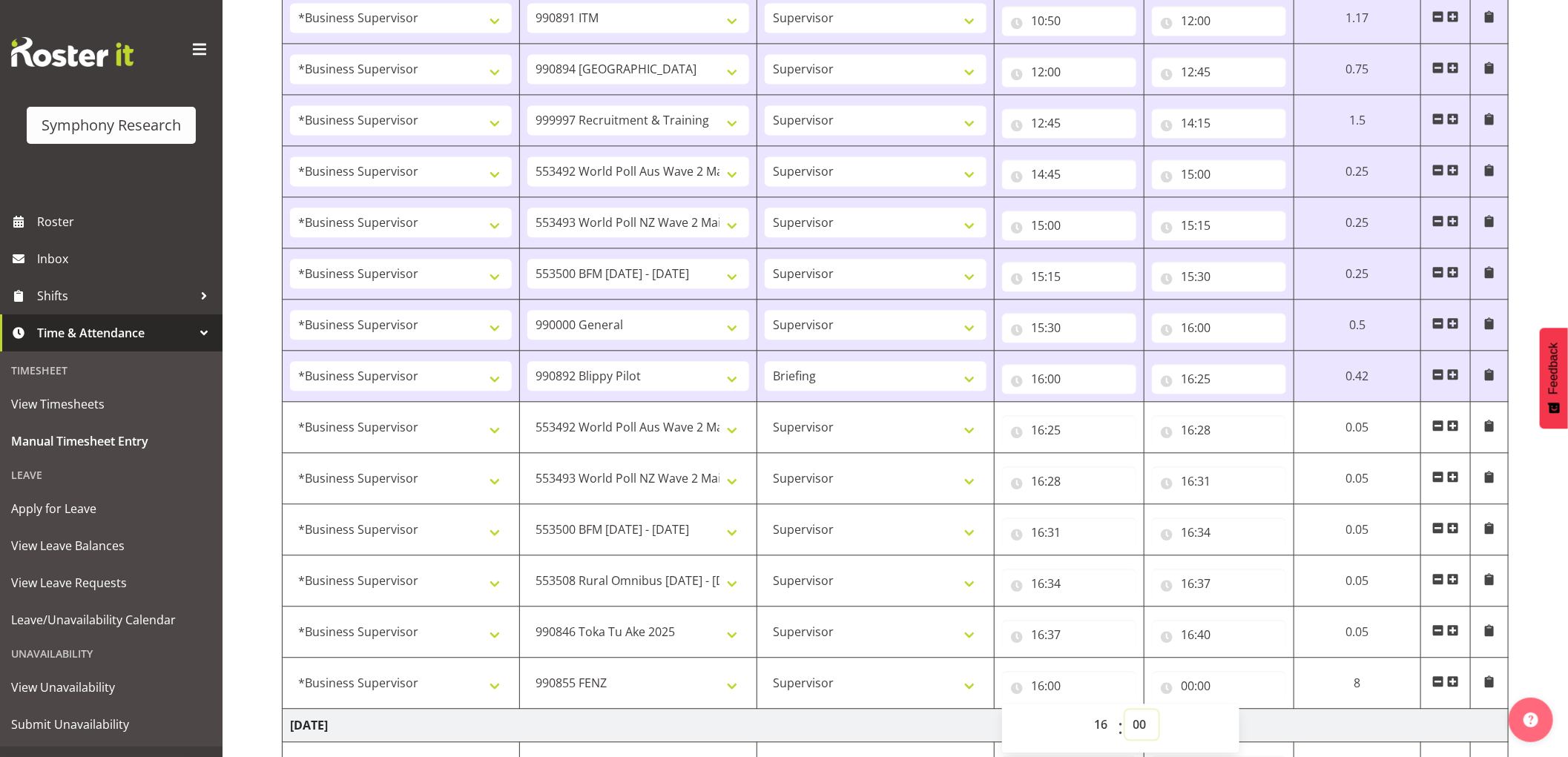
click at [1133, 732] on select "00 01 02 03 04 05 06 07 08 09 10 11 12 13 14 15 16 17 18 19 20 21 22 23 24 25 2…" at bounding box center [1142, 725] width 33 height 30
select select "40"
click at [1125, 714] on select "00 01 02 03 04 05 06 07 08 09 10 11 12 13 14 15 16 17 18 19 20 21 22 23 24 25 2…" at bounding box center [1142, 725] width 33 height 30
type input "16:40"
click at [1183, 686] on input "00:00" at bounding box center [1219, 686] width 135 height 30
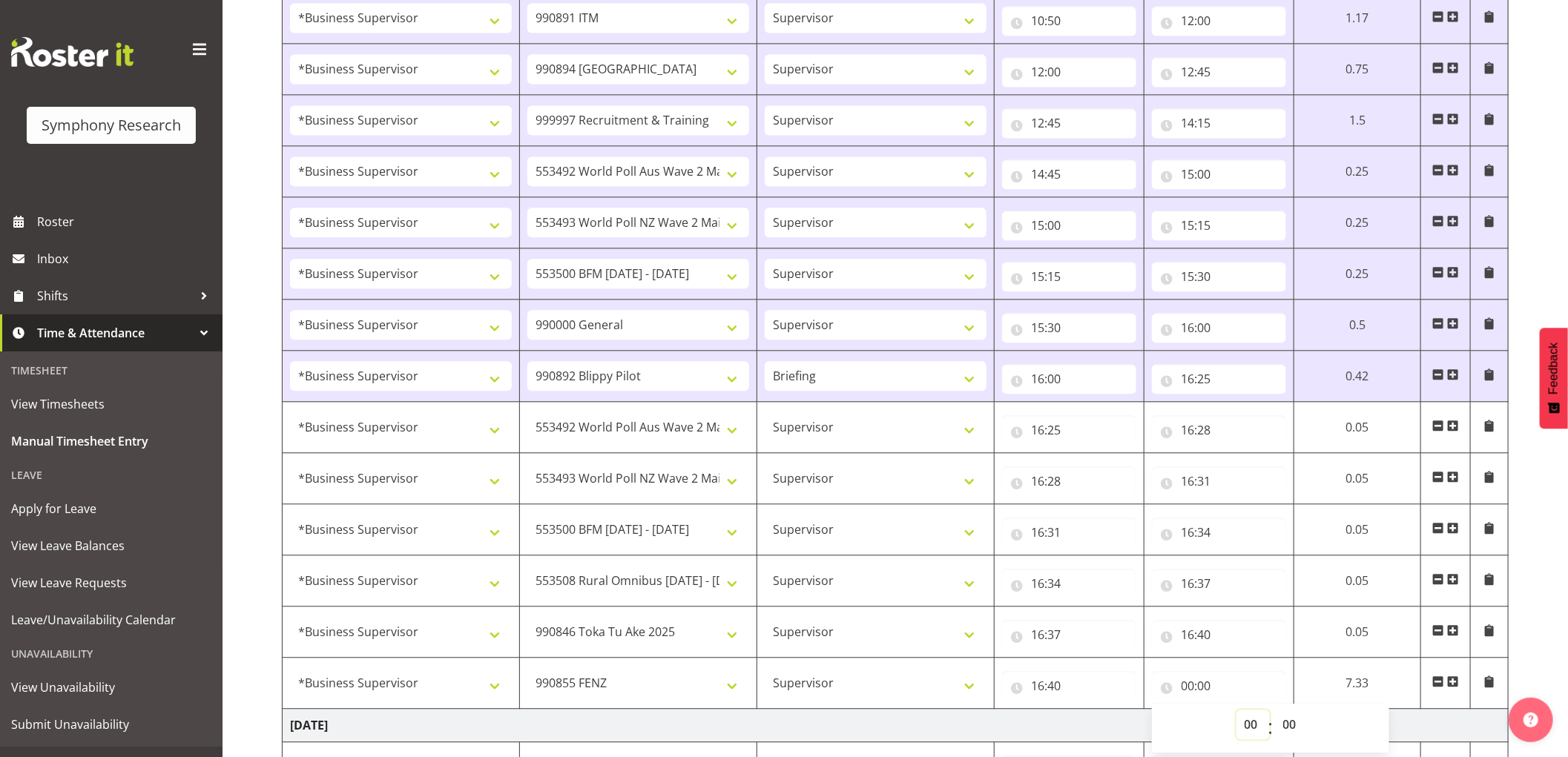
click at [1242, 728] on select "00 01 02 03 04 05 06 07 08 09 10 11 12 13 14 15 16 17 18 19 20 21 22 23" at bounding box center [1253, 725] width 33 height 30
select select "16"
click at [1236, 714] on select "00 01 02 03 04 05 06 07 08 09 10 11 12 13 14 15 16 17 18 19 20 21 22 23" at bounding box center [1253, 725] width 33 height 30
type input "16:00"
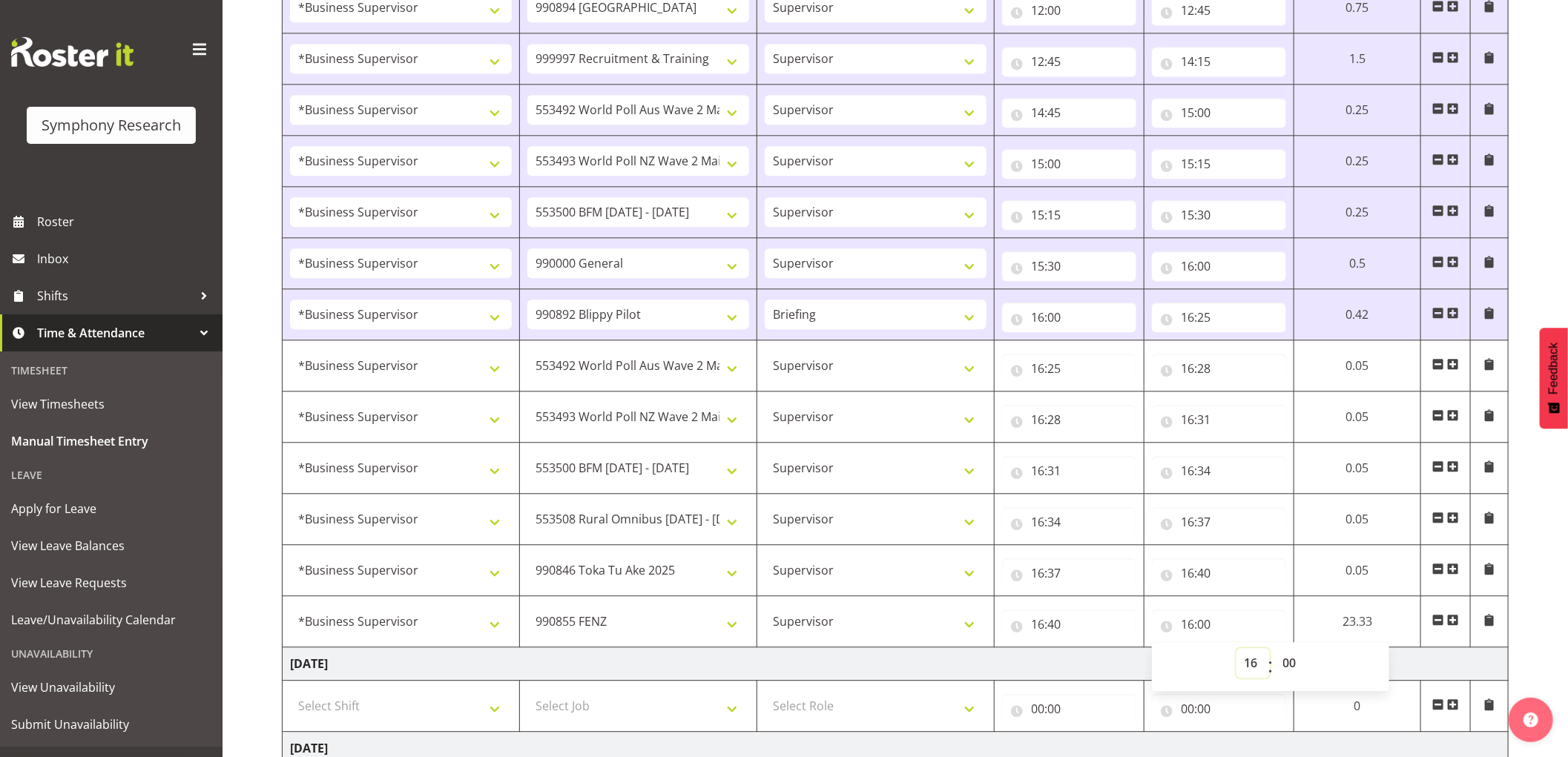
scroll to position [2182, 0]
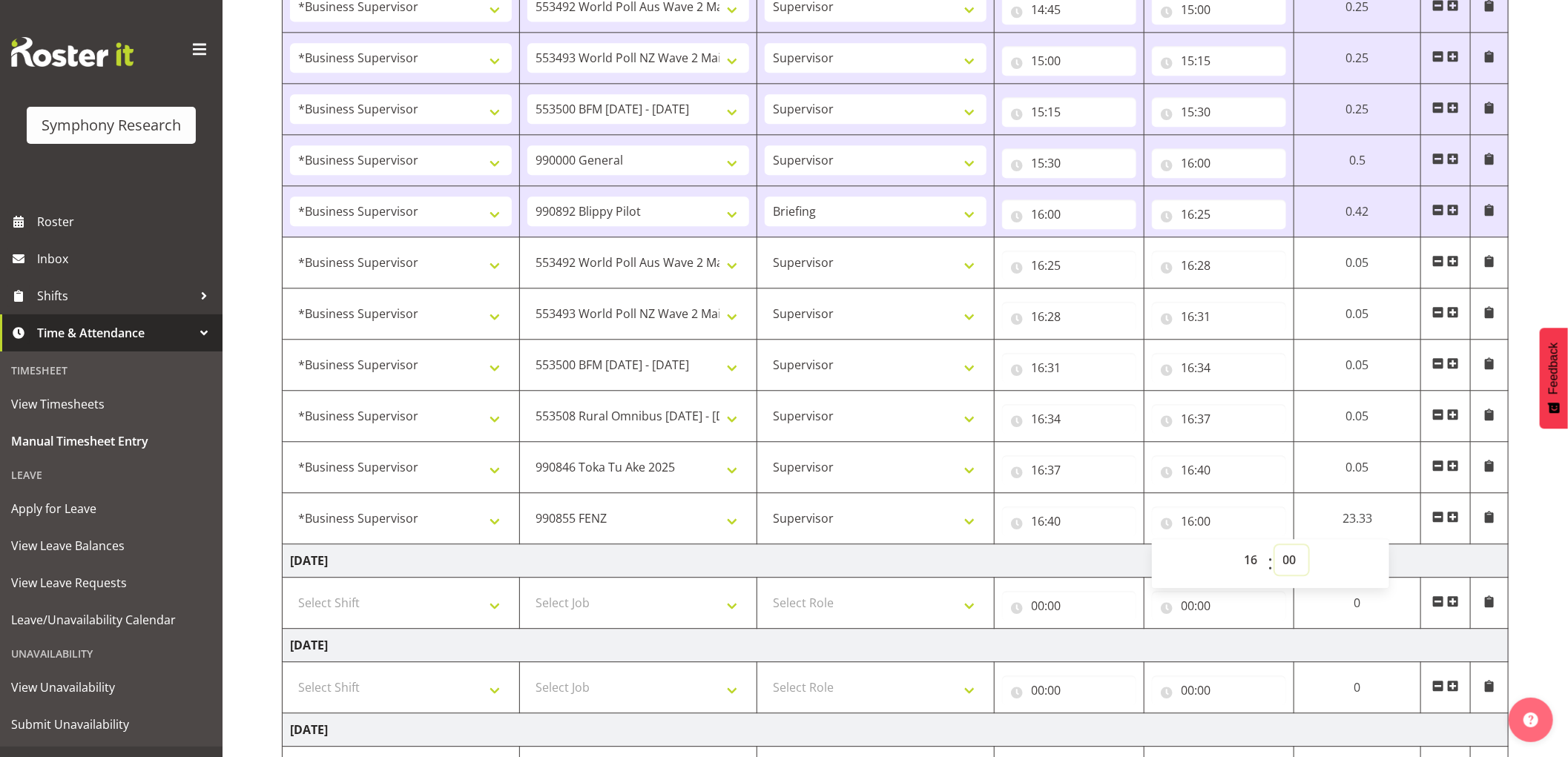
click at [1284, 564] on select "00 01 02 03 04 05 06 07 08 09 10 11 12 13 14 15 16 17 18 19 20 21 22 23 24 25 2…" at bounding box center [1292, 560] width 33 height 30
select select "43"
click at [1275, 549] on select "00 01 02 03 04 05 06 07 08 09 10 11 12 13 14 15 16 17 18 19 20 21 22 23 24 25 2…" at bounding box center [1292, 560] width 33 height 30
type input "16:43"
click at [1456, 523] on span at bounding box center [1454, 516] width 12 height 12
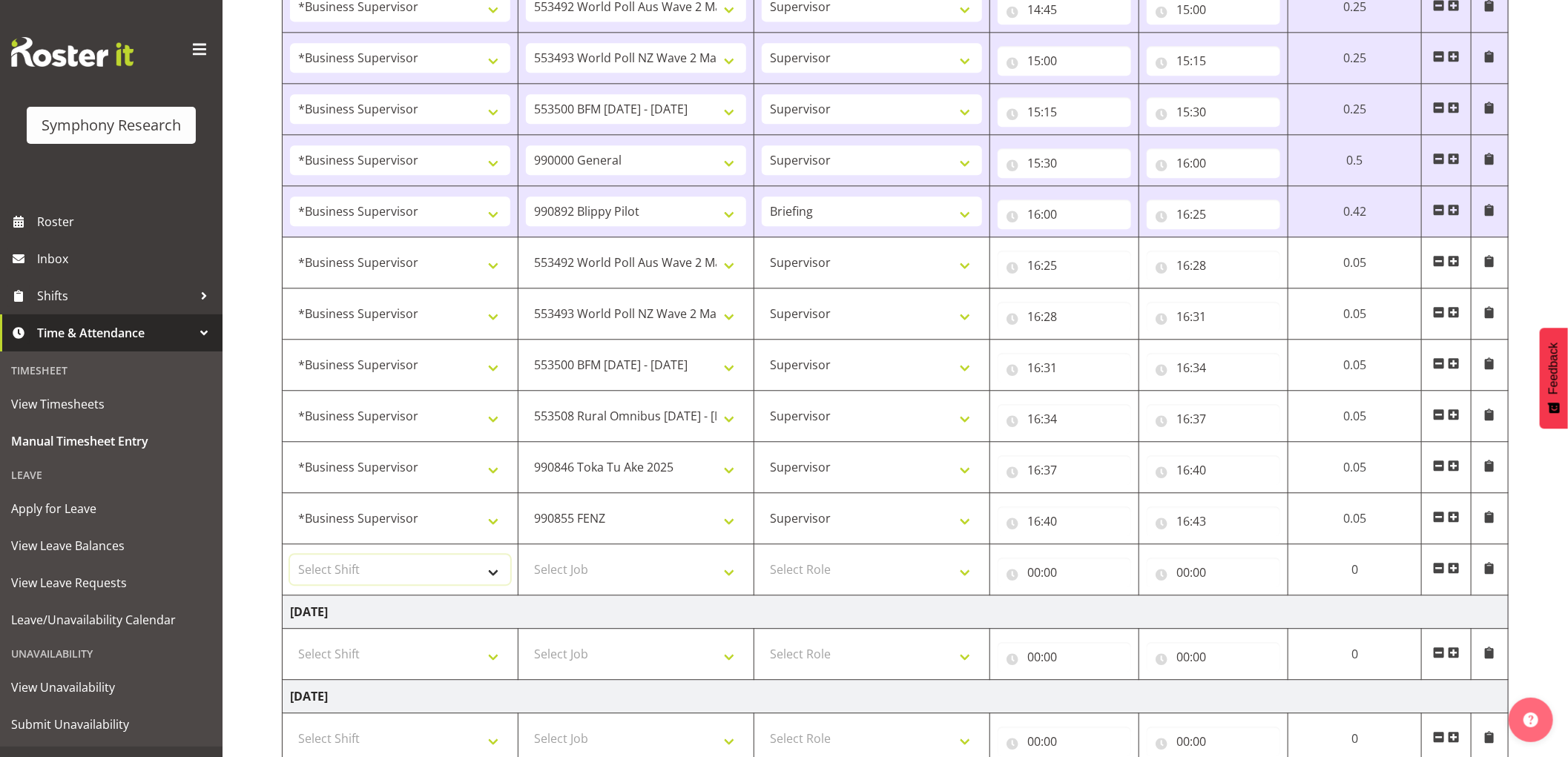
click at [448, 583] on select "Select Shift !!Weekend Residential (Roster IT Shift Label) *Business 9/10am ~ 4…" at bounding box center [401, 569] width 221 height 30
select select "1607"
click at [290, 559] on select "Select Shift !!Weekend Residential (Roster IT Shift Label) *Business 9/10am ~ 4…" at bounding box center [401, 569] width 221 height 30
click at [613, 575] on select "Select Job 550060 IF Admin 553492 World Poll Aus Wave 2 Main 2025 553493 World …" at bounding box center [636, 569] width 221 height 30
select select "10549"
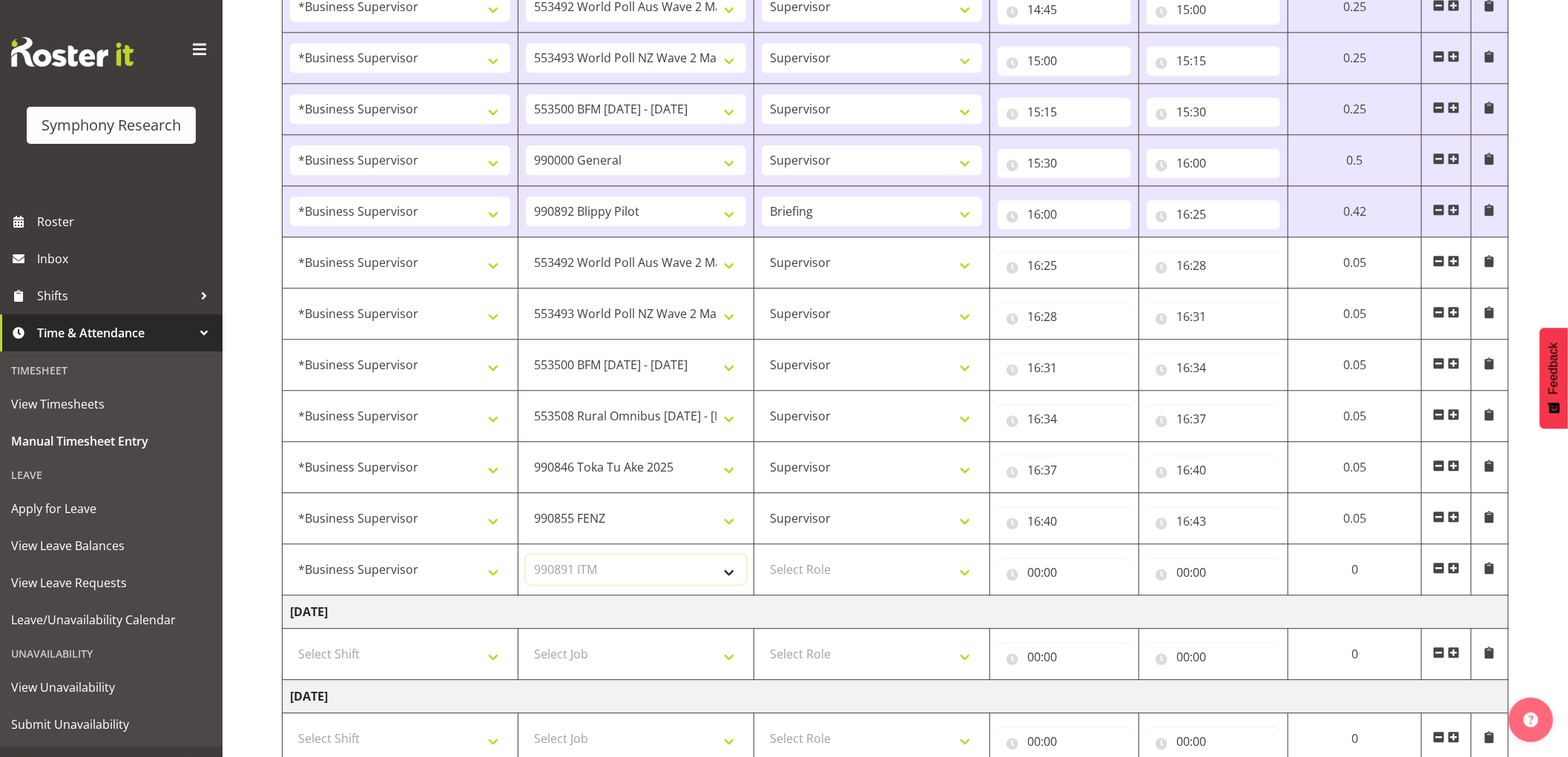
click at [526, 559] on select "Select Job 550060 IF Admin 553492 World Poll Aus Wave 2 Main 2025 553493 World …" at bounding box center [636, 569] width 221 height 30
drag, startPoint x: 817, startPoint y: 571, endPoint x: 819, endPoint y: 588, distance: 17.1
click at [817, 572] on select "Select Role Supervisor Interviewing Briefing" at bounding box center [872, 569] width 221 height 30
select select "45"
click at [762, 559] on select "Select Role Supervisor Interviewing Briefing" at bounding box center [872, 569] width 221 height 30
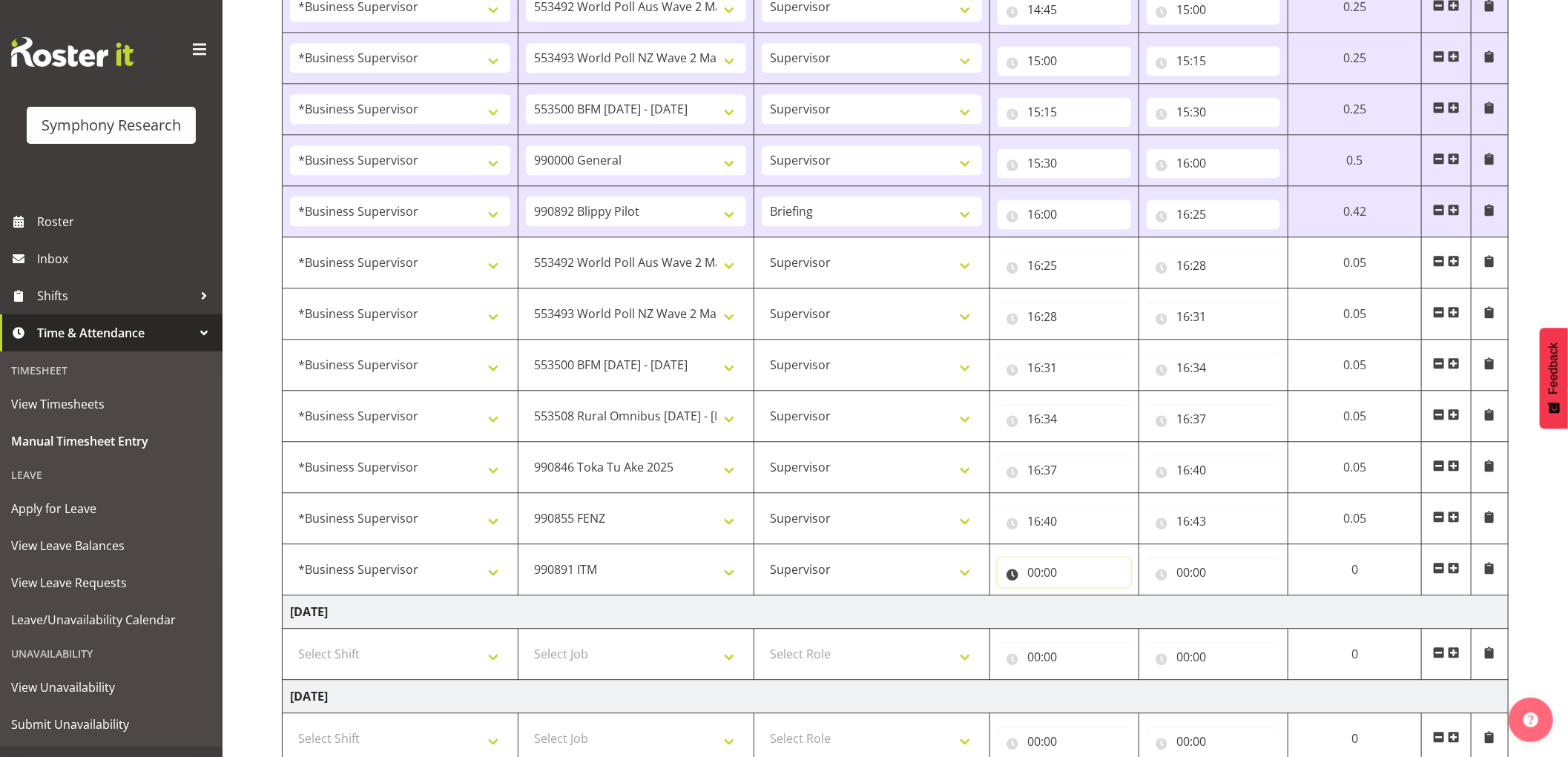
click at [1035, 574] on input "00:00" at bounding box center [1065, 572] width 134 height 30
click at [1095, 616] on select "00 01 02 03 04 05 06 07 08 09 10 11 12 13 14 15 16 17 18 19 20 21 22 23" at bounding box center [1099, 611] width 33 height 30
select select "16"
click at [1082, 600] on select "00 01 02 03 04 05 06 07 08 09 10 11 12 13 14 15 16 17 18 19 20 21 22 23" at bounding box center [1099, 611] width 33 height 30
type input "16:00"
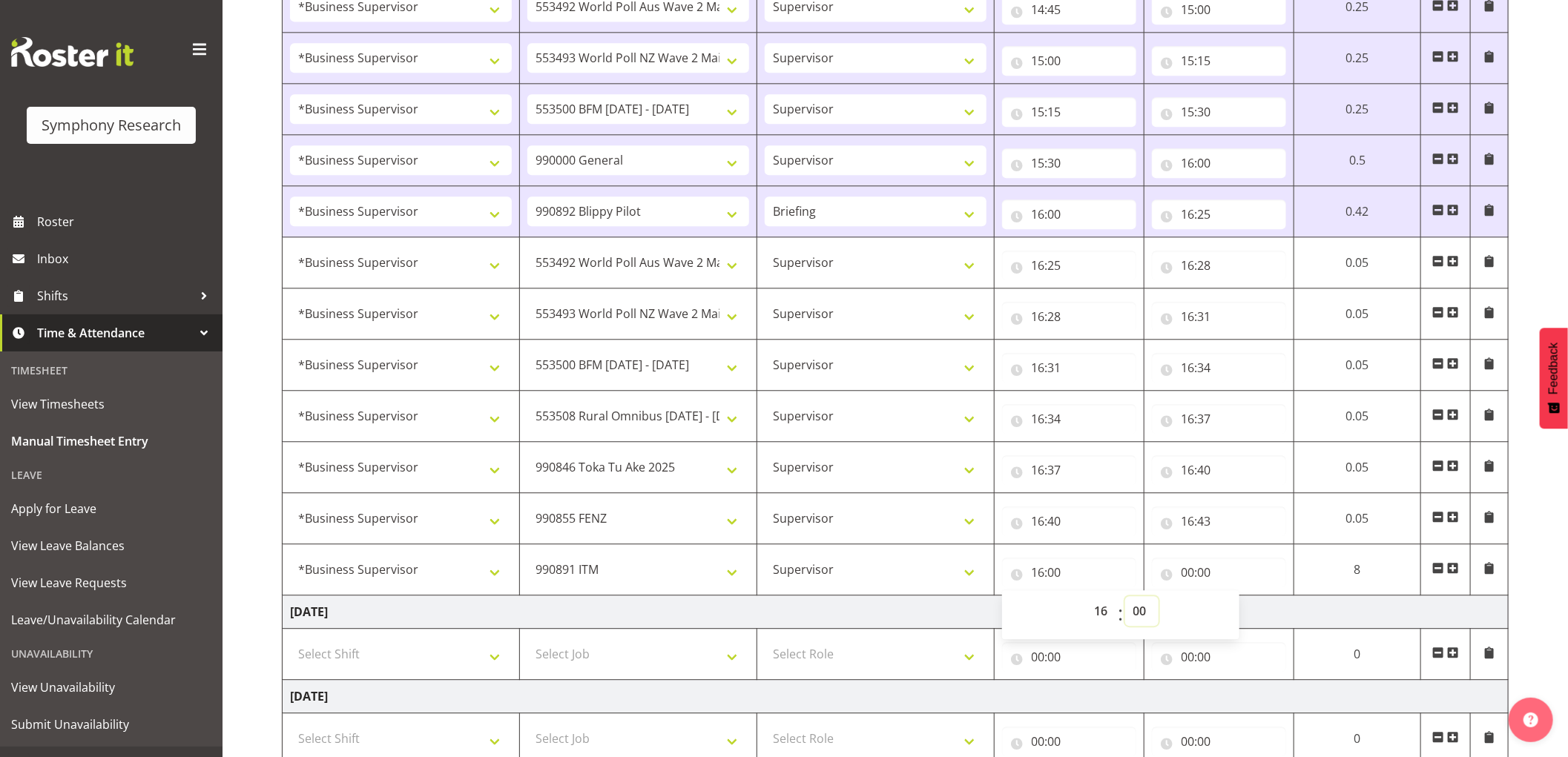
click at [1140, 621] on select "00 01 02 03 04 05 06 07 08 09 10 11 12 13 14 15 16 17 18 19 20 21 22 23 24 25 2…" at bounding box center [1142, 611] width 33 height 30
select select "43"
click at [1125, 600] on select "00 01 02 03 04 05 06 07 08 09 10 11 12 13 14 15 16 17 18 19 20 21 22 23 24 25 2…" at bounding box center [1142, 611] width 33 height 30
type input "16:43"
click at [1184, 582] on input "00:00" at bounding box center [1219, 572] width 135 height 30
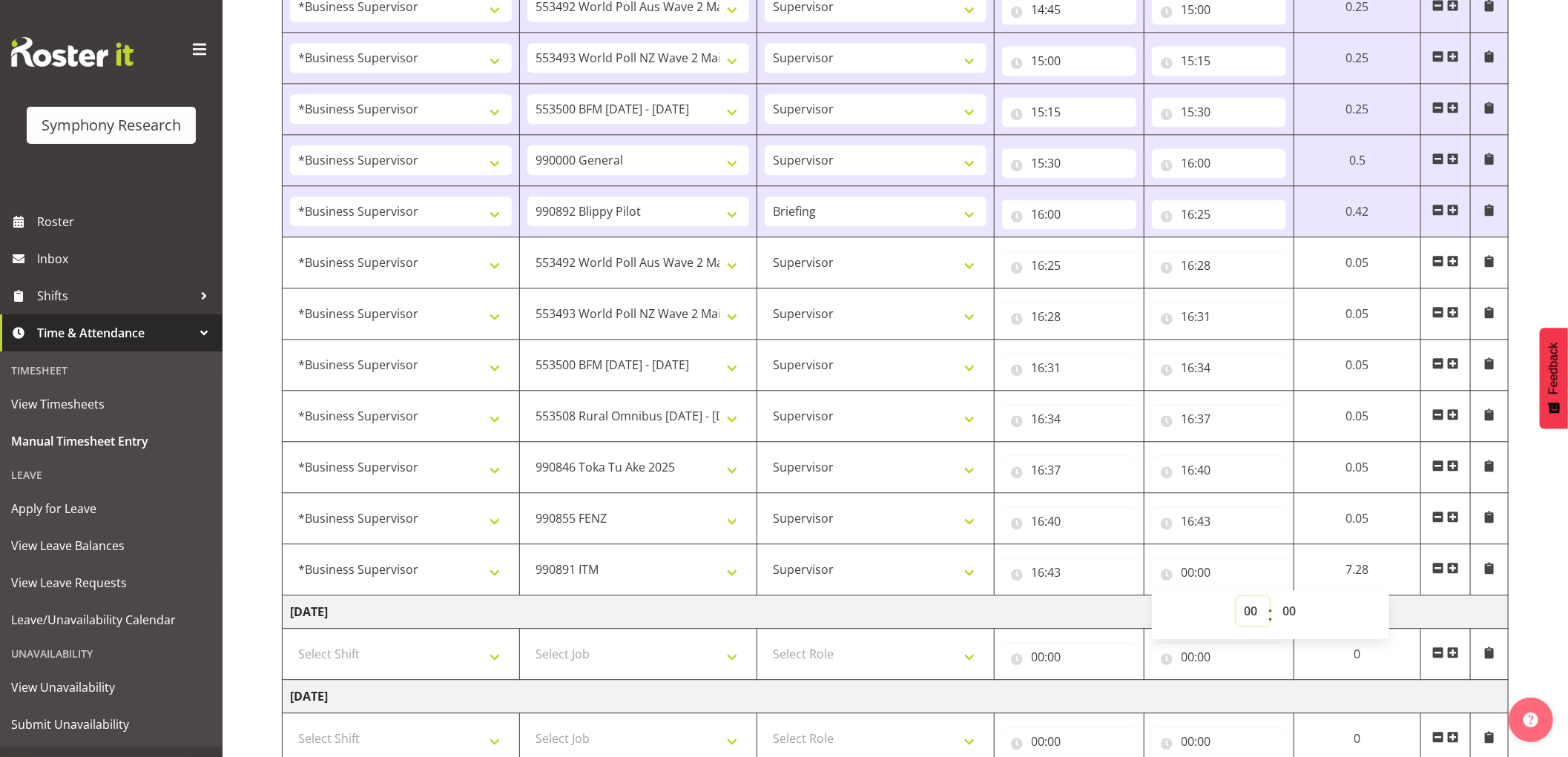
click at [1245, 611] on select "00 01 02 03 04 05 06 07 08 09 10 11 12 13 14 15 16 17 18 19 20 21 22 23" at bounding box center [1253, 611] width 33 height 30
select select "16"
click at [1236, 600] on select "00 01 02 03 04 05 06 07 08 09 10 11 12 13 14 15 16 17 18 19 20 21 22 23" at bounding box center [1253, 611] width 33 height 30
type input "16:00"
click at [1282, 613] on select "00 01 02 03 04 05 06 07 08 09 10 11 12 13 14 15 16 17 18 19 20 21 22 23 24 25 2…" at bounding box center [1292, 611] width 33 height 30
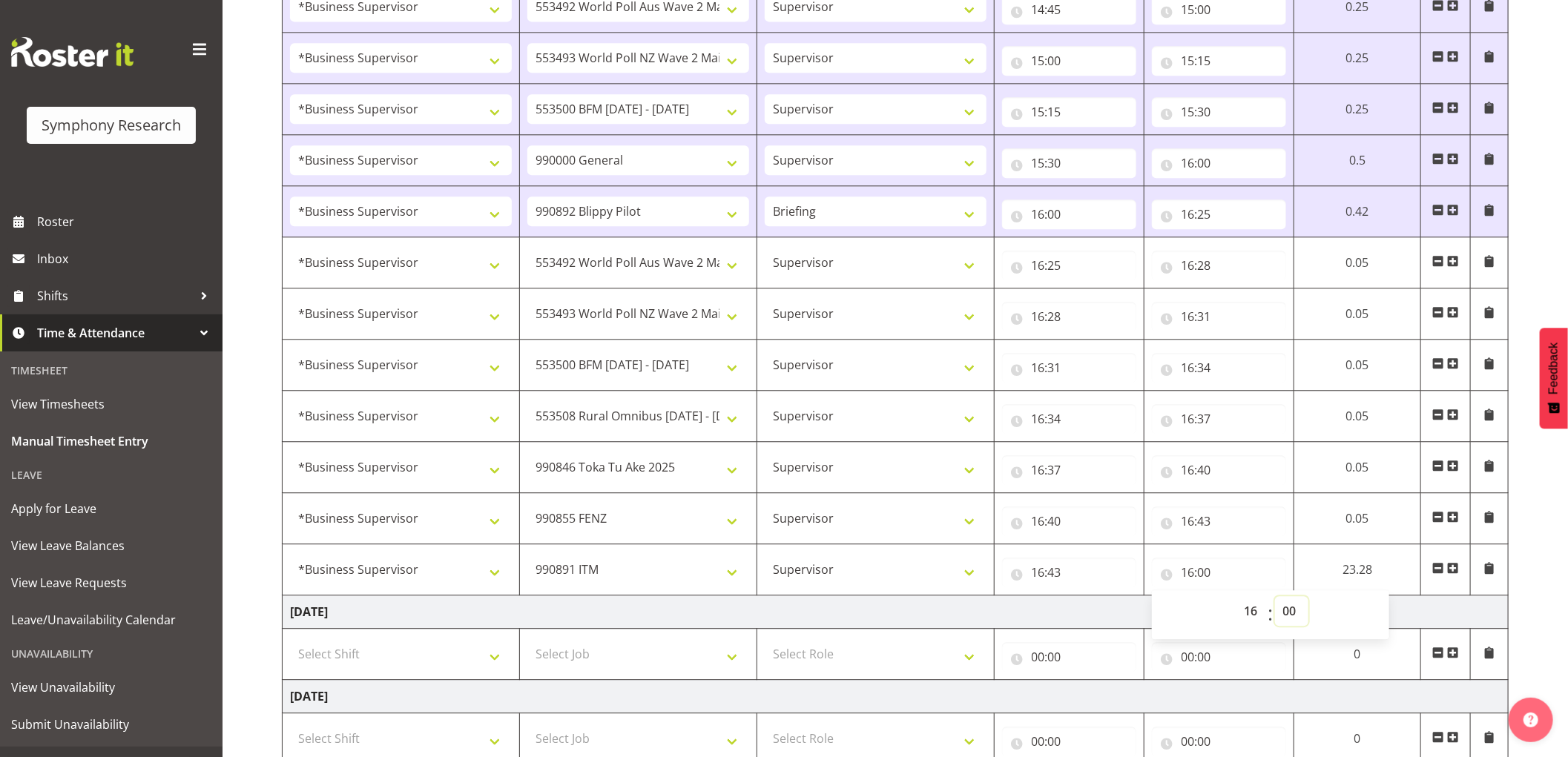
select select "46"
click at [1275, 600] on select "00 01 02 03 04 05 06 07 08 09 10 11 12 13 14 15 16 17 18 19 20 21 22 23 24 25 2…" at bounding box center [1292, 611] width 33 height 30
type input "16:46"
click at [1455, 570] on span at bounding box center [1453, 568] width 12 height 12
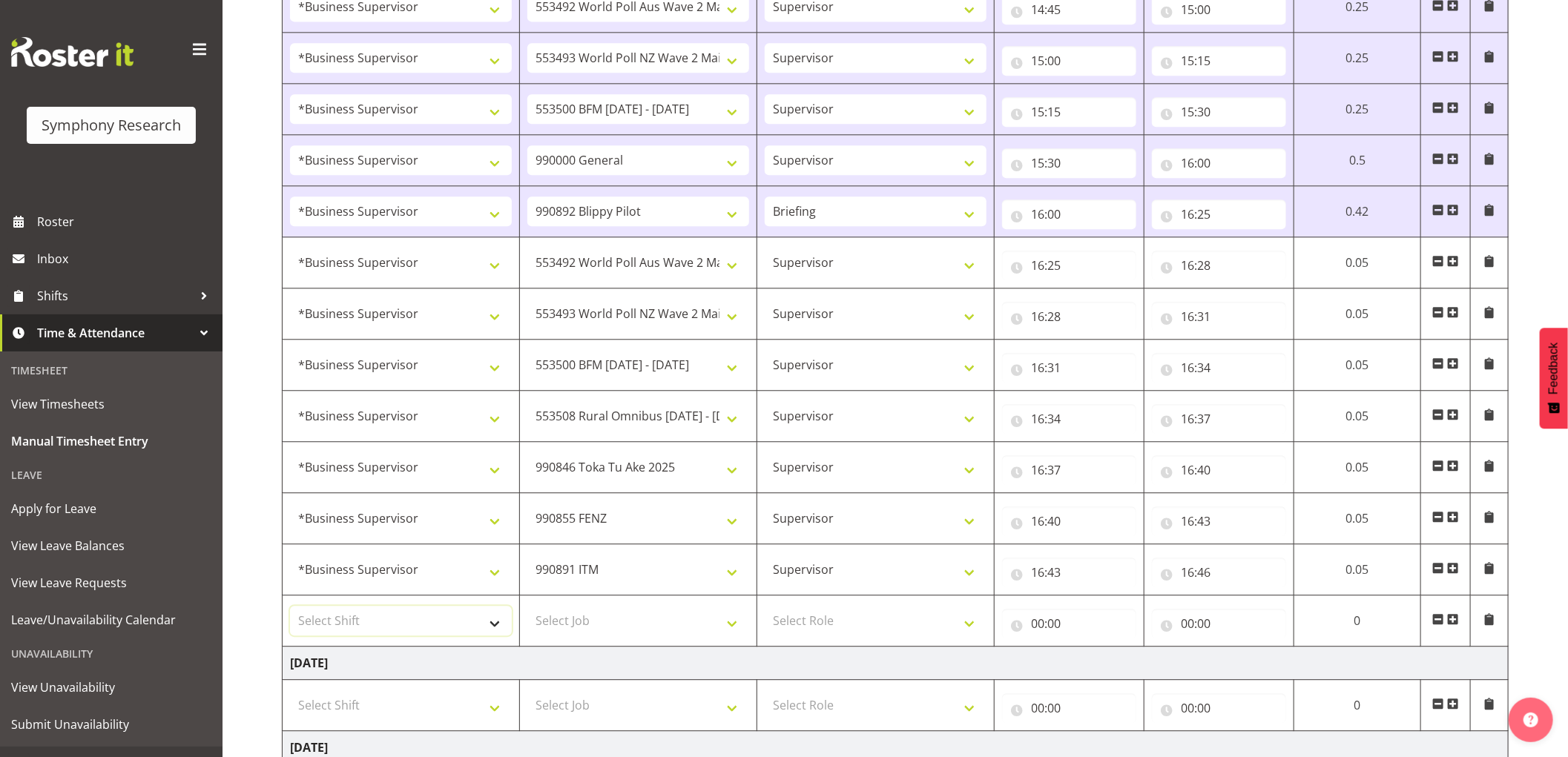
click at [416, 631] on select "Select Shift !!Weekend Residential (Roster IT Shift Label) *Business 9/10am ~ 4…" at bounding box center [401, 621] width 222 height 30
select select "1607"
click at [290, 610] on select "Select Shift !!Weekend Residential (Roster IT Shift Label) *Business 9/10am ~ 4…" at bounding box center [401, 621] width 222 height 30
click at [602, 627] on select "Select Job 550060 IF Admin 553492 World Poll Aus Wave 2 Main 2025 553493 World …" at bounding box center [639, 621] width 222 height 30
select select "10576"
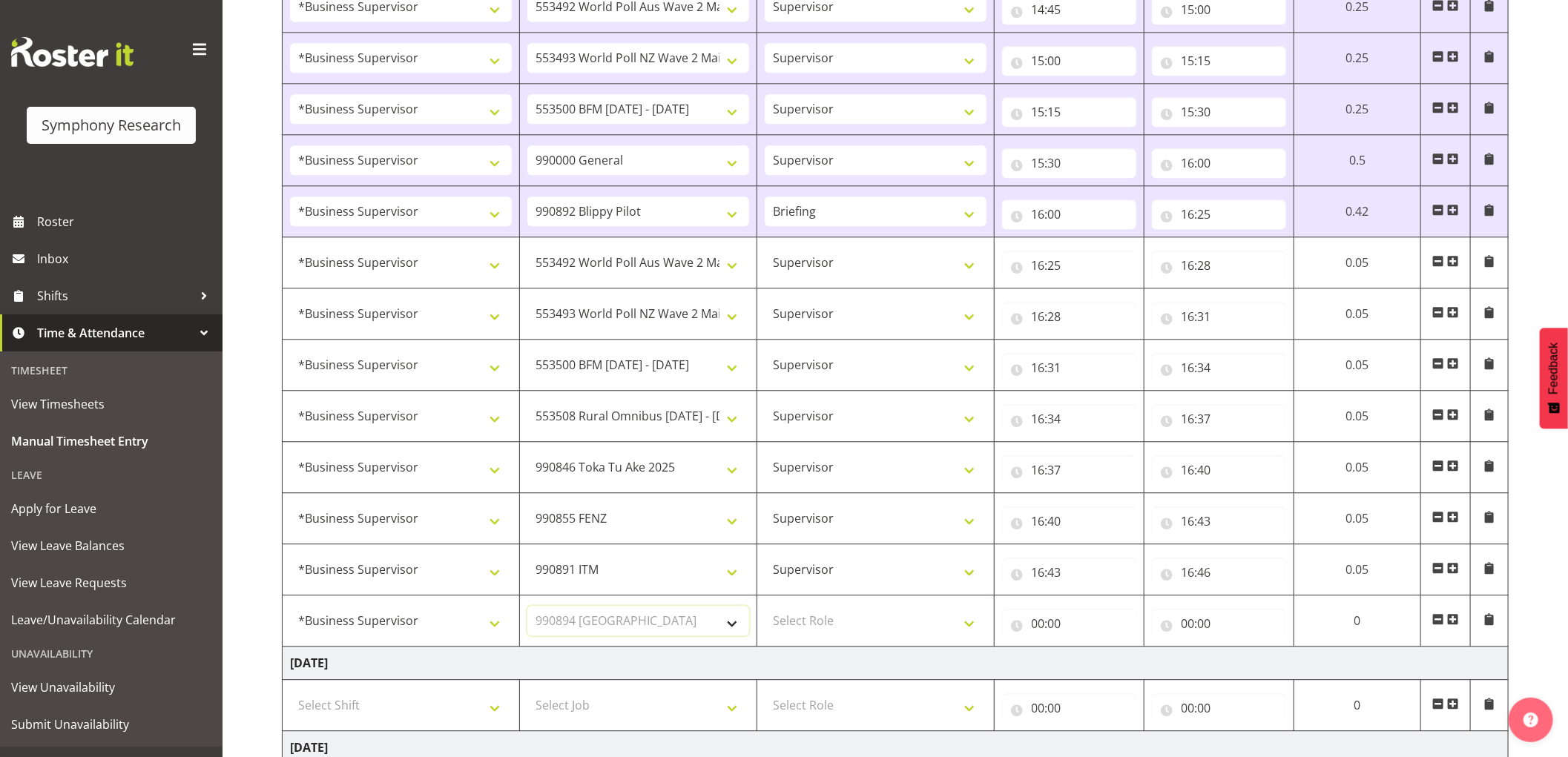
click at [528, 610] on select "Select Job 550060 IF Admin 553492 World Poll Aus Wave 2 Main 2025 553493 World …" at bounding box center [639, 621] width 222 height 30
click at [818, 617] on select "Select Role Supervisor Interviewing Briefing" at bounding box center [876, 621] width 222 height 30
select select "45"
click at [765, 610] on select "Select Role Supervisor Interviewing Briefing" at bounding box center [876, 621] width 222 height 30
click at [1035, 628] on input "00:00" at bounding box center [1069, 623] width 135 height 30
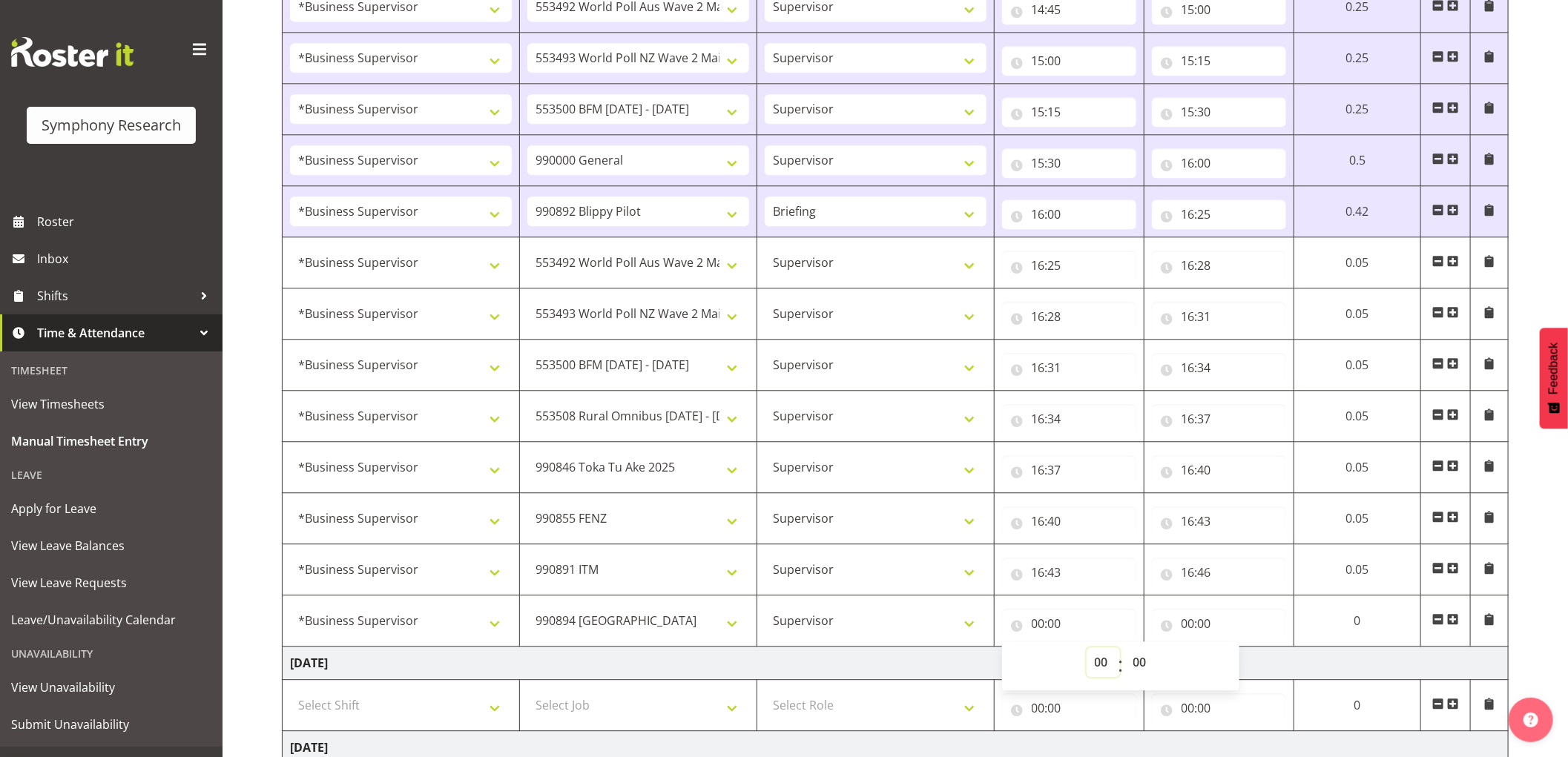
click at [1091, 661] on select "00 01 02 03 04 05 06 07 08 09 10 11 12 13 14 15 16 17 18 19 20 21 22 23" at bounding box center [1103, 662] width 33 height 30
select select "16"
click at [1087, 652] on select "00 01 02 03 04 05 06 07 08 09 10 11 12 13 14 15 16 17 18 19 20 21 22 23" at bounding box center [1103, 662] width 33 height 30
type input "16:00"
click at [1131, 661] on select "00 01 02 03 04 05 06 07 08 09 10 11 12 13 14 15 16 17 18 19 20 21 22 23 24 25 2…" at bounding box center [1137, 662] width 33 height 30
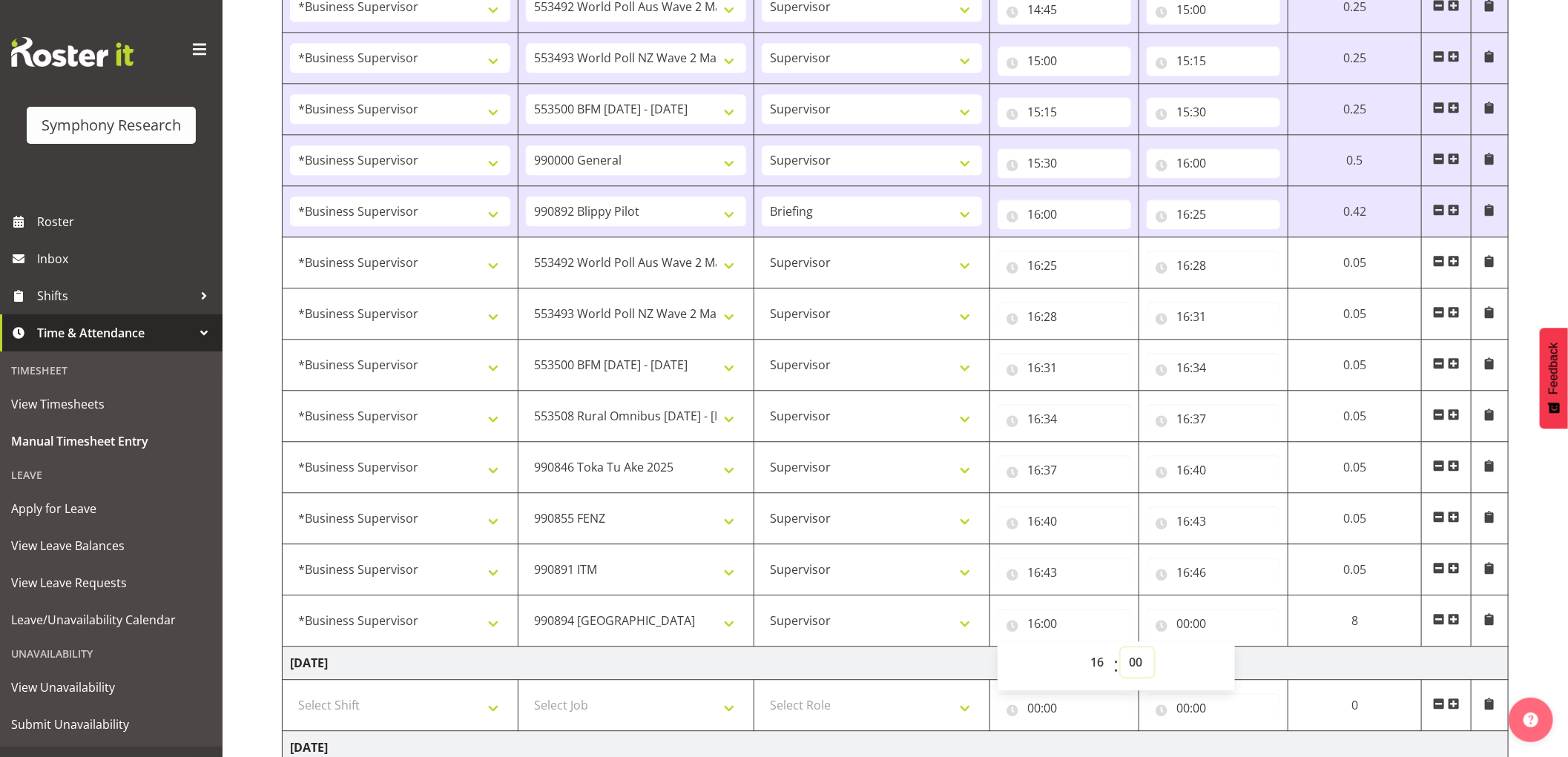
select select "46"
click at [1121, 652] on select "00 01 02 03 04 05 06 07 08 09 10 11 12 13 14 15 16 17 18 19 20 21 22 23 24 25 2…" at bounding box center [1137, 662] width 33 height 30
type input "16:46"
click at [1180, 627] on input "00:00" at bounding box center [1219, 623] width 135 height 30
click at [1249, 660] on select "00 01 02 03 04 05 06 07 08 09 10 11 12 13 14 15 16 17 18 19 20 21 22 23" at bounding box center [1253, 662] width 33 height 30
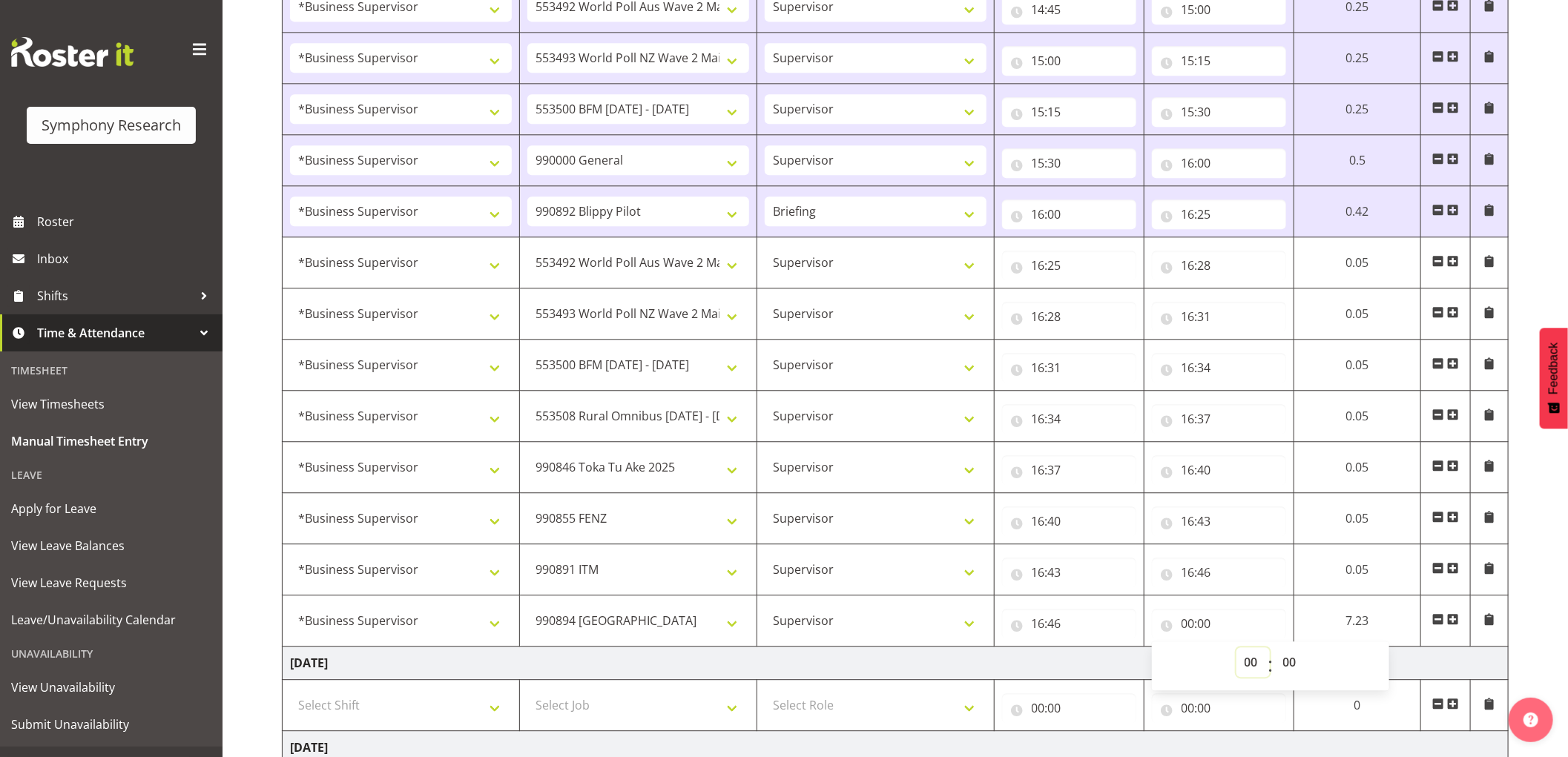
select select "16"
click at [1236, 652] on select "00 01 02 03 04 05 06 07 08 09 10 11 12 13 14 15 16 17 18 19 20 21 22 23" at bounding box center [1253, 662] width 33 height 30
type input "16:00"
click at [1298, 668] on select "00 01 02 03 04 05 06 07 08 09 10 11 12 13 14 15 16 17 18 19 20 21 22 23 24 25 2…" at bounding box center [1292, 662] width 33 height 30
select select "50"
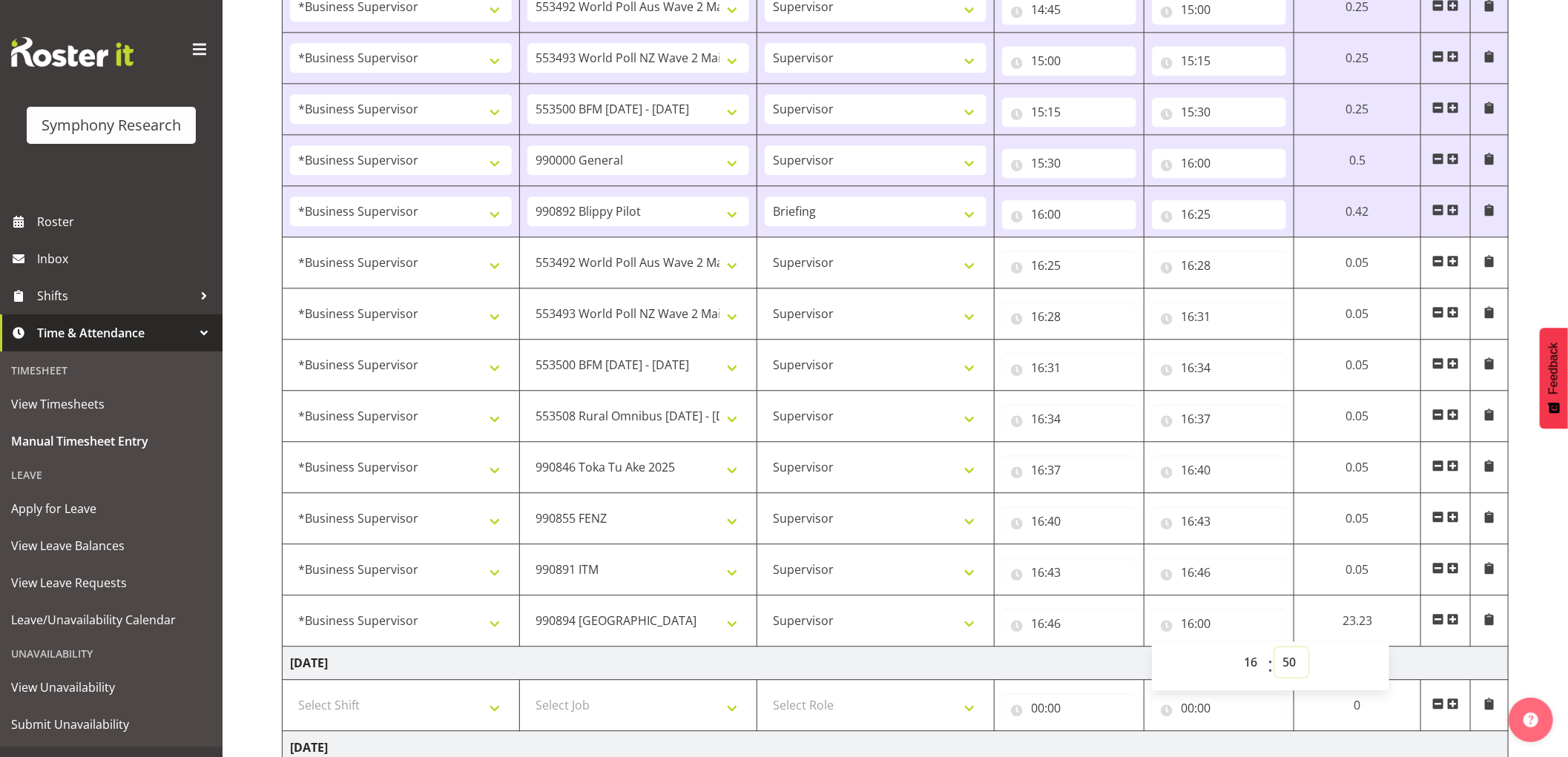
click at [1275, 652] on select "00 01 02 03 04 05 06 07 08 09 10 11 12 13 14 15 16 17 18 19 20 21 22 23 24 25 2…" at bounding box center [1292, 662] width 33 height 30
type input "16:50"
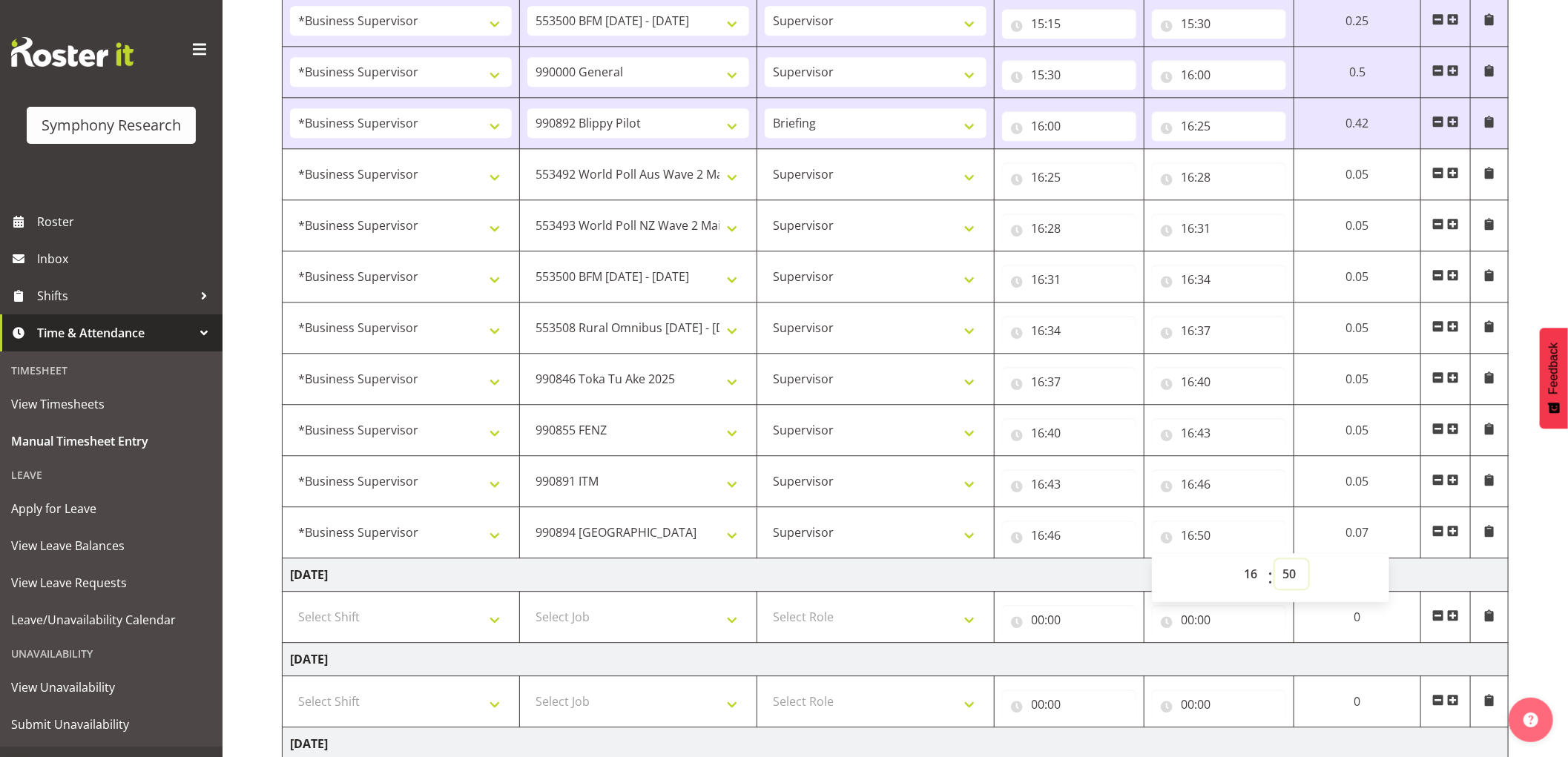
scroll to position [2427, 0]
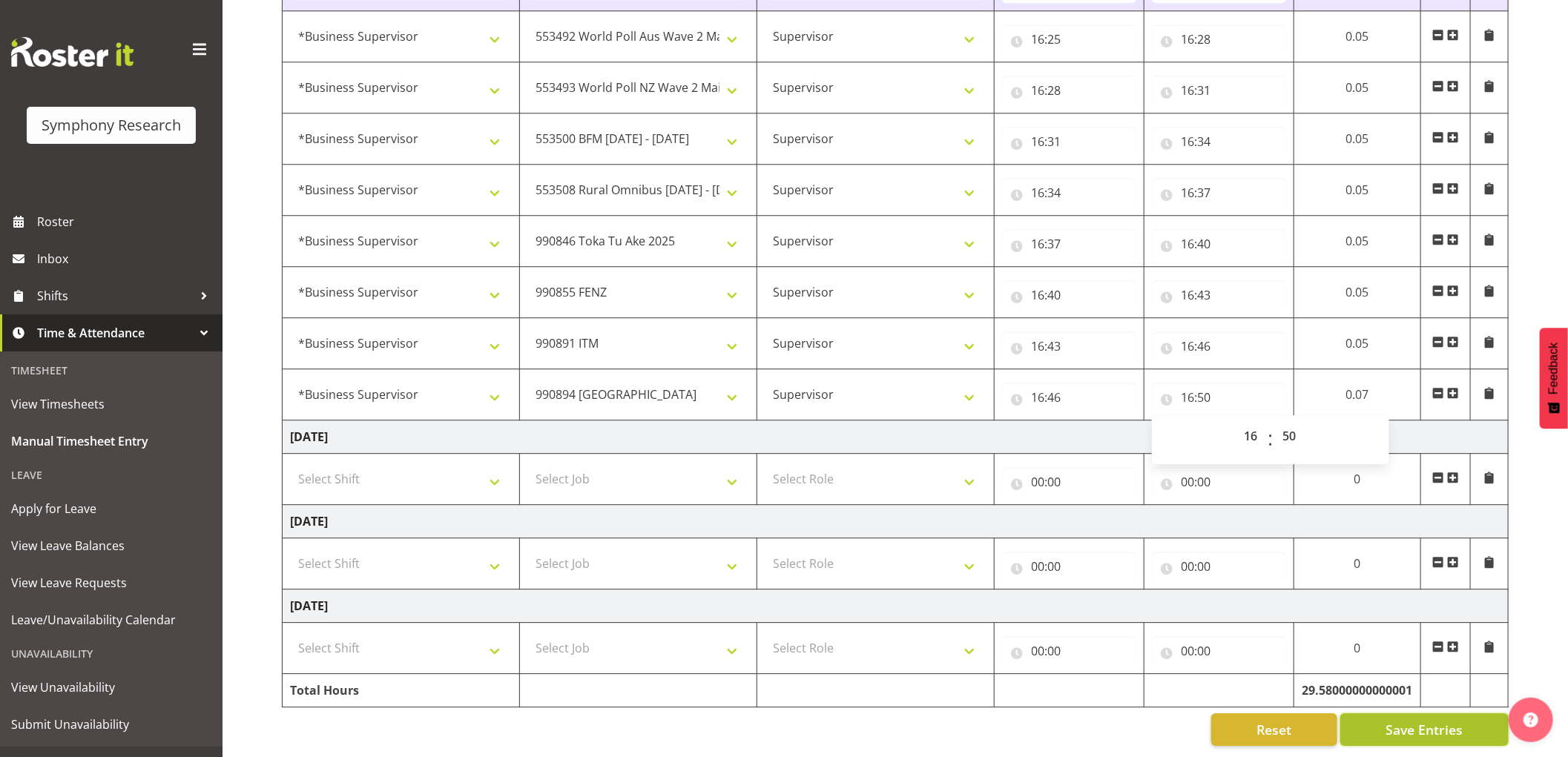
click at [1391, 725] on button "Save Entries" at bounding box center [1425, 729] width 169 height 32
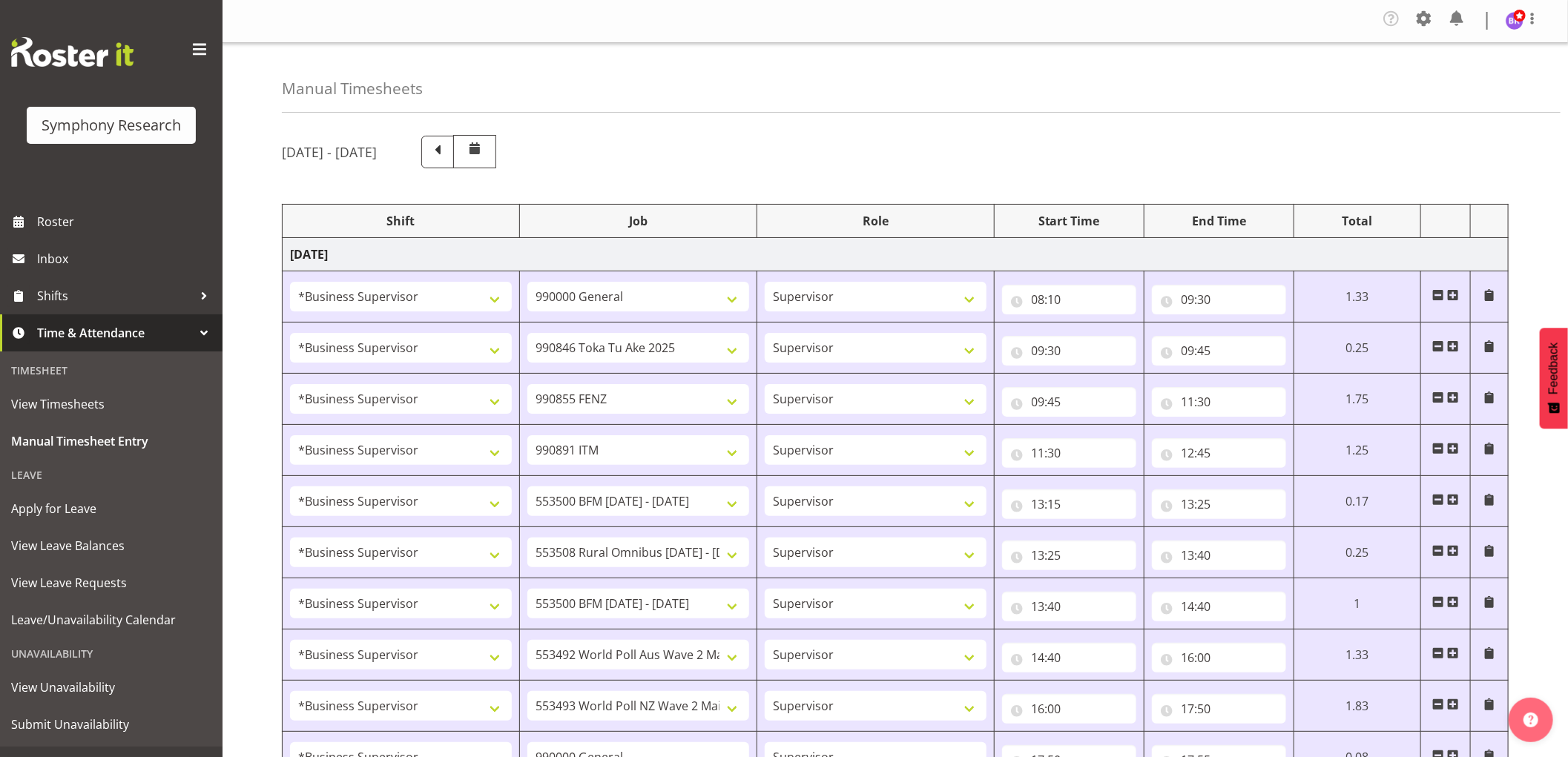
scroll to position [0, 0]
click at [1523, 28] on figure at bounding box center [1515, 22] width 18 height 18
click at [1476, 78] on link "Log Out" at bounding box center [1471, 81] width 143 height 27
